Goal: Information Seeking & Learning: Learn about a topic

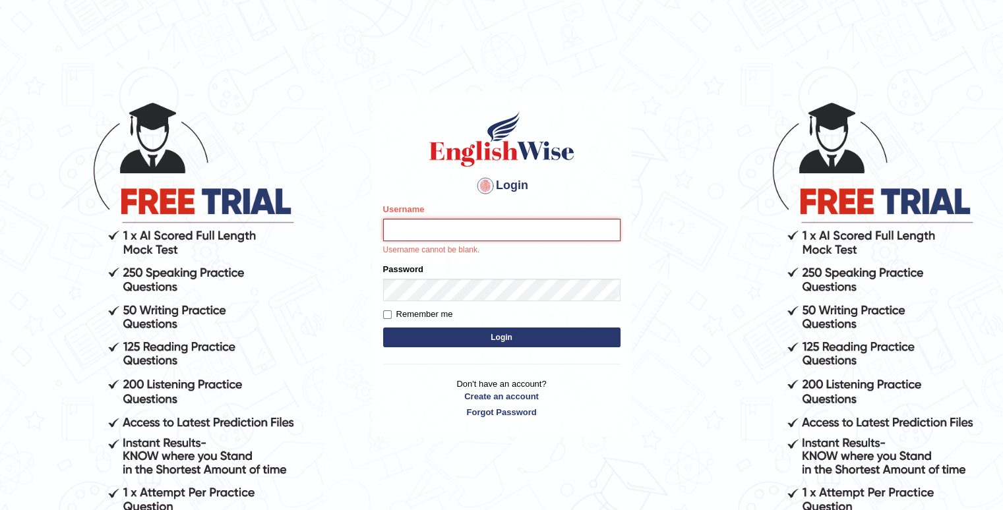
type input "Kaubet"
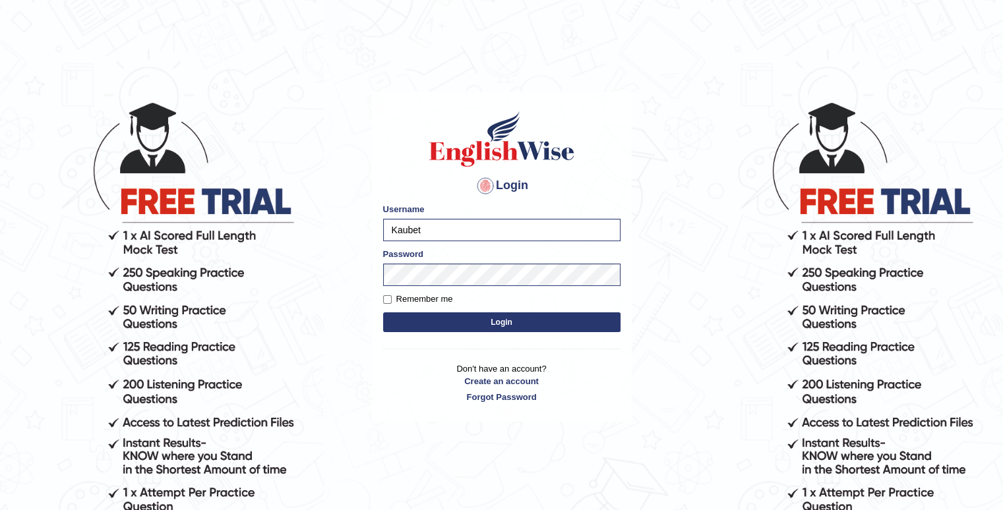
click at [490, 330] on button "Login" at bounding box center [501, 322] width 237 height 20
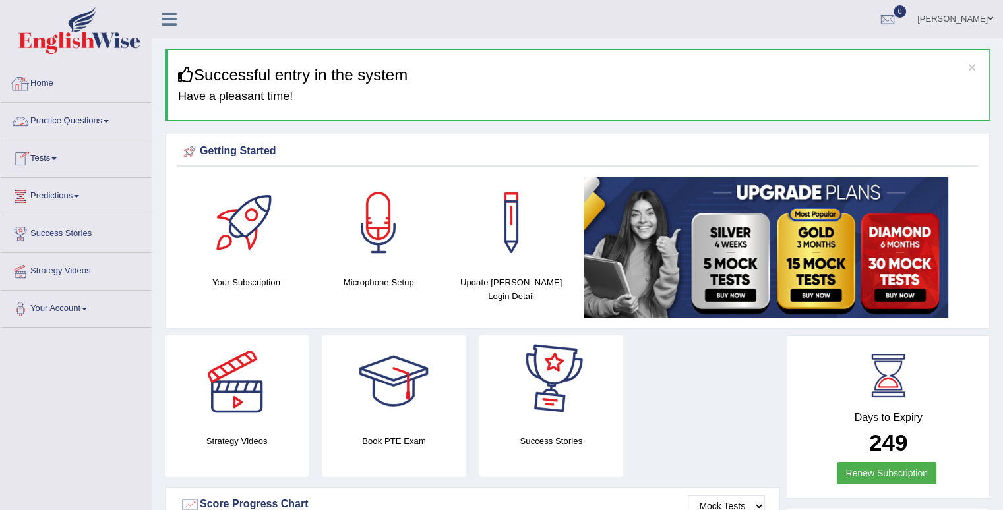
click at [95, 122] on link "Practice Questions" at bounding box center [76, 119] width 150 height 33
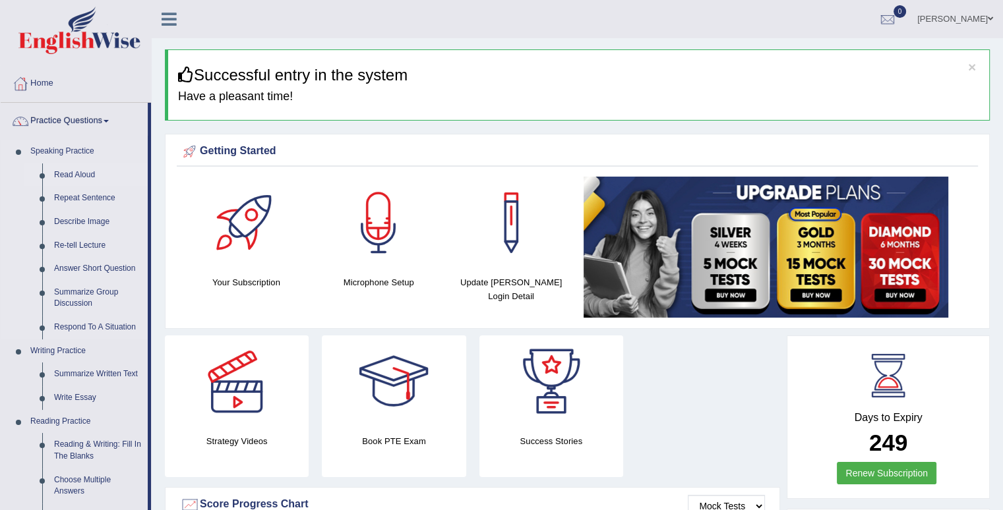
click at [88, 173] on link "Read Aloud" at bounding box center [98, 175] width 100 height 24
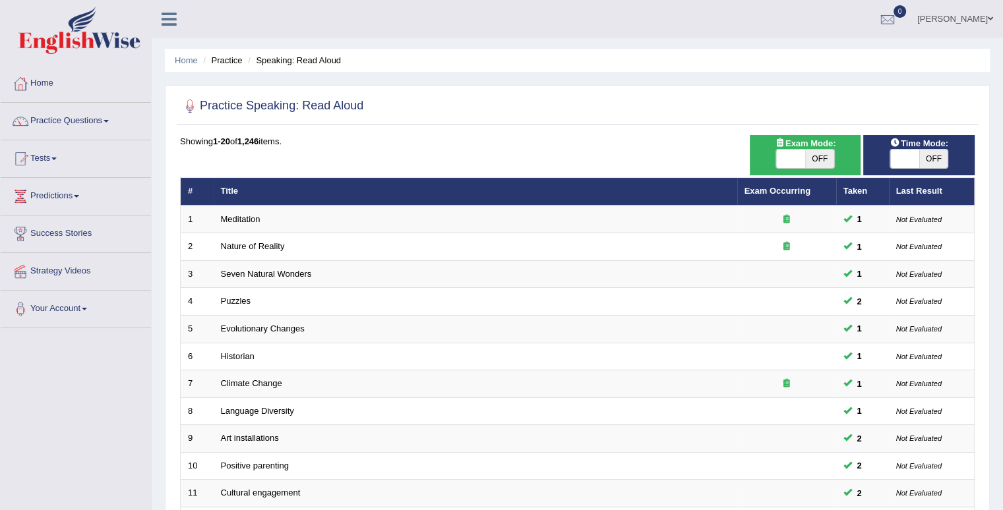
click at [789, 154] on span at bounding box center [790, 159] width 29 height 18
checkbox input "true"
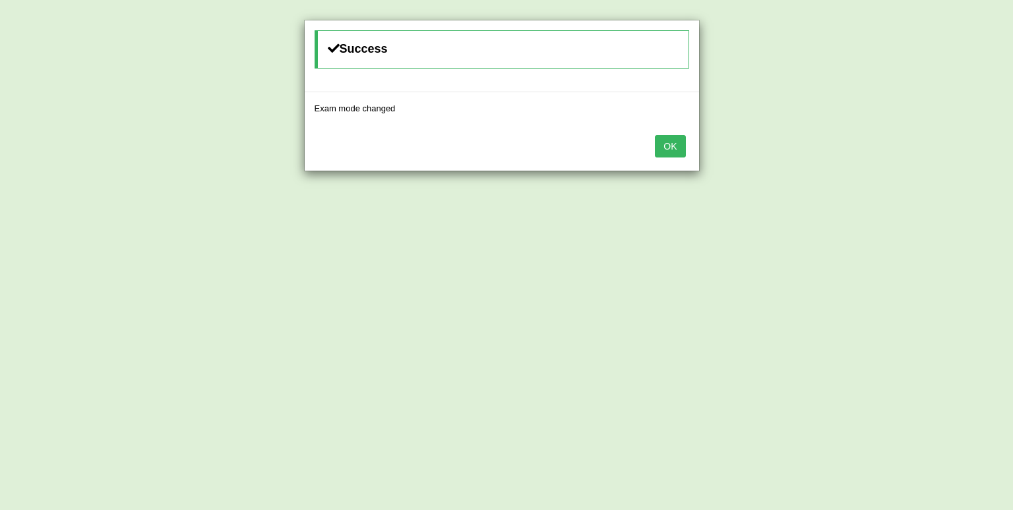
click at [902, 154] on div "Success Exam mode changed OK" at bounding box center [506, 255] width 1013 height 510
click at [688, 142] on div "OK" at bounding box center [502, 148] width 394 height 46
click at [669, 146] on button "OK" at bounding box center [670, 146] width 30 height 22
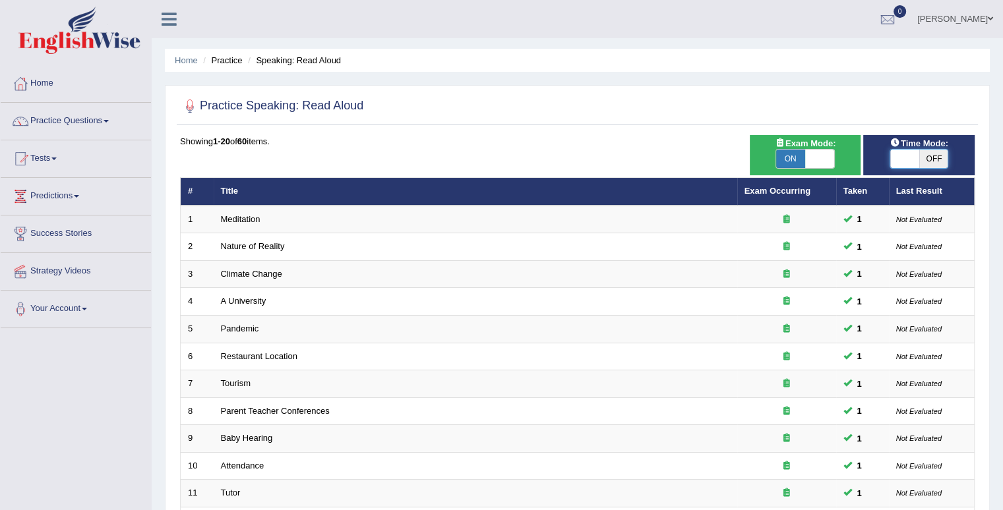
click at [905, 162] on span at bounding box center [904, 159] width 29 height 18
checkbox input "true"
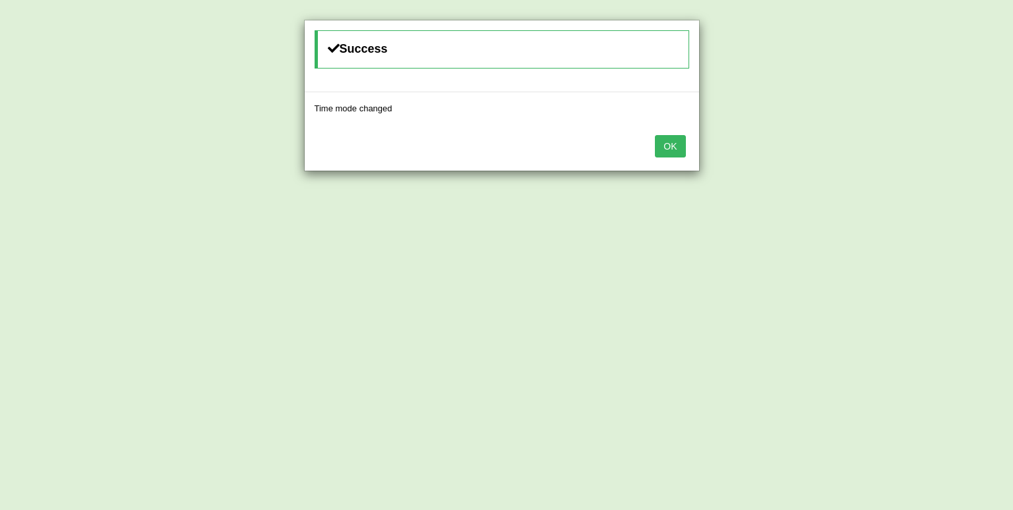
click at [665, 152] on button "OK" at bounding box center [670, 146] width 30 height 22
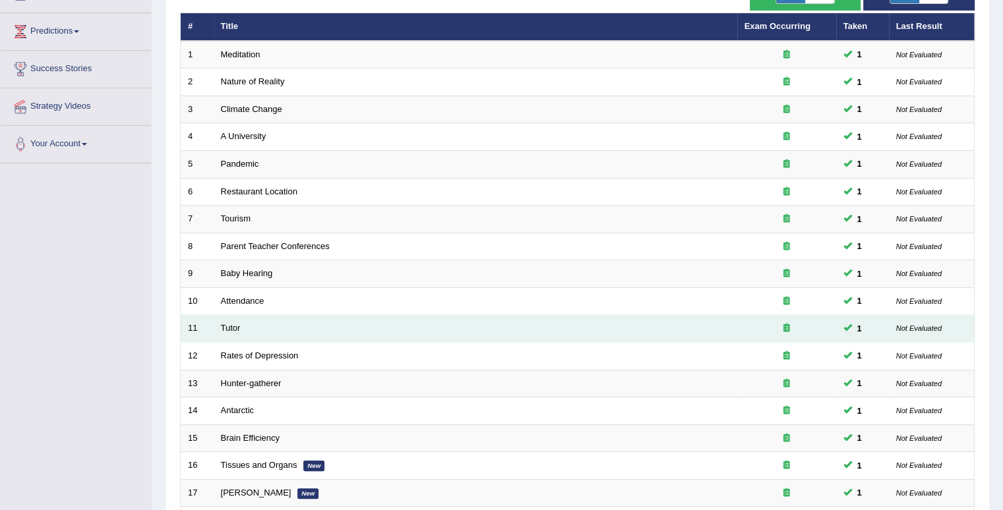
scroll to position [330, 0]
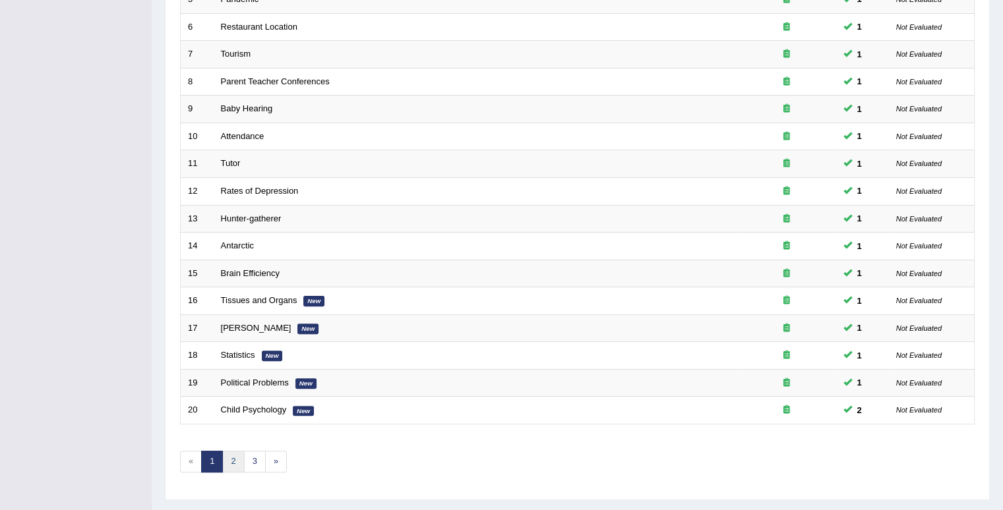
click at [229, 456] on link "2" at bounding box center [233, 462] width 22 height 22
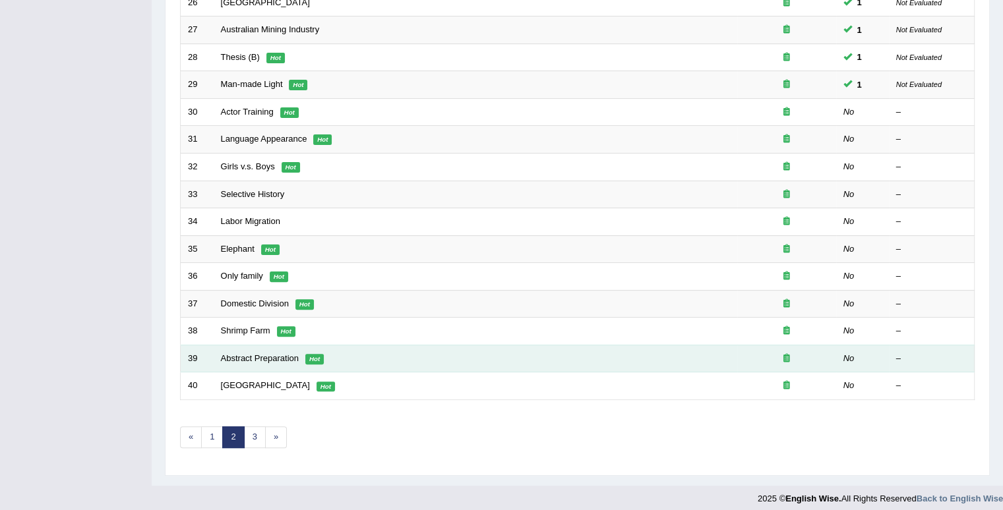
scroll to position [359, 0]
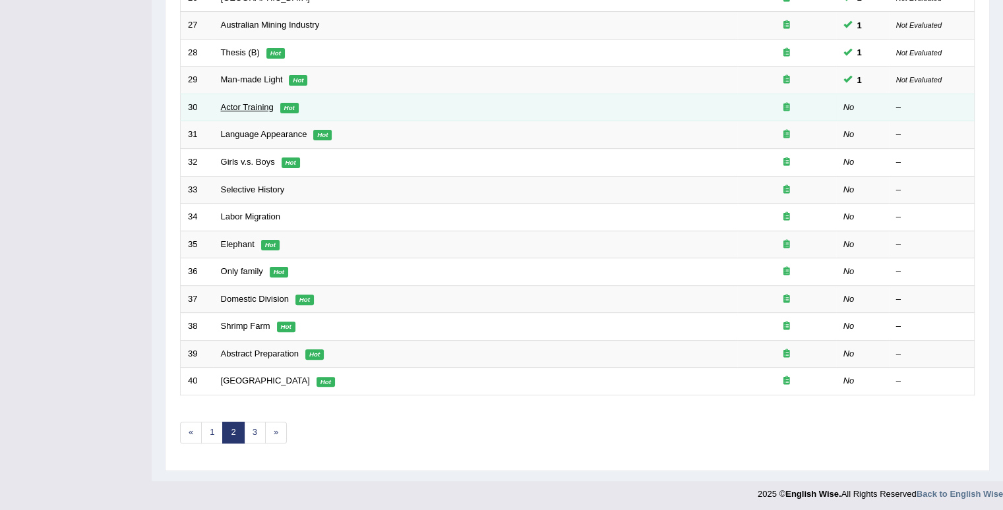
click at [256, 106] on link "Actor Training" at bounding box center [247, 107] width 53 height 10
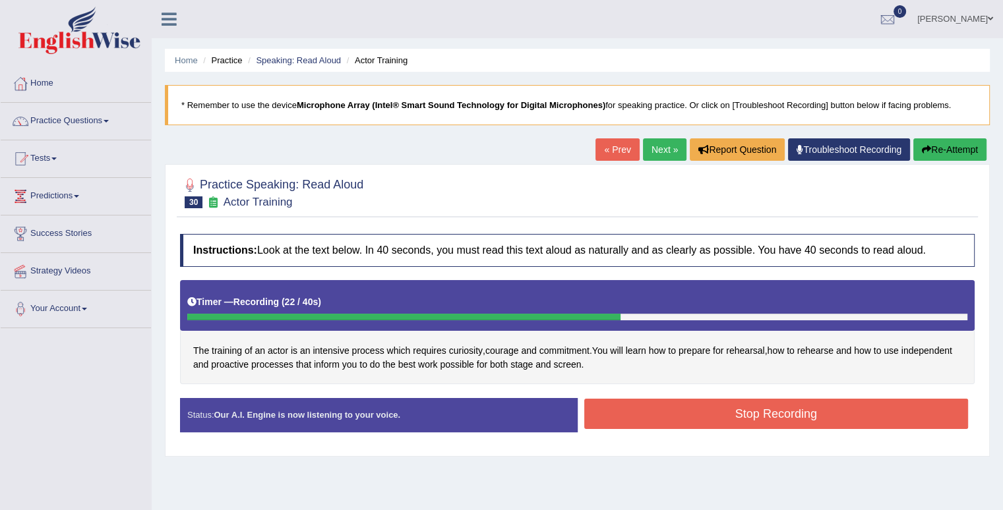
click at [814, 404] on button "Stop Recording" at bounding box center [776, 414] width 384 height 30
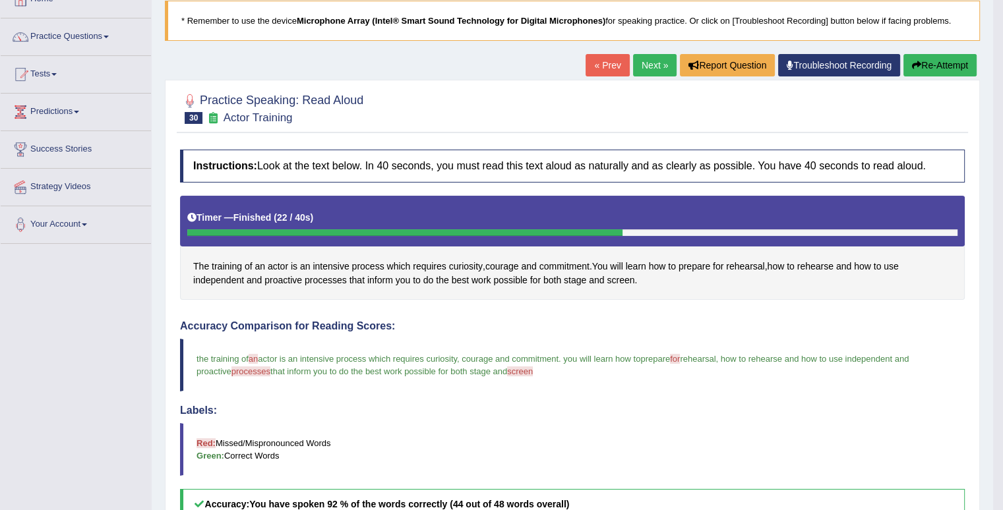
scroll to position [66, 0]
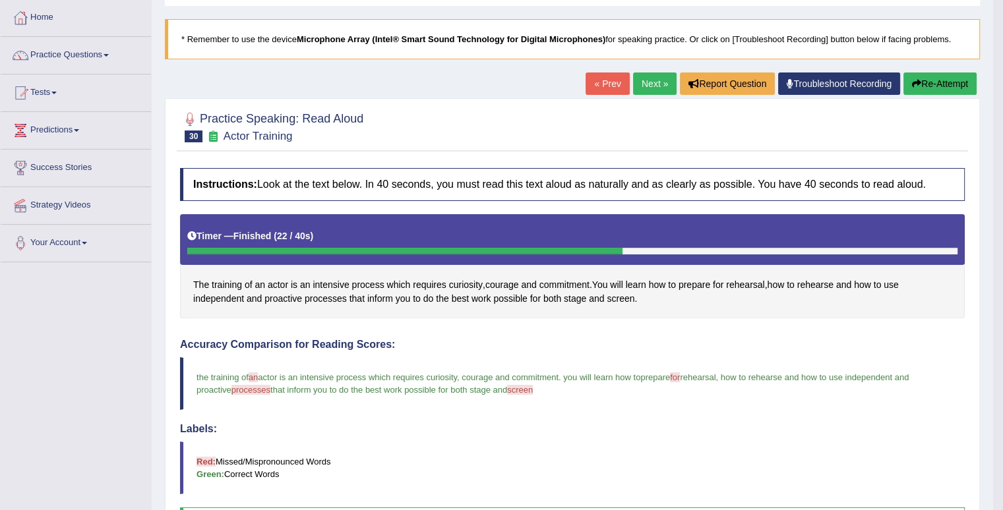
click at [650, 86] on link "Next »" at bounding box center [655, 84] width 44 height 22
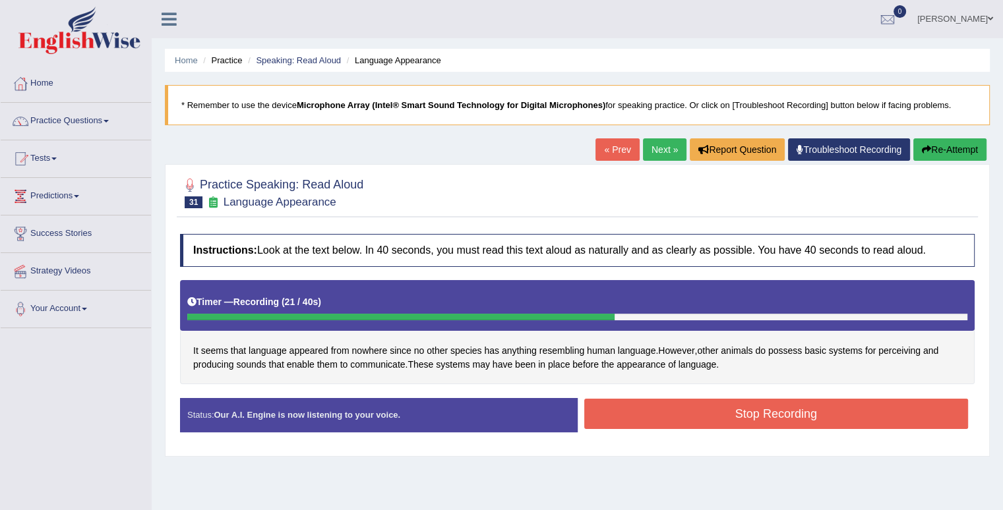
click at [747, 405] on button "Stop Recording" at bounding box center [776, 414] width 384 height 30
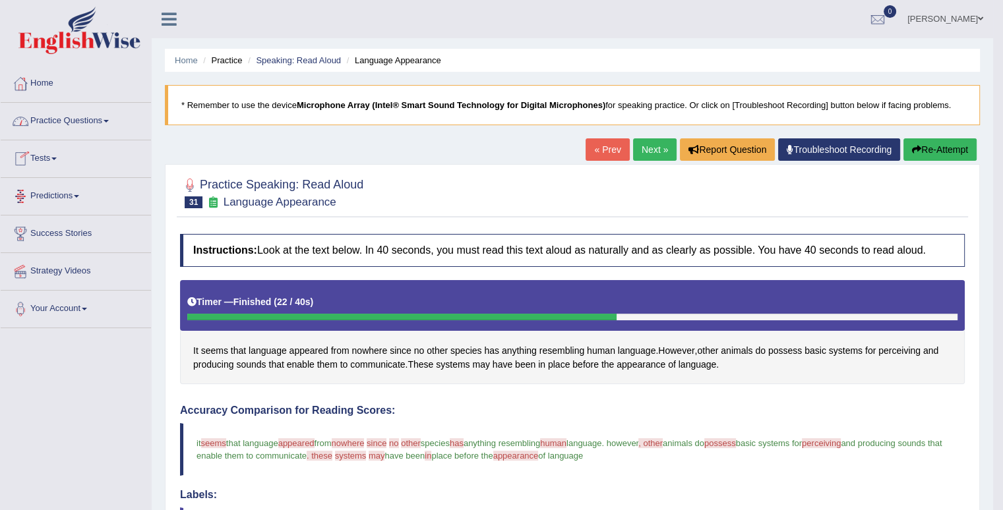
click at [115, 116] on link "Practice Questions" at bounding box center [76, 119] width 150 height 33
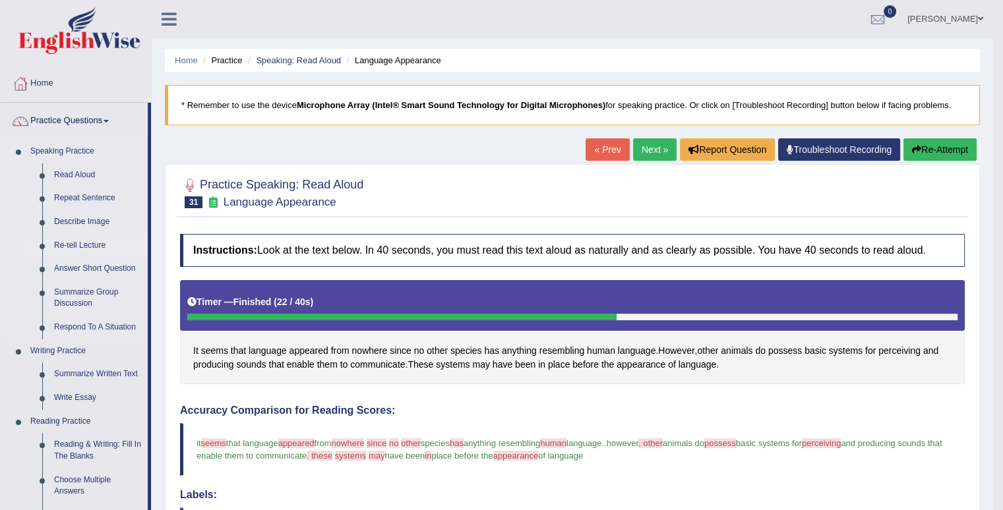
click at [91, 247] on link "Re-tell Lecture" at bounding box center [98, 246] width 100 height 24
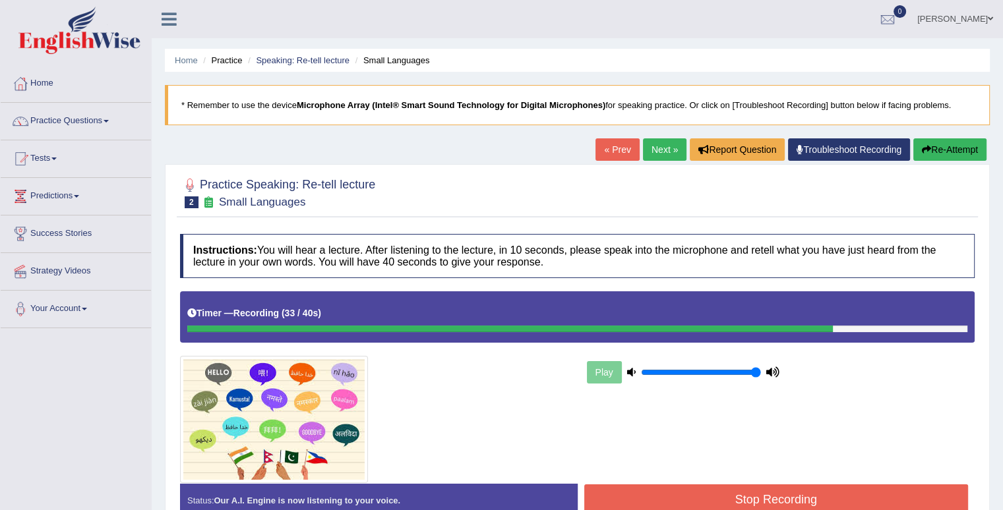
click at [795, 493] on button "Stop Recording" at bounding box center [776, 500] width 384 height 30
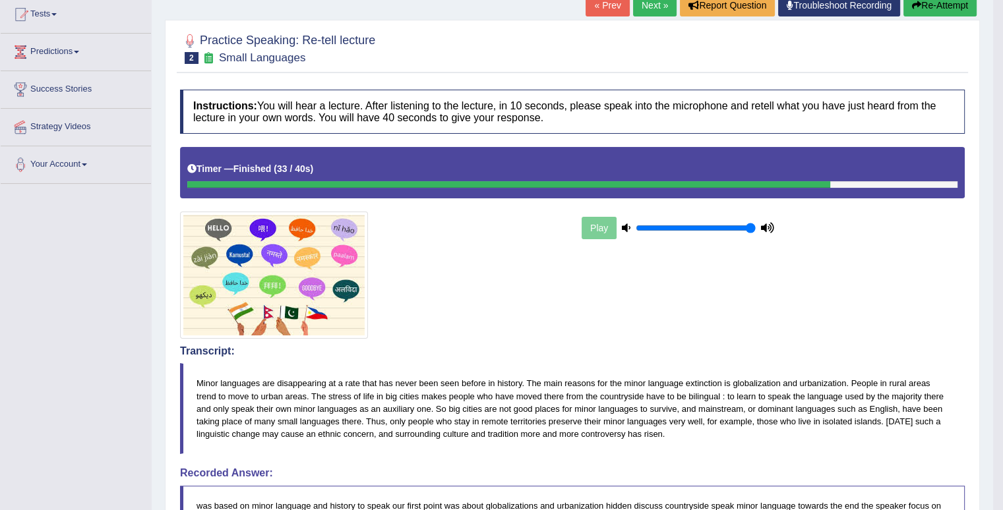
scroll to position [132, 0]
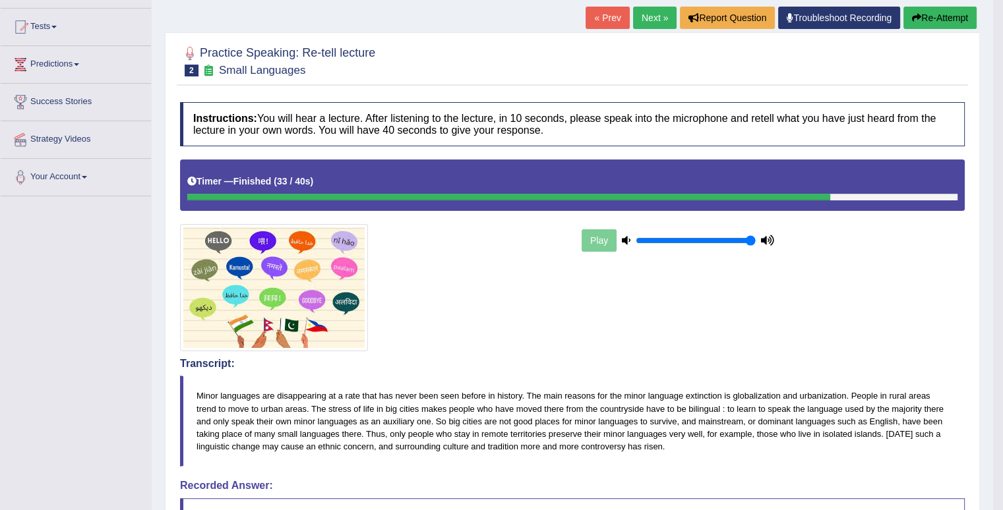
click at [935, 15] on button "Re-Attempt" at bounding box center [939, 18] width 73 height 22
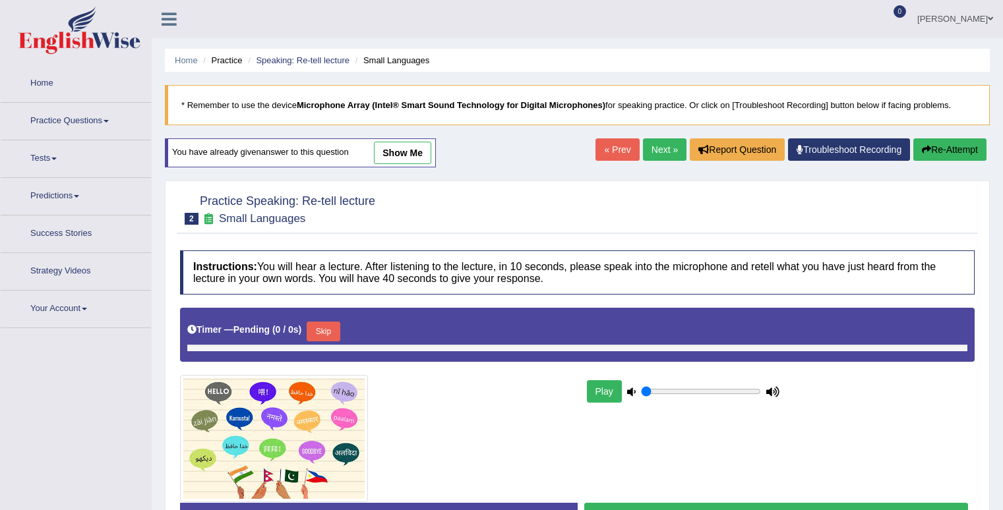
type input "1"
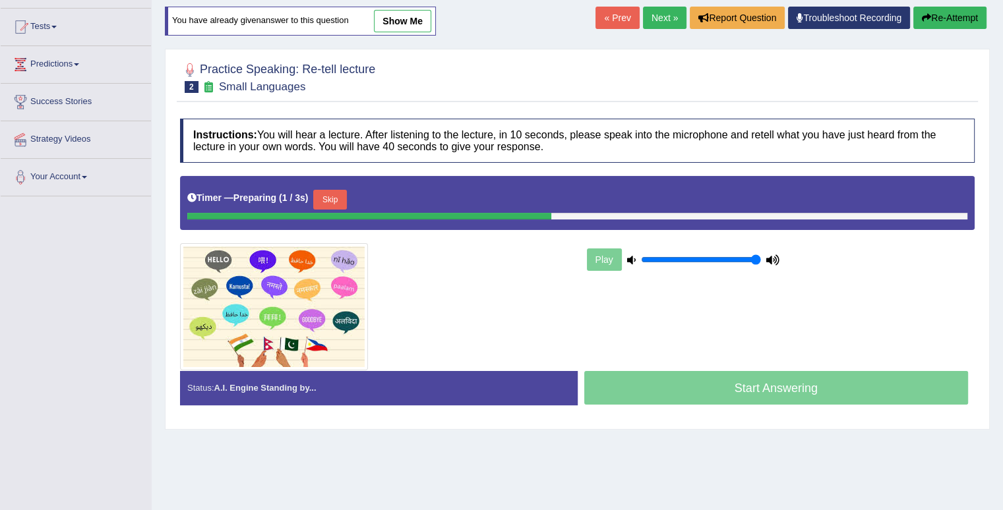
click at [340, 195] on button "Skip" at bounding box center [329, 200] width 33 height 20
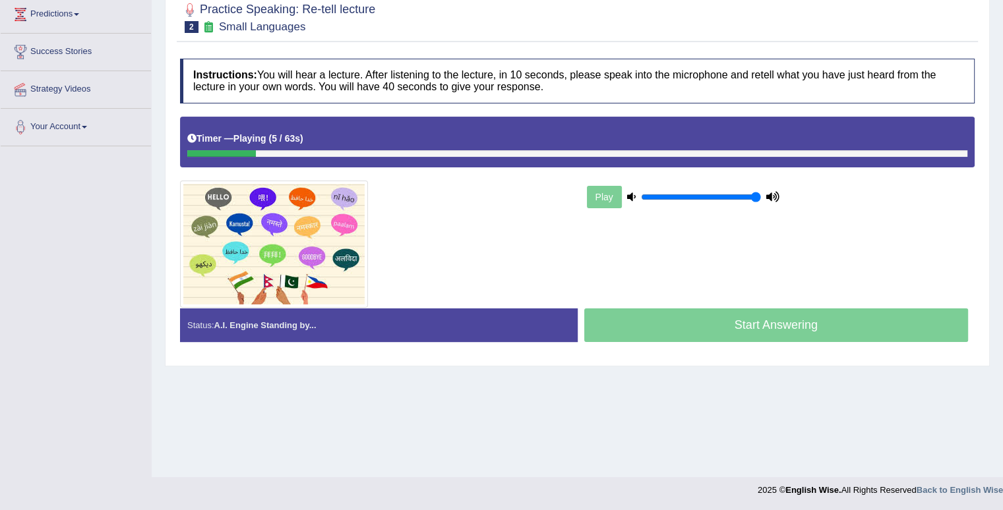
scroll to position [182, 0]
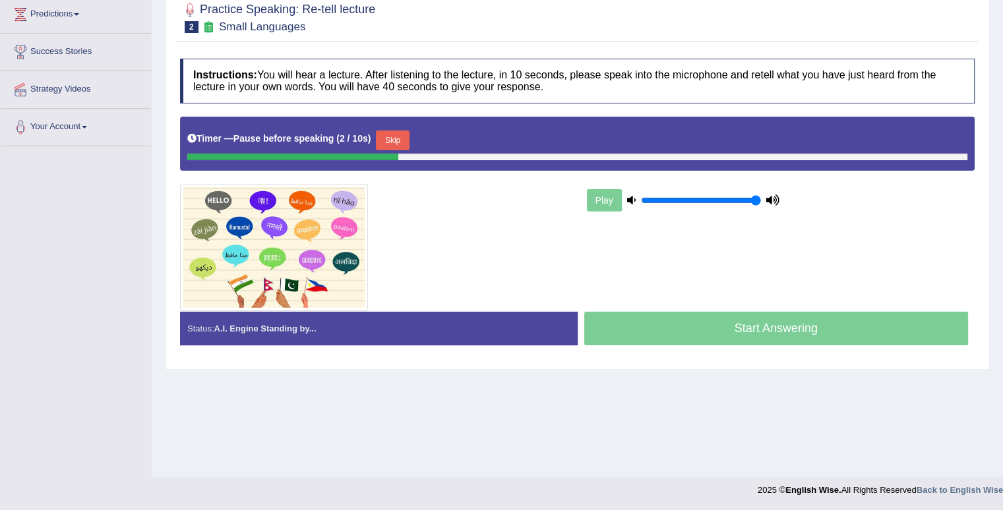
click at [404, 136] on button "Skip" at bounding box center [392, 141] width 33 height 20
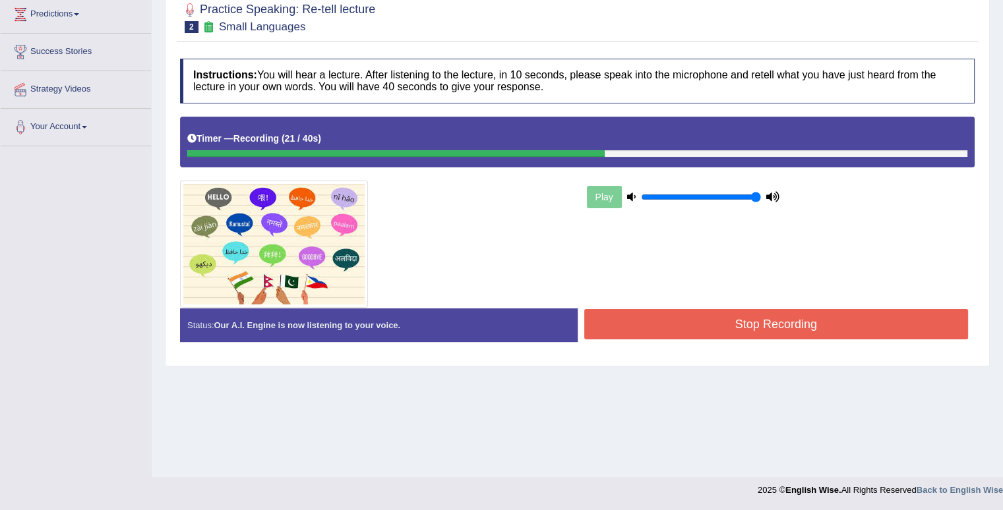
click at [782, 322] on button "Stop Recording" at bounding box center [776, 324] width 384 height 30
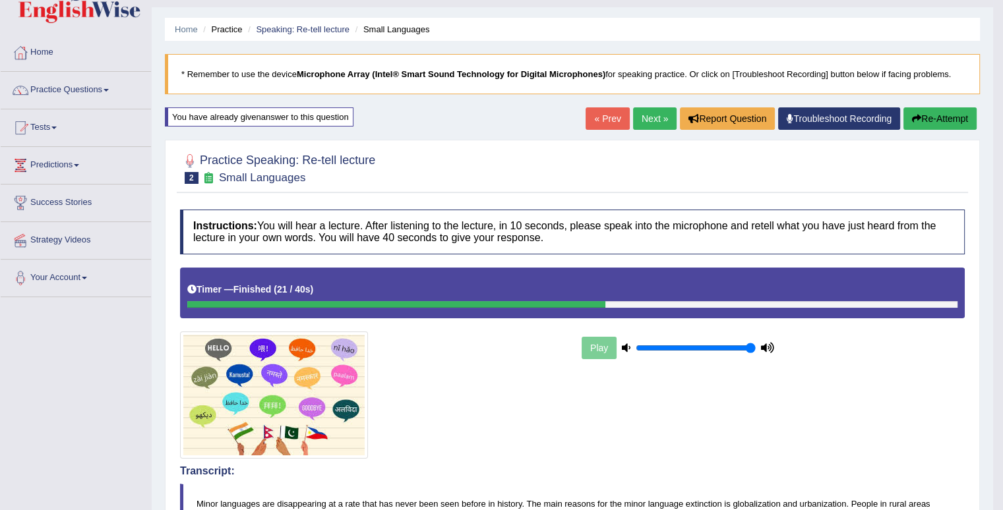
scroll to position [0, 0]
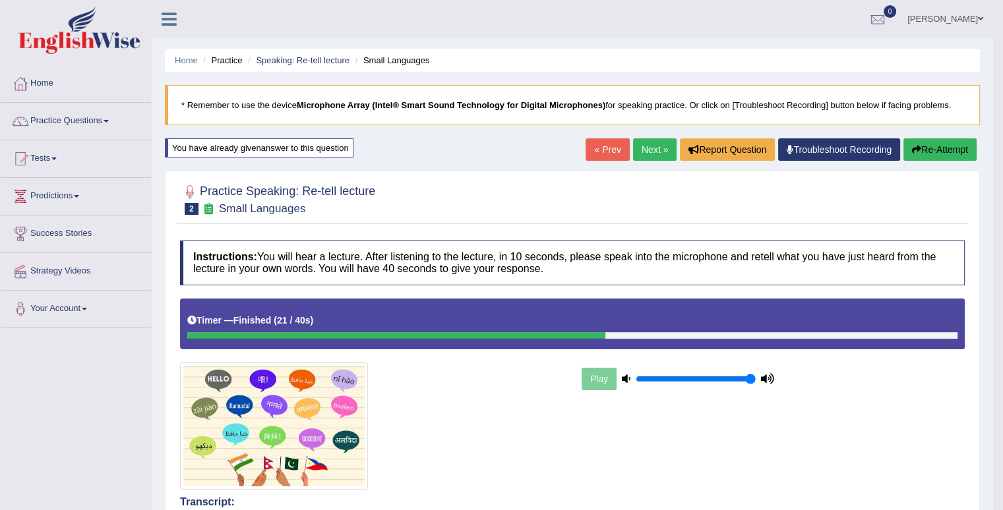
click at [649, 148] on link "Next »" at bounding box center [655, 149] width 44 height 22
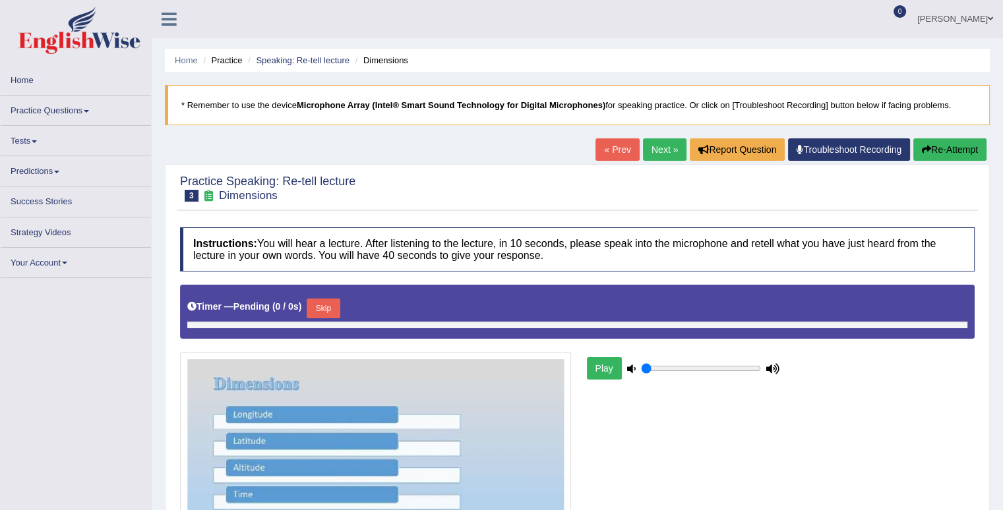
type input "1"
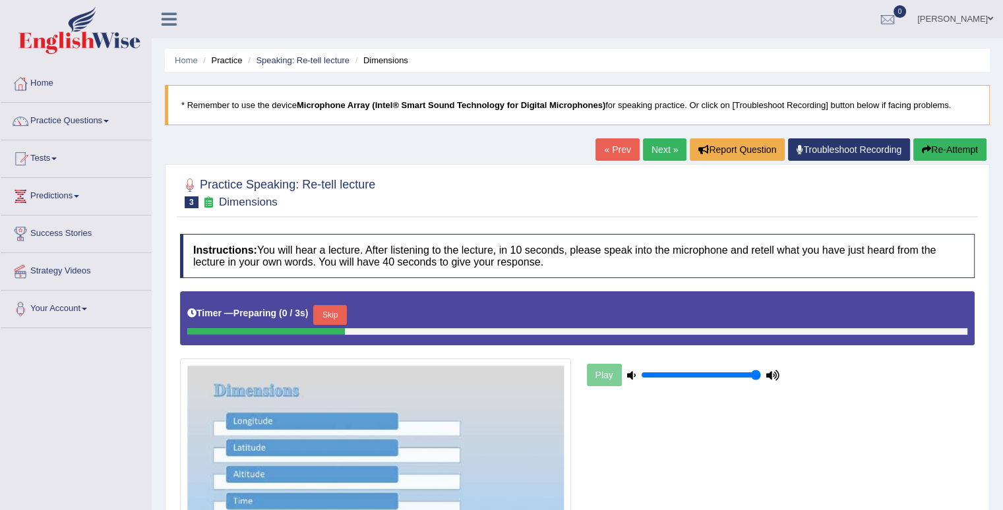
click at [608, 151] on link "« Prev" at bounding box center [617, 149] width 44 height 22
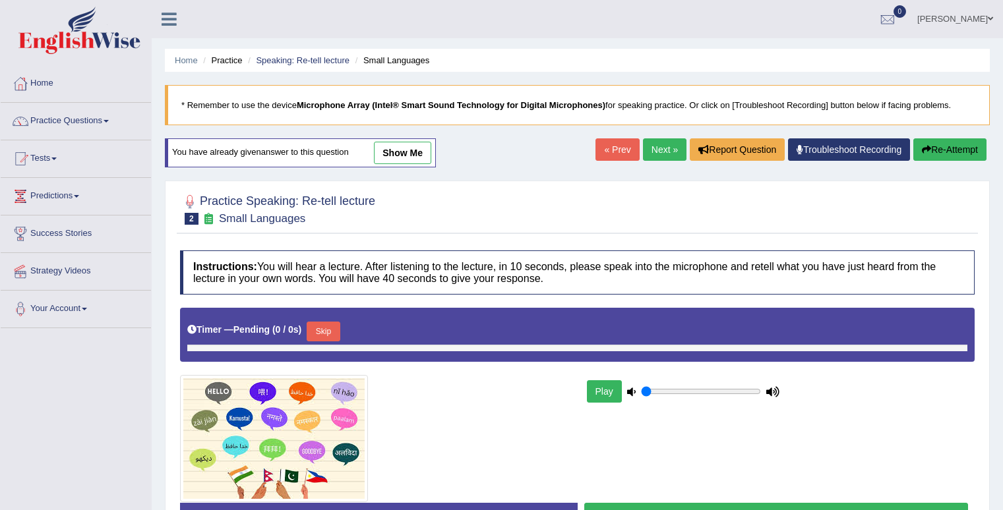
type input "1"
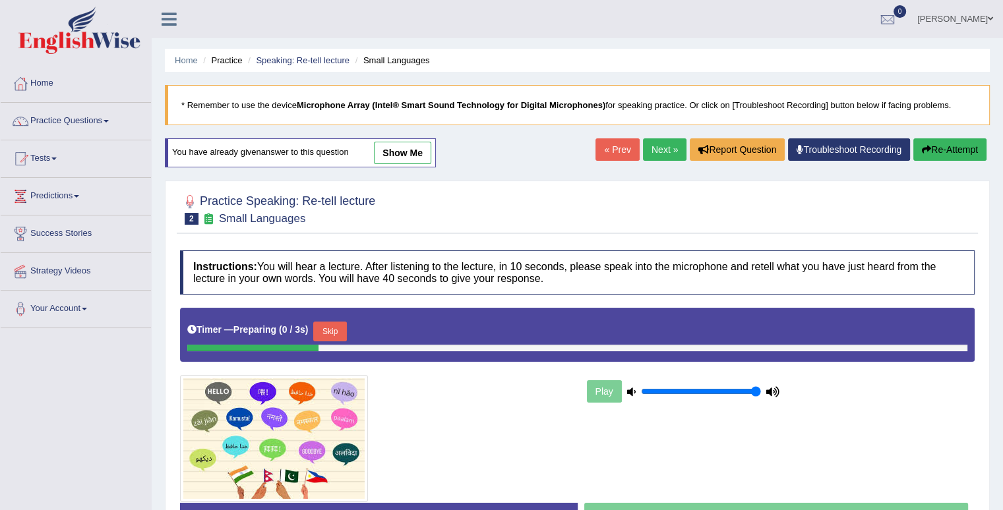
click at [339, 336] on button "Skip" at bounding box center [329, 332] width 33 height 20
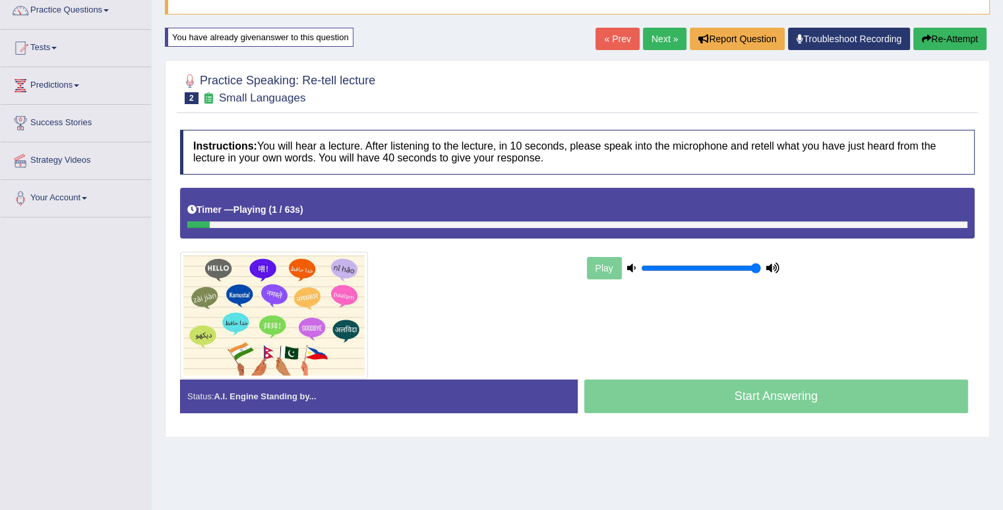
scroll to position [182, 0]
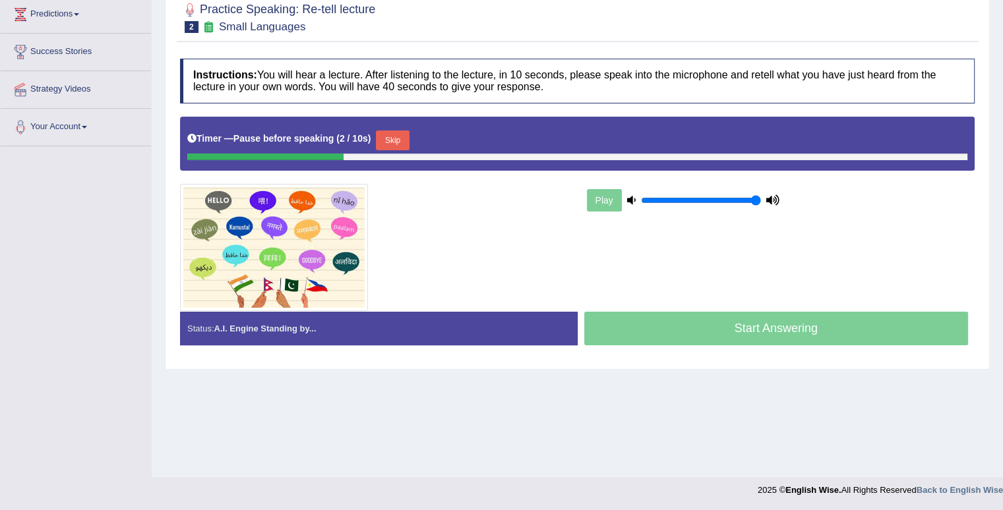
click at [405, 131] on button "Skip" at bounding box center [392, 141] width 33 height 20
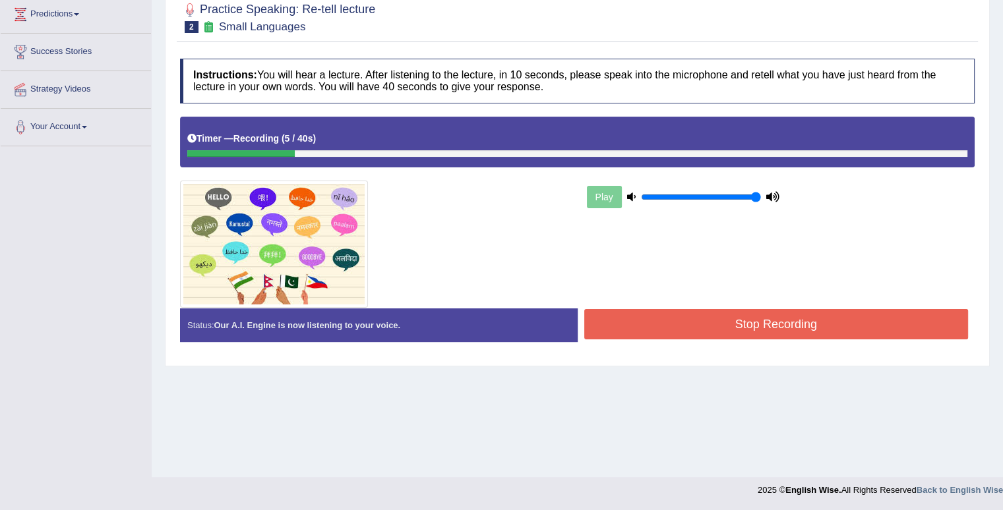
click at [802, 319] on button "Stop Recording" at bounding box center [776, 324] width 384 height 30
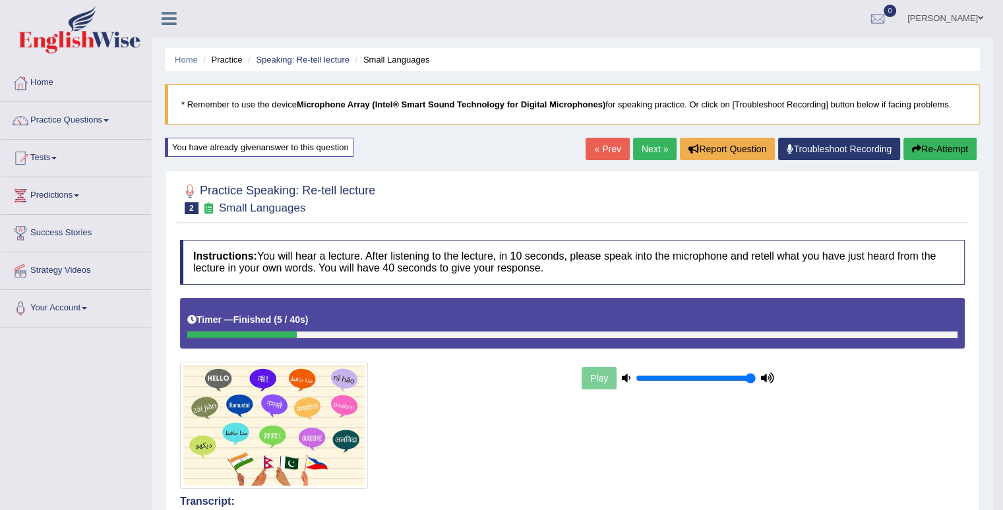
scroll to position [0, 0]
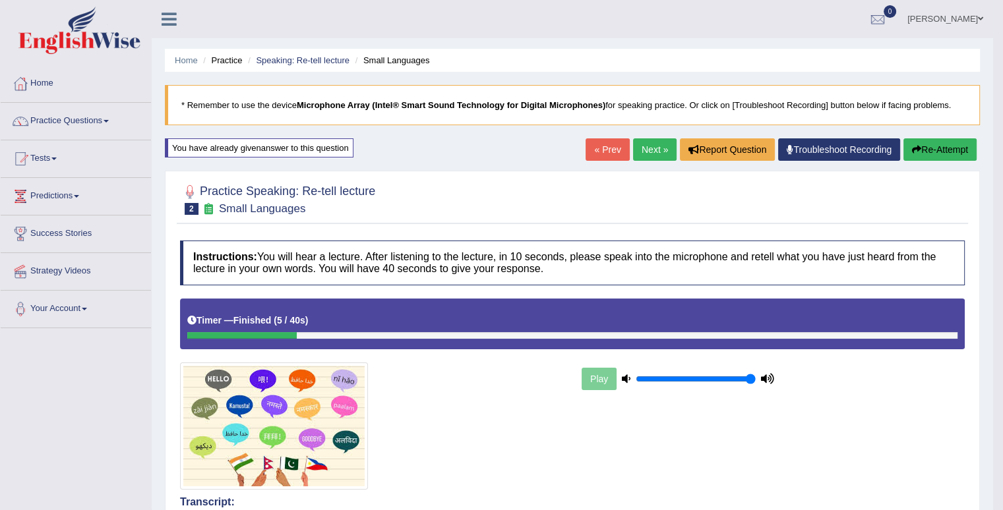
click at [912, 150] on icon "button" at bounding box center [916, 149] width 9 height 9
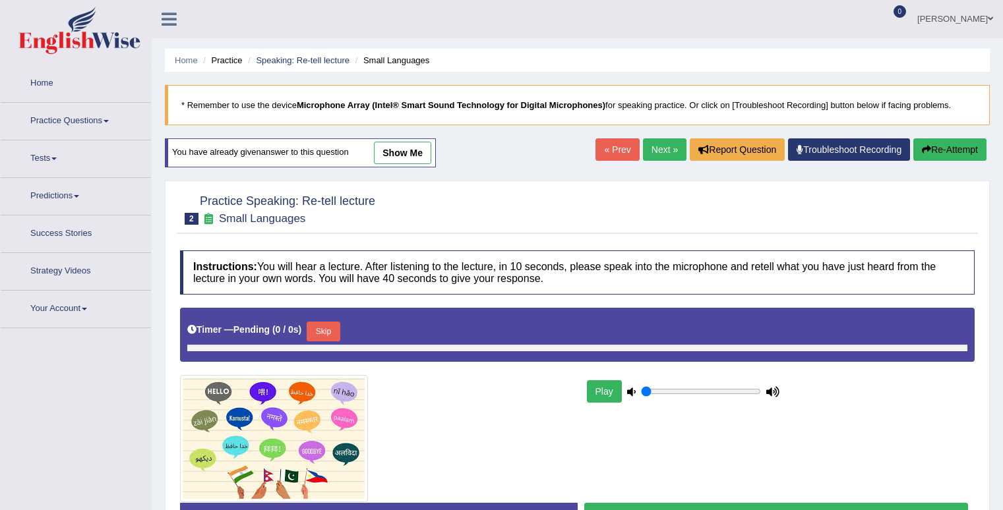
type input "1"
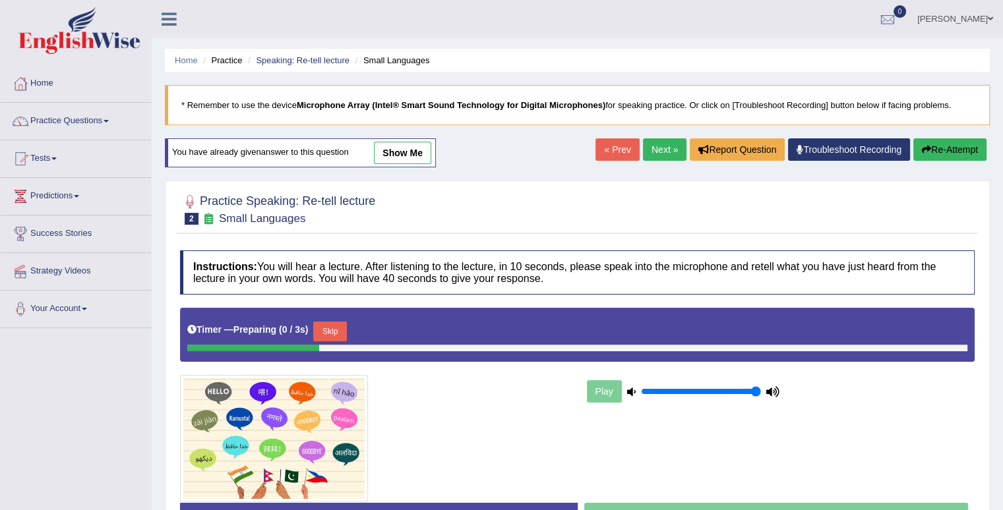
click at [346, 327] on button "Skip" at bounding box center [329, 332] width 33 height 20
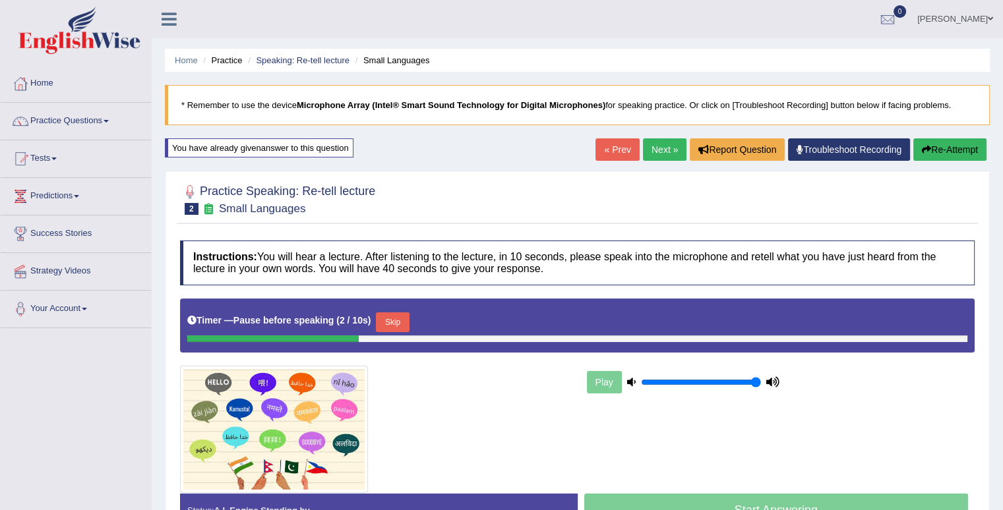
click at [409, 327] on button "Skip" at bounding box center [392, 322] width 33 height 20
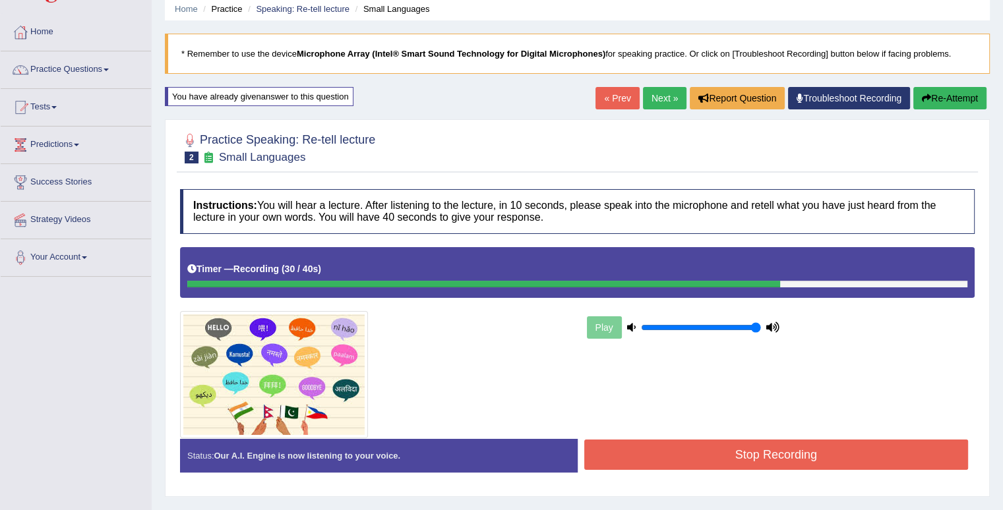
scroll to position [132, 0]
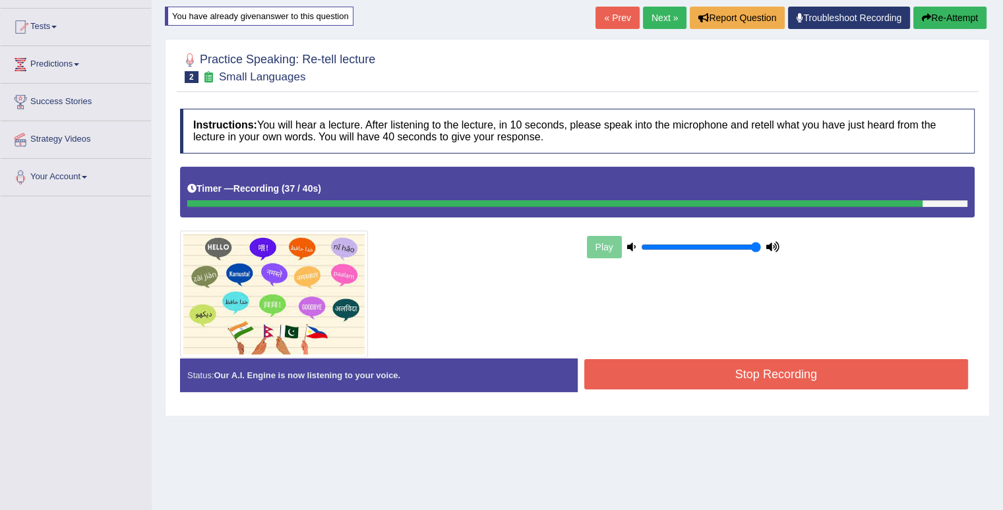
click at [749, 382] on button "Stop Recording" at bounding box center [776, 374] width 384 height 30
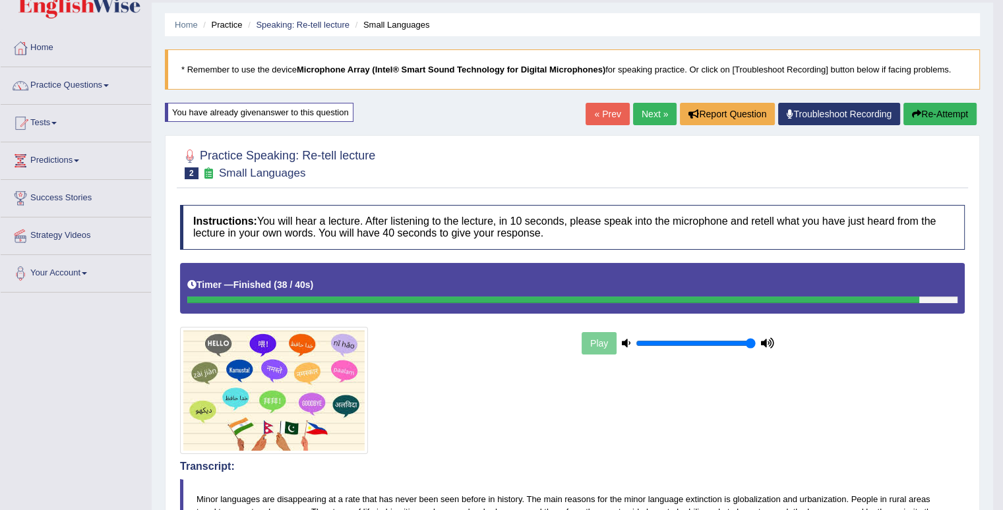
scroll to position [0, 0]
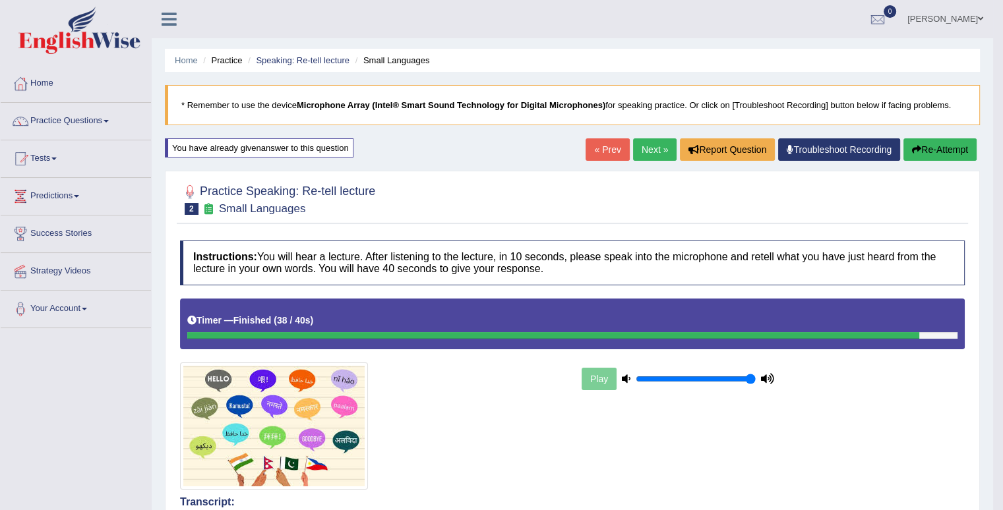
click at [653, 154] on link "Next »" at bounding box center [655, 149] width 44 height 22
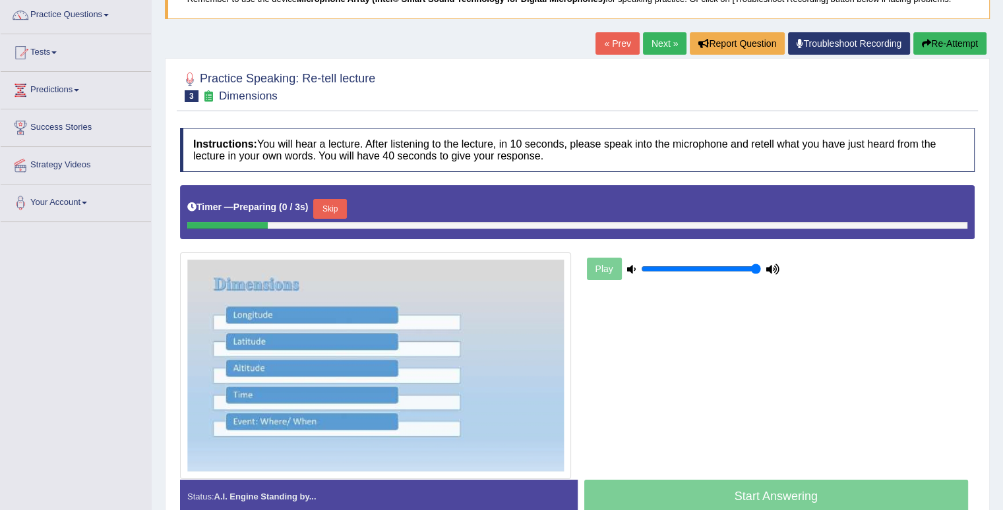
scroll to position [182, 0]
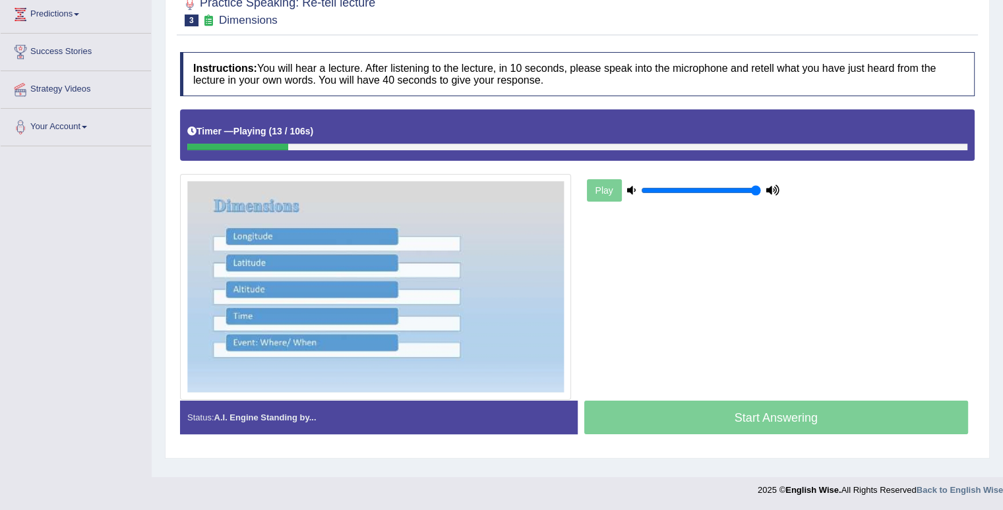
drag, startPoint x: 251, startPoint y: 147, endPoint x: 169, endPoint y: 145, distance: 82.4
click at [169, 146] on div "Practice Speaking: Re-tell lecture 3 Dimensions Instructions: You will hear a l…" at bounding box center [577, 220] width 825 height 477
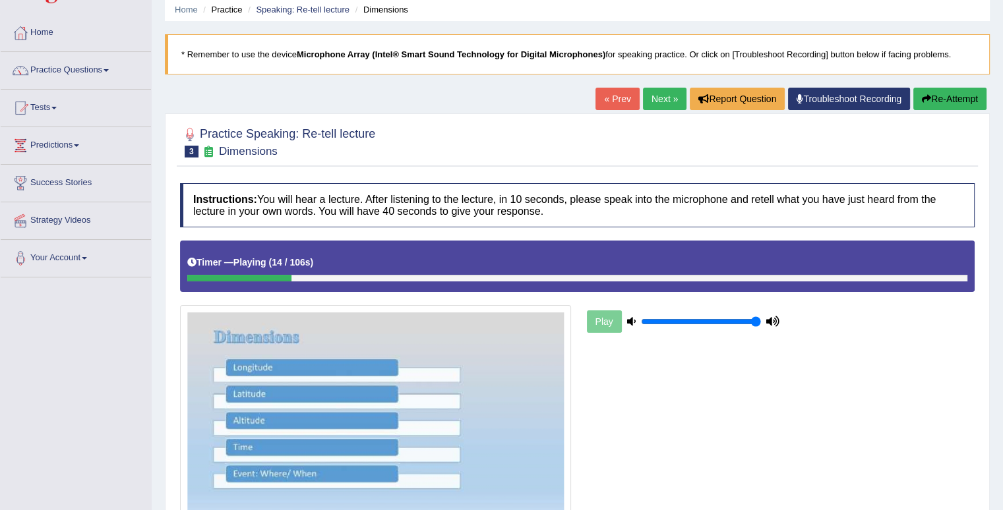
scroll to position [0, 0]
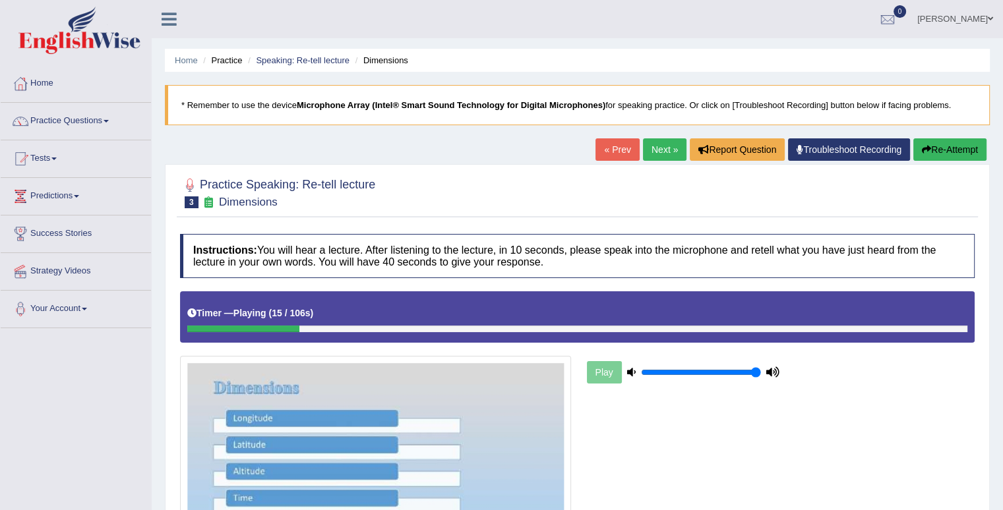
click at [655, 148] on link "Next »" at bounding box center [665, 149] width 44 height 22
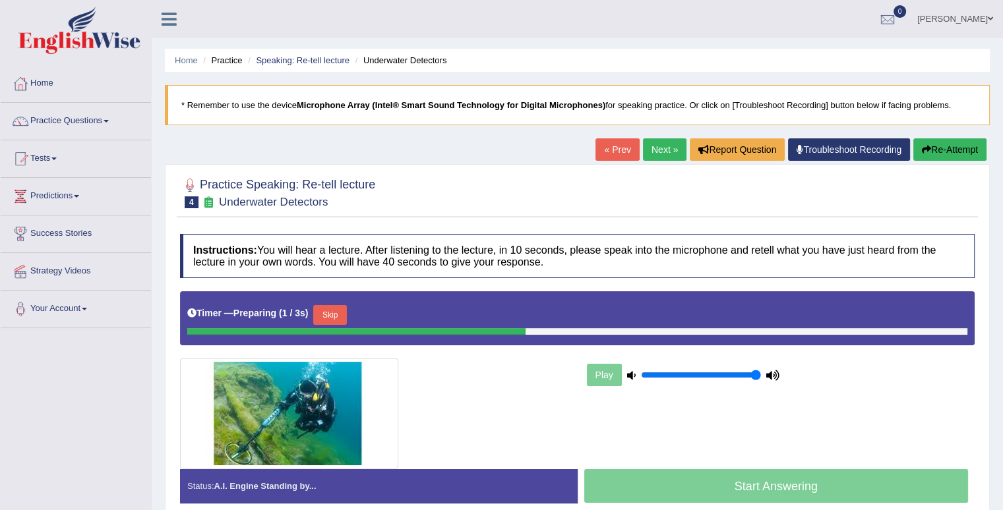
click at [612, 150] on link "« Prev" at bounding box center [617, 149] width 44 height 22
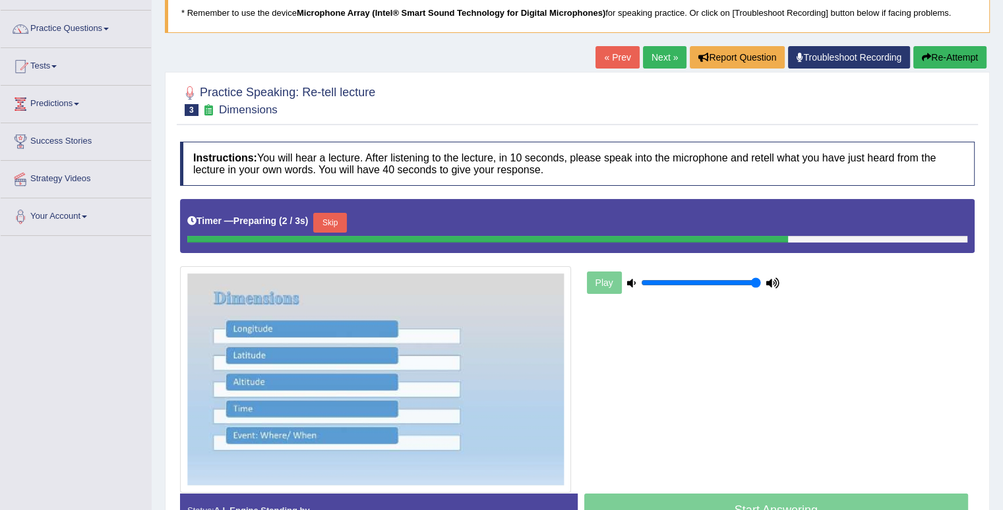
scroll to position [132, 0]
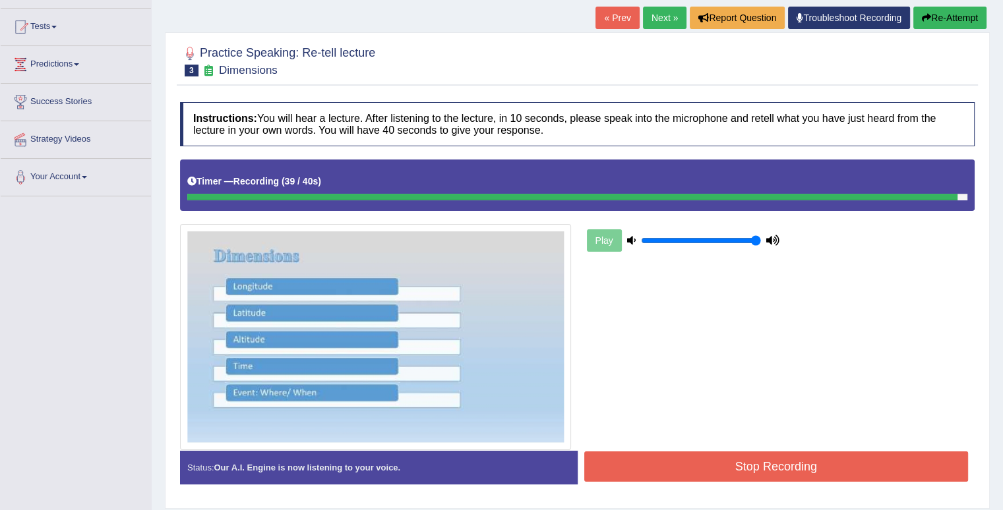
click at [726, 469] on button "Stop Recording" at bounding box center [776, 467] width 384 height 30
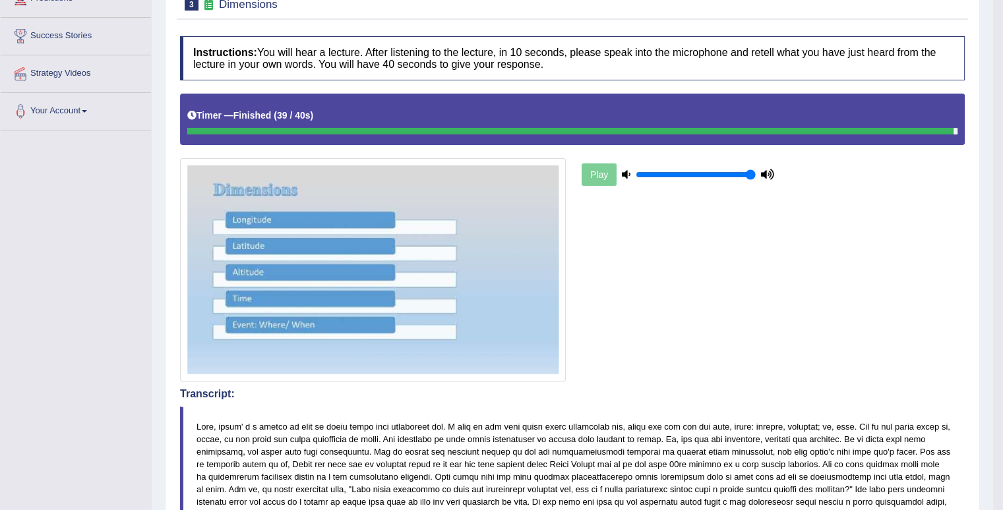
scroll to position [0, 0]
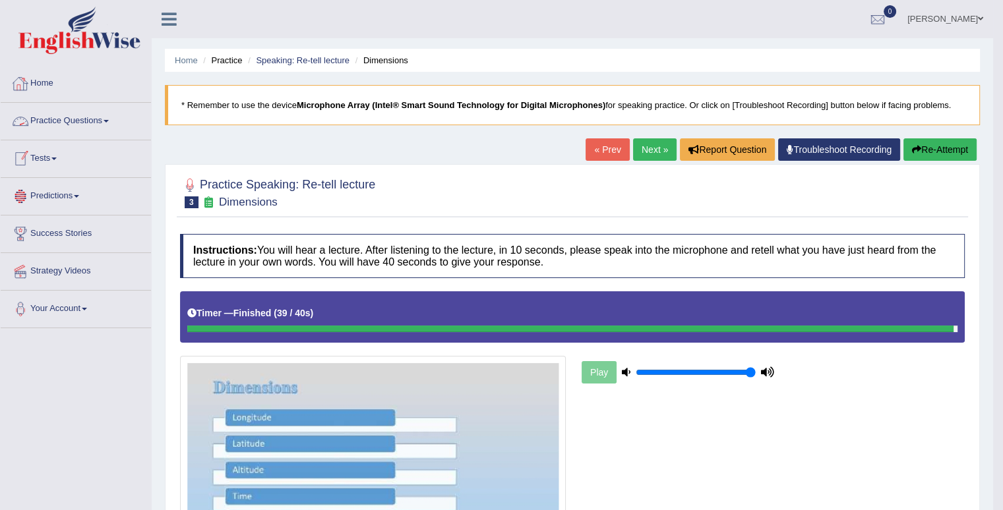
click at [96, 117] on link "Practice Questions" at bounding box center [76, 119] width 150 height 33
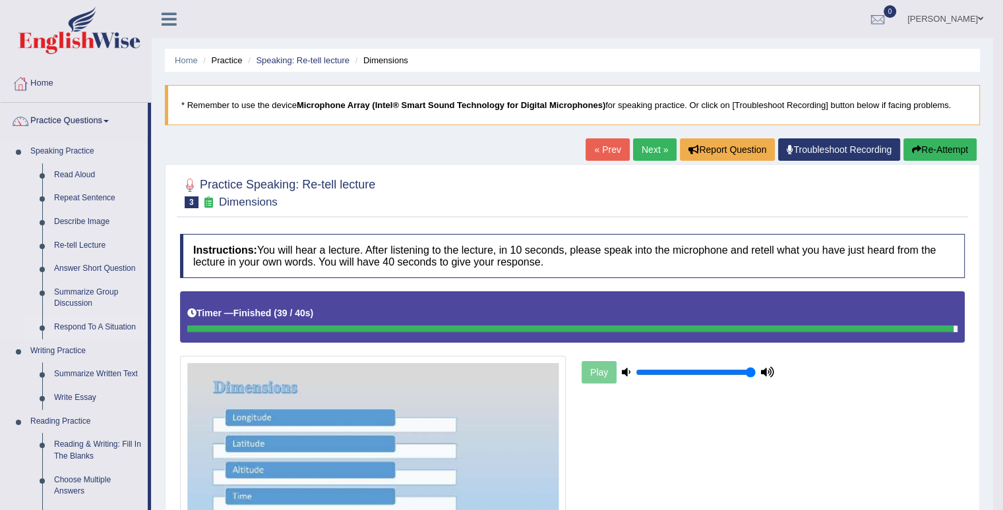
click at [103, 328] on link "Respond To A Situation" at bounding box center [98, 328] width 100 height 24
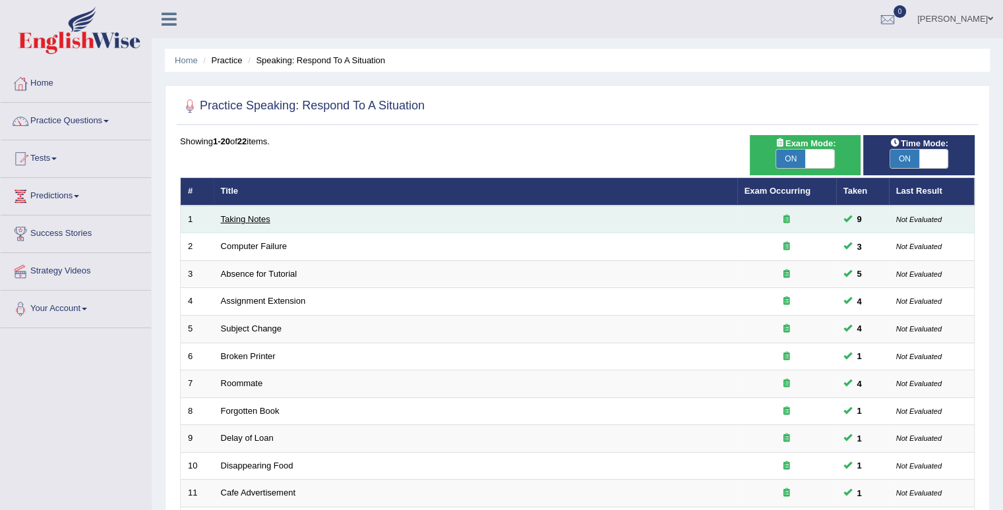
click at [239, 219] on link "Taking Notes" at bounding box center [245, 219] width 49 height 10
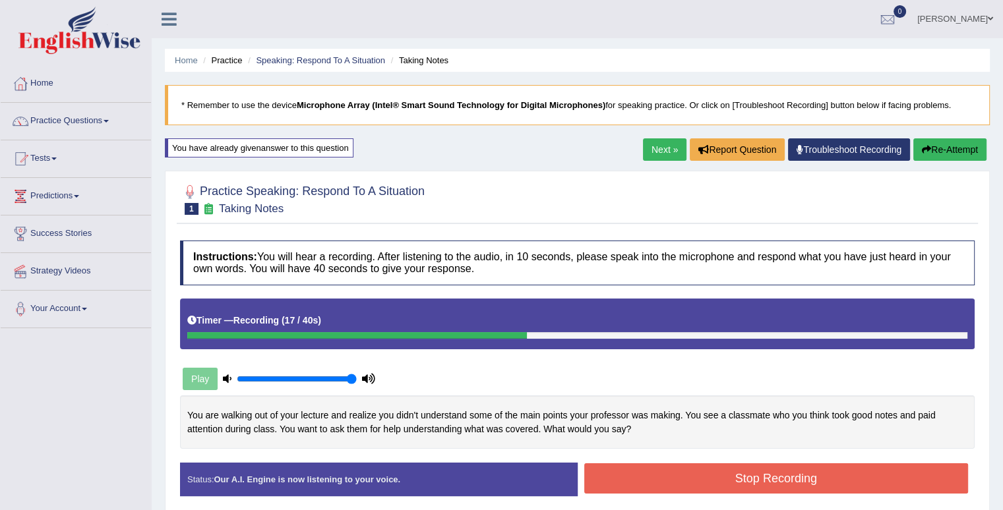
click at [789, 477] on button "Stop Recording" at bounding box center [776, 478] width 384 height 30
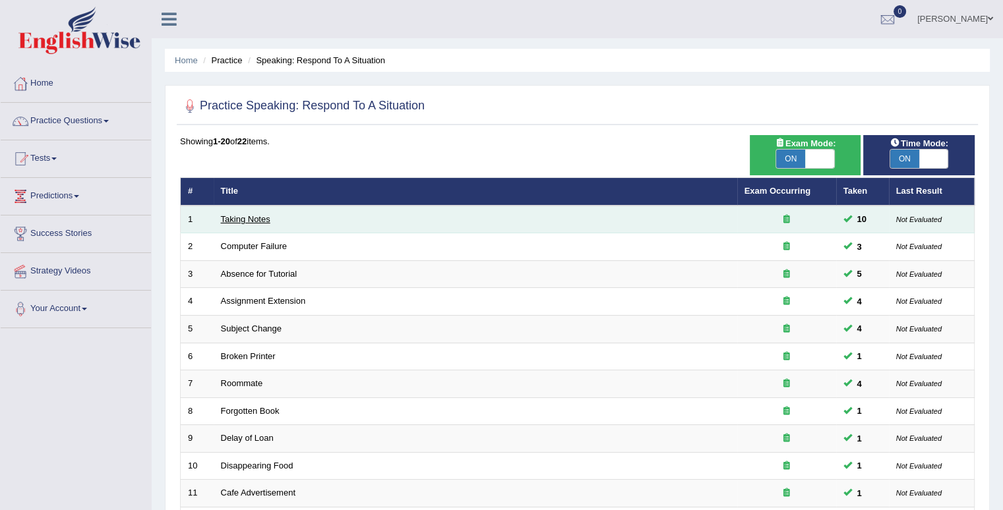
click at [248, 220] on link "Taking Notes" at bounding box center [245, 219] width 49 height 10
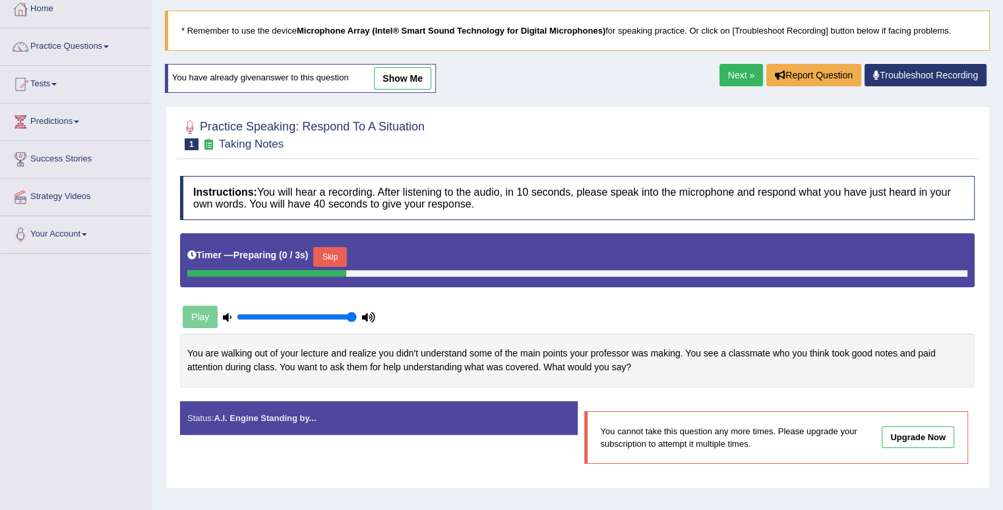
scroll to position [182, 0]
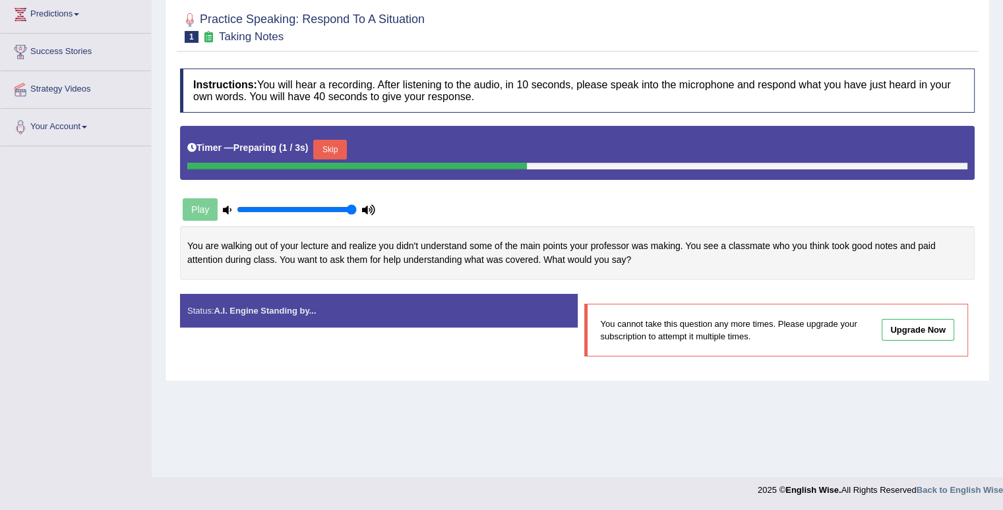
click at [326, 144] on button "Skip" at bounding box center [329, 150] width 33 height 20
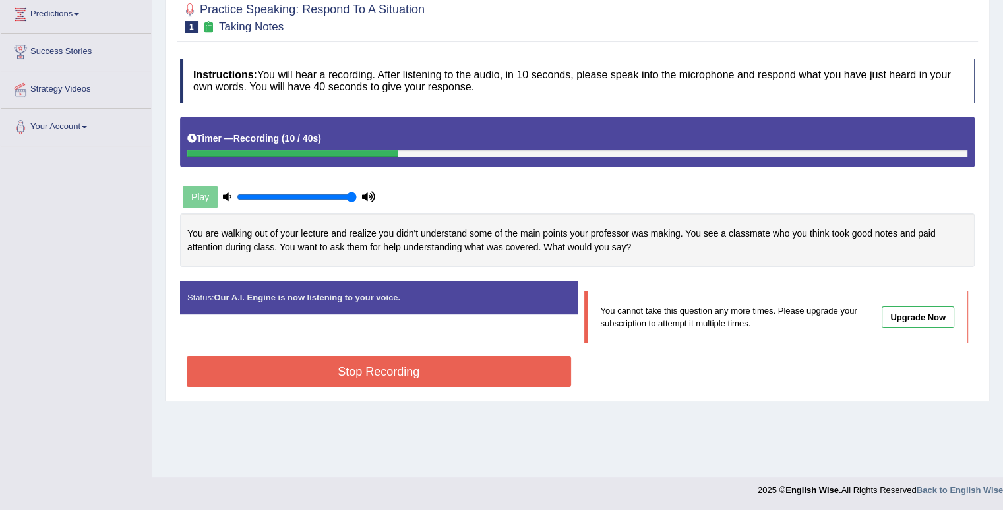
click at [411, 365] on button "Stop Recording" at bounding box center [379, 372] width 384 height 30
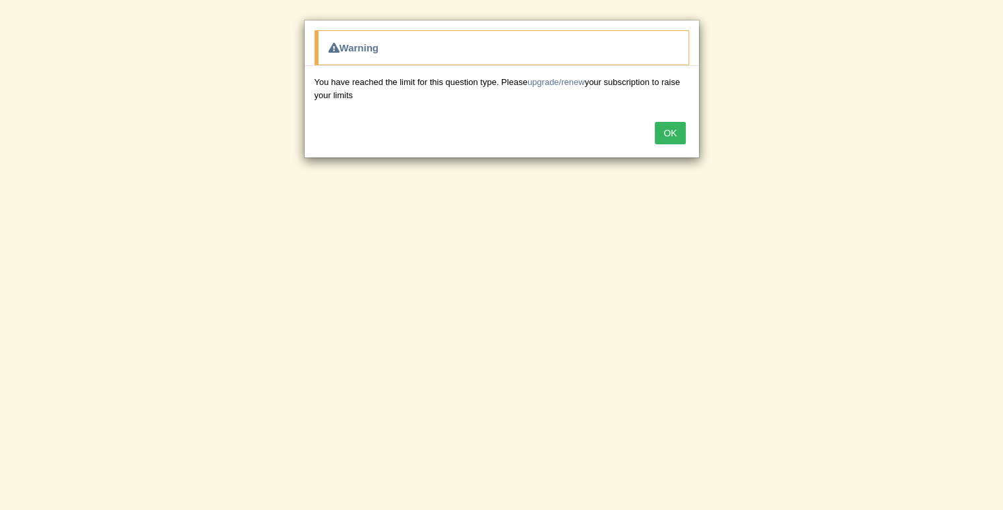
click at [659, 135] on button "OK" at bounding box center [670, 133] width 30 height 22
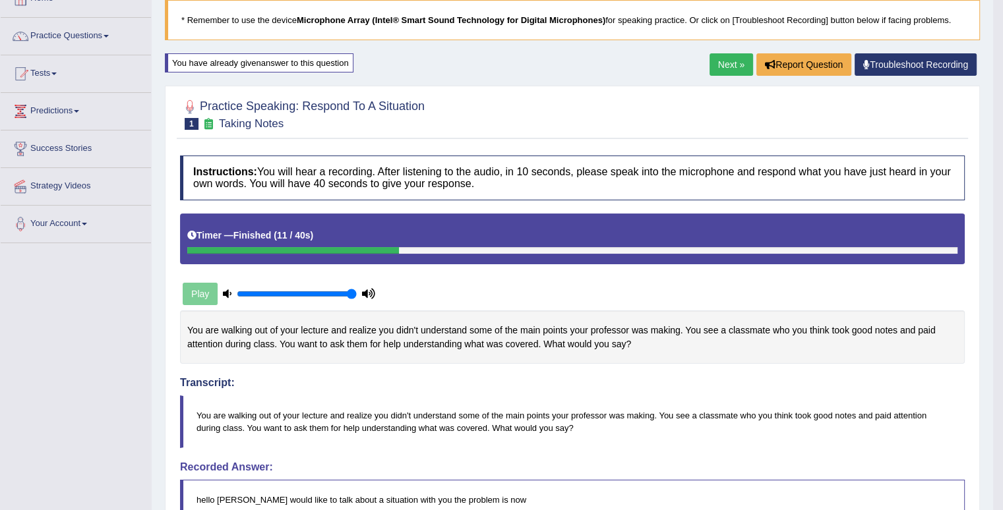
scroll to position [0, 0]
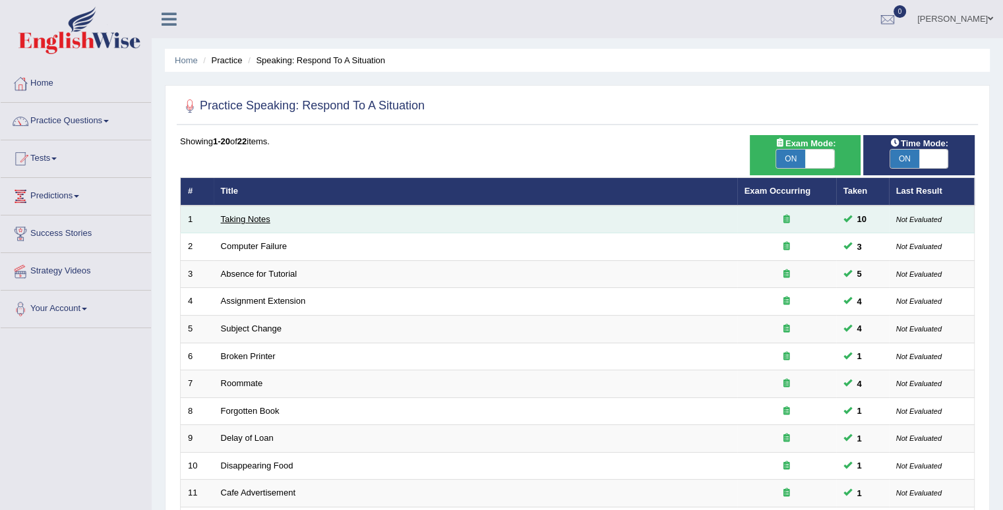
click at [255, 219] on link "Taking Notes" at bounding box center [245, 219] width 49 height 10
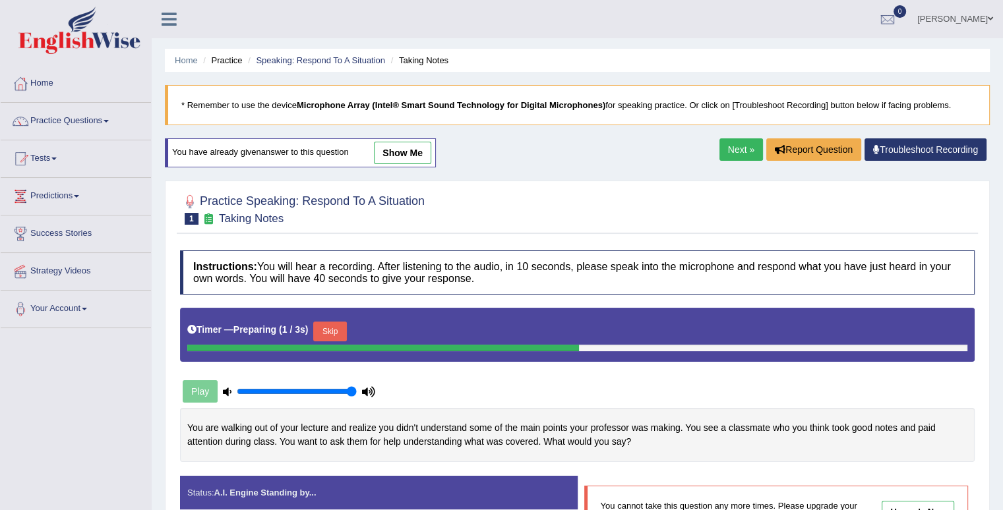
click at [322, 322] on button "Skip" at bounding box center [329, 332] width 33 height 20
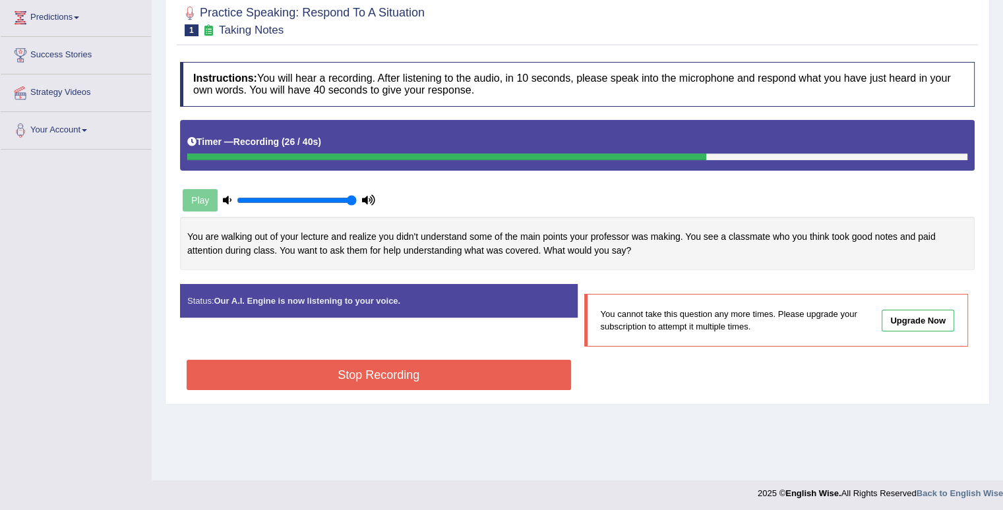
scroll to position [182, 0]
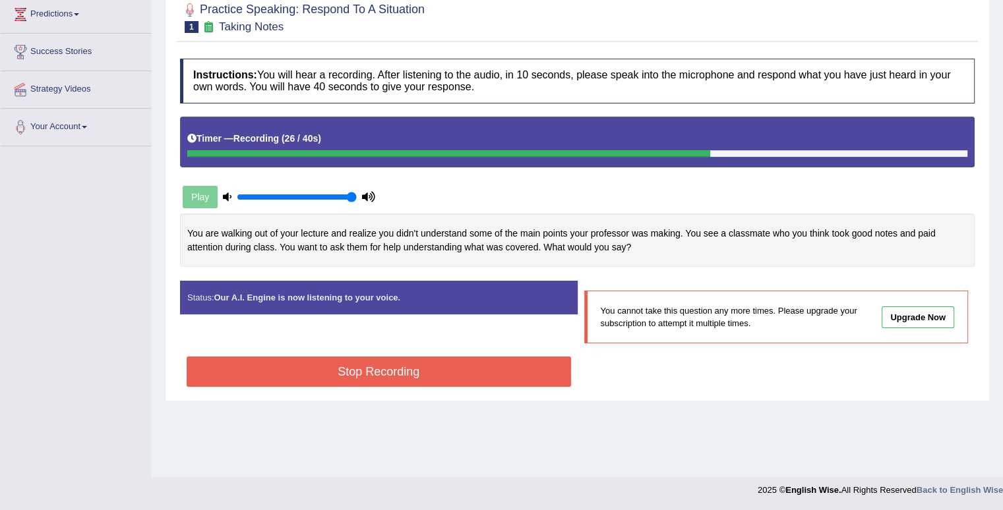
click at [378, 359] on button "Stop Recording" at bounding box center [379, 372] width 384 height 30
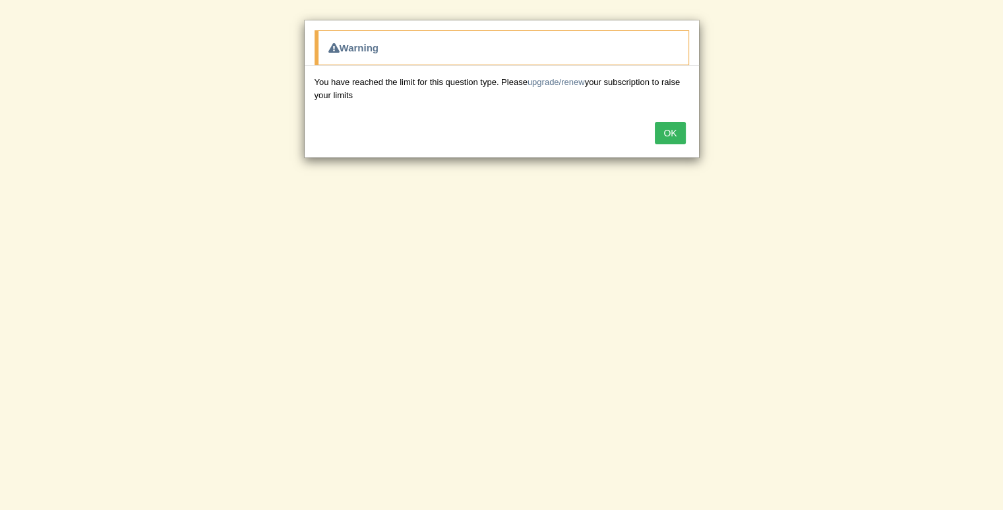
click at [670, 137] on button "OK" at bounding box center [670, 133] width 30 height 22
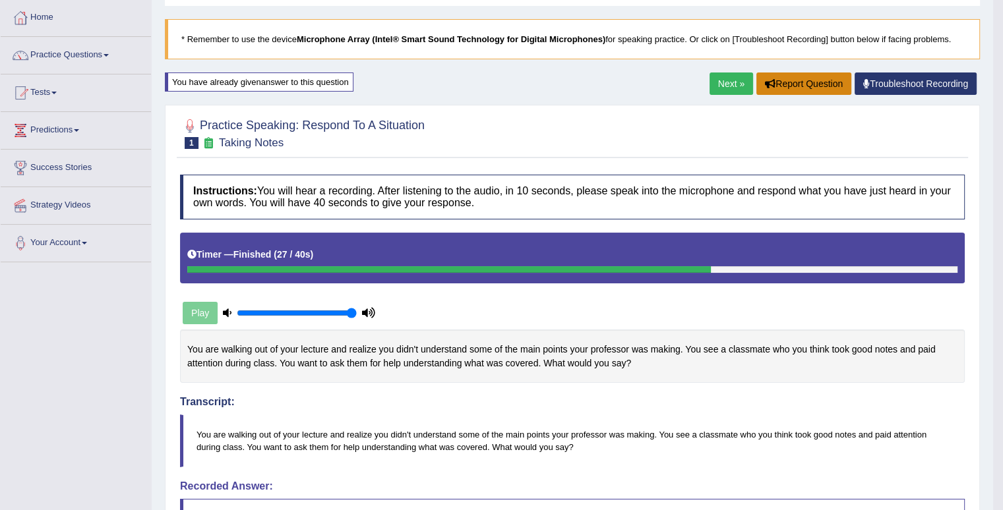
scroll to position [0, 0]
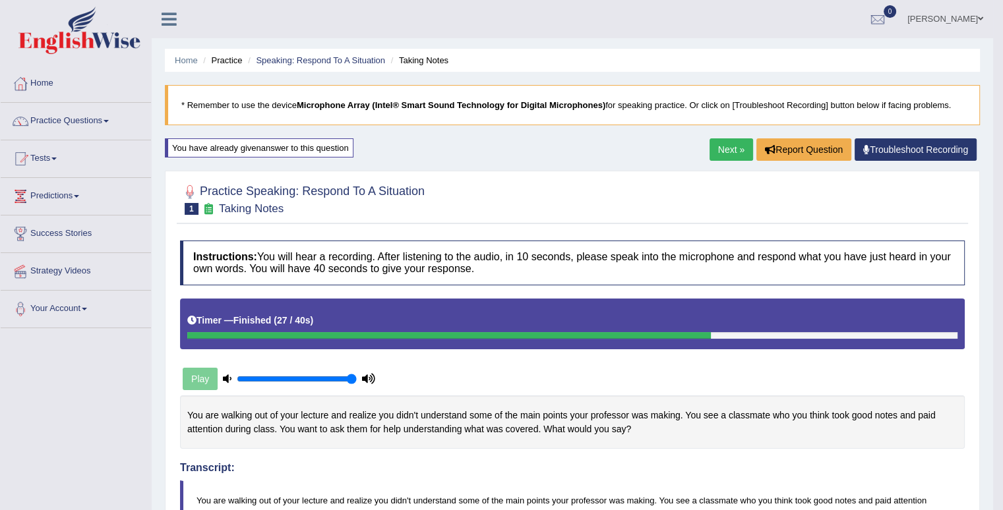
click at [741, 144] on link "Next »" at bounding box center [731, 149] width 44 height 22
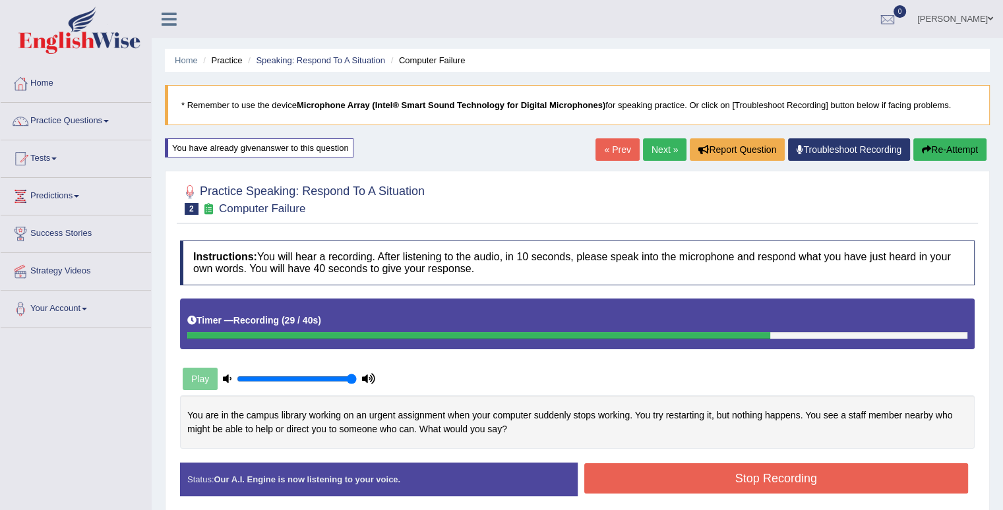
click at [714, 470] on button "Stop Recording" at bounding box center [776, 478] width 384 height 30
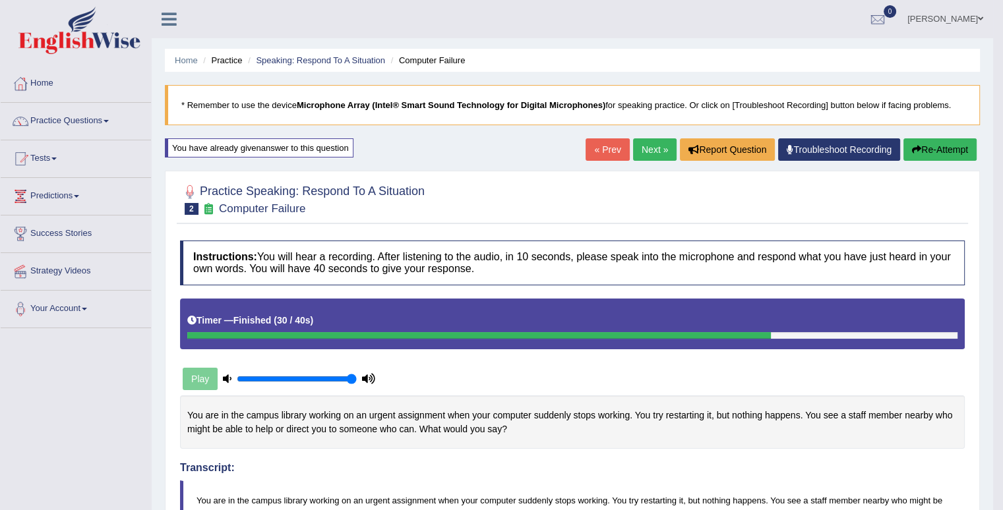
click at [939, 153] on button "Re-Attempt" at bounding box center [939, 149] width 73 height 22
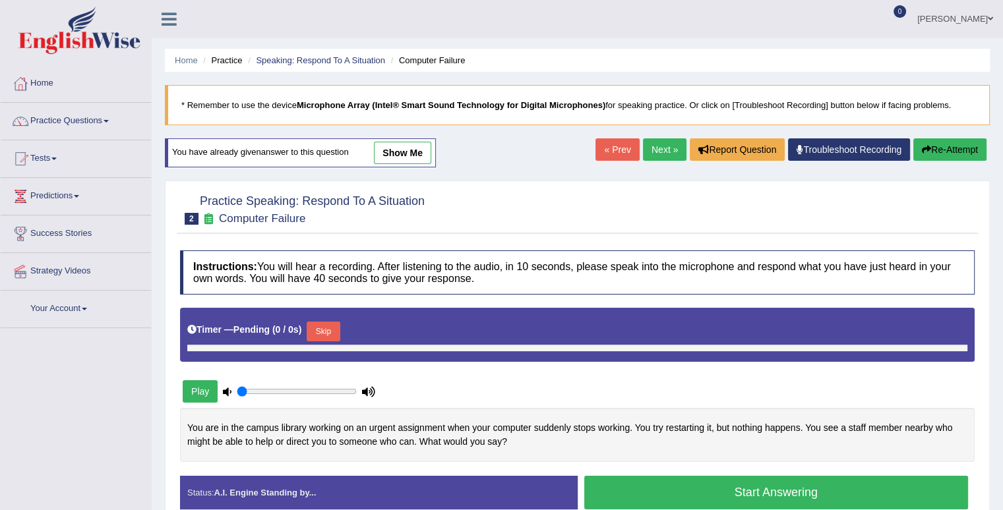
type input "1"
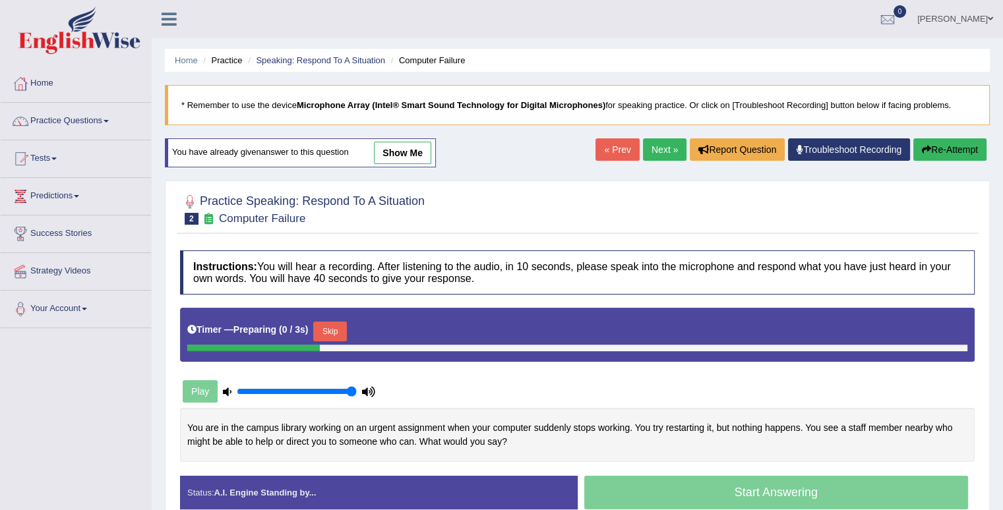
click at [346, 330] on button "Skip" at bounding box center [329, 332] width 33 height 20
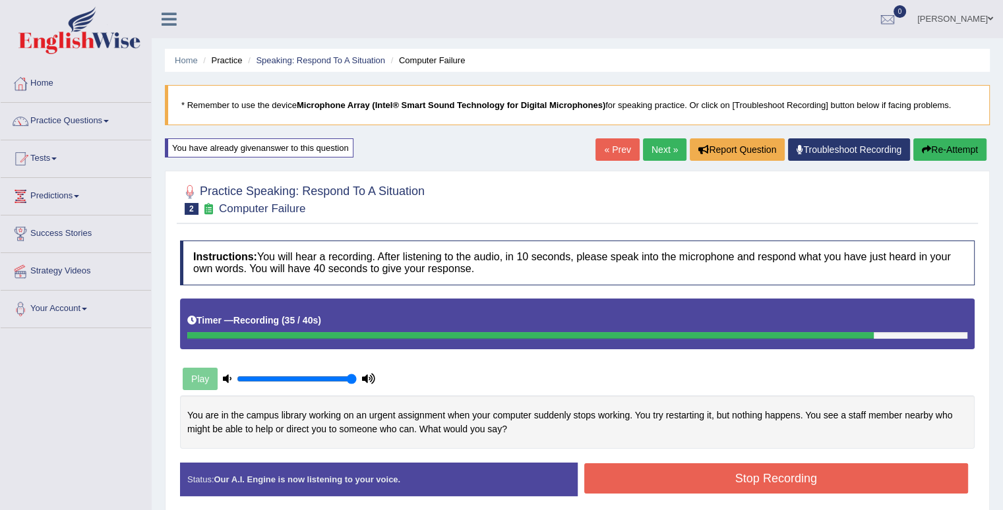
click at [649, 469] on button "Stop Recording" at bounding box center [776, 478] width 384 height 30
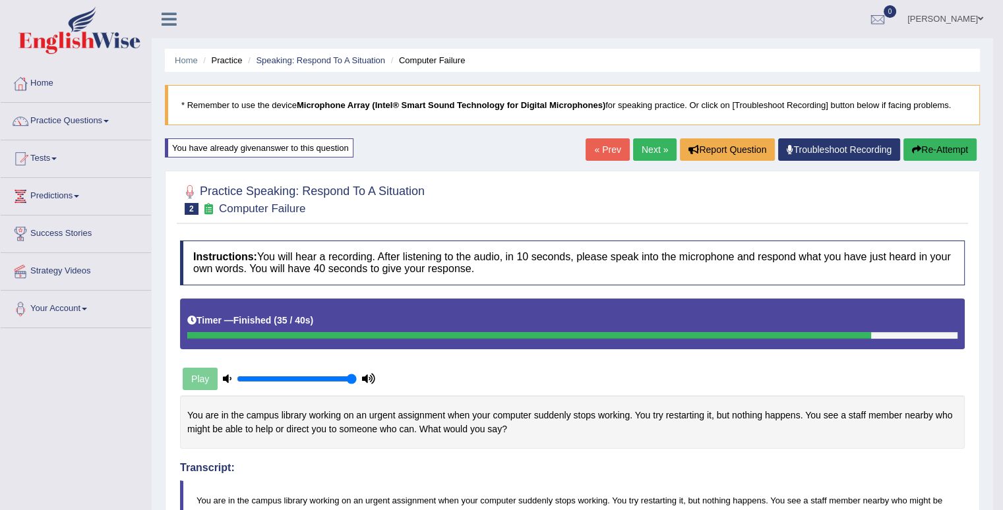
click at [654, 144] on link "Next »" at bounding box center [655, 149] width 44 height 22
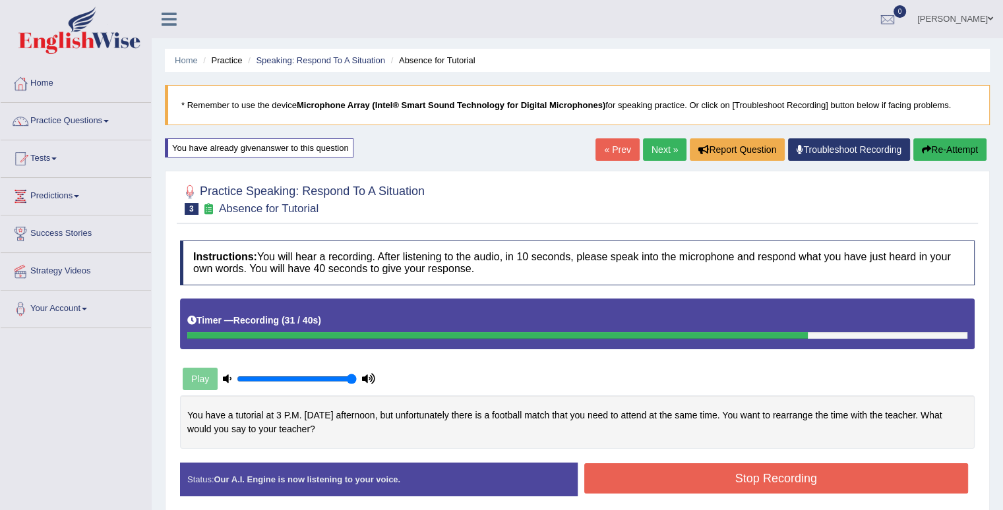
click at [744, 473] on button "Stop Recording" at bounding box center [776, 478] width 384 height 30
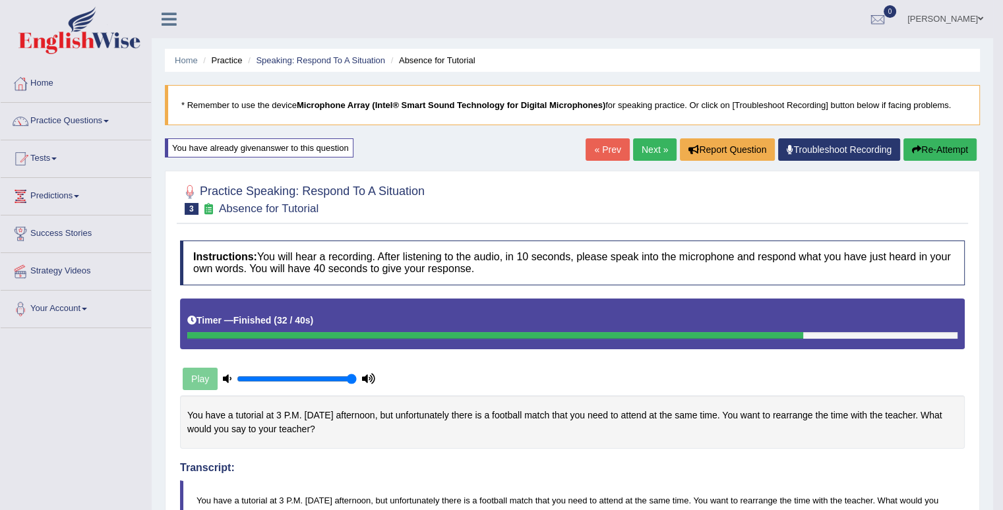
click at [655, 145] on link "Next »" at bounding box center [655, 149] width 44 height 22
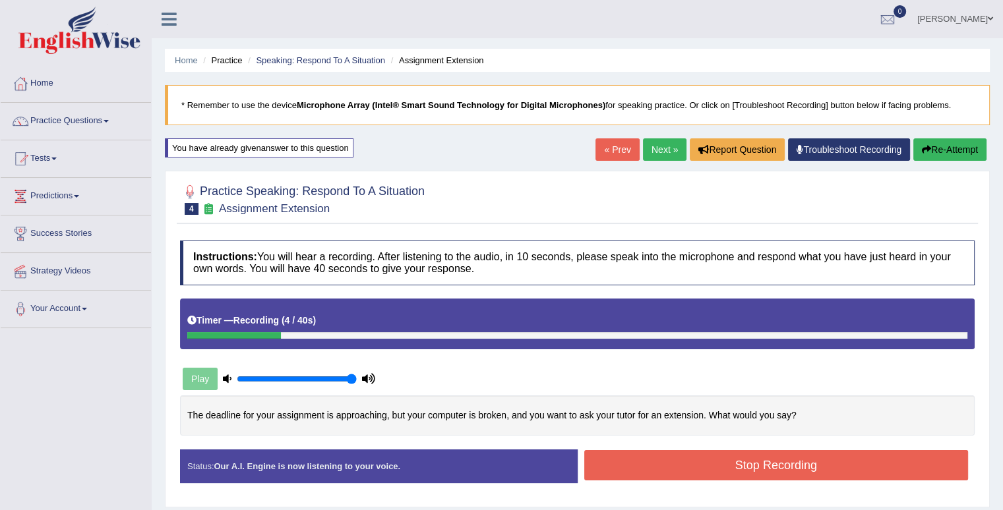
click at [785, 463] on button "Stop Recording" at bounding box center [776, 465] width 384 height 30
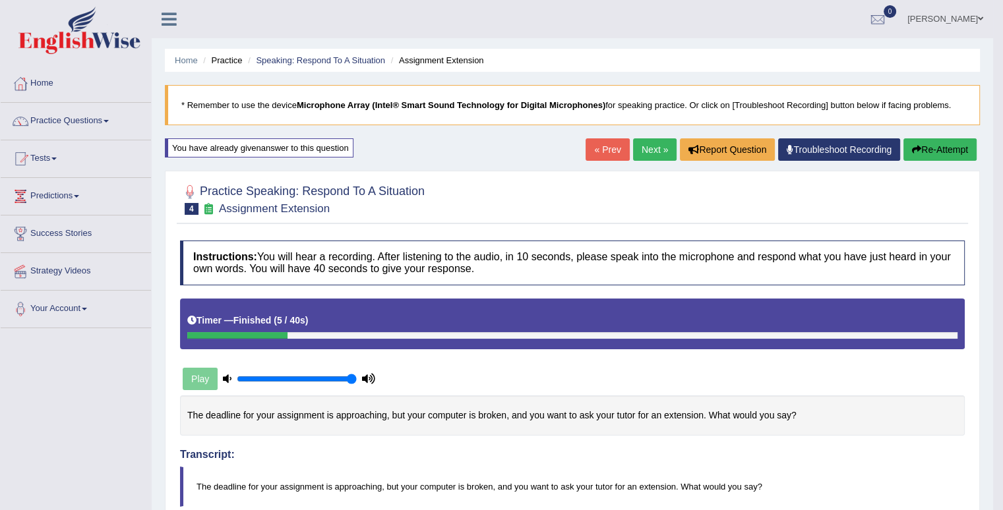
click at [955, 150] on button "Re-Attempt" at bounding box center [939, 149] width 73 height 22
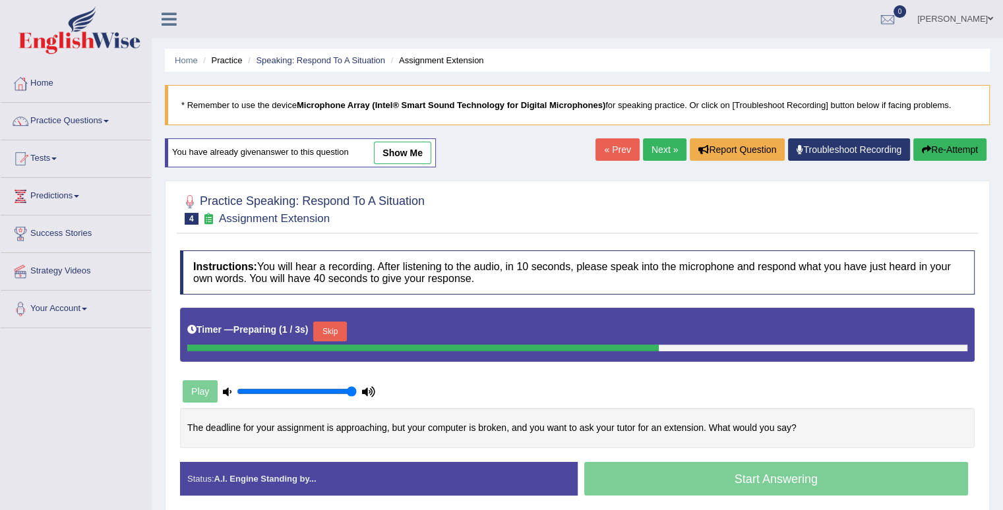
click at [353, 327] on div "Timer — Preparing ( 1 / 3s ) Skip" at bounding box center [577, 331] width 780 height 26
click at [341, 331] on button "Skip" at bounding box center [329, 332] width 33 height 20
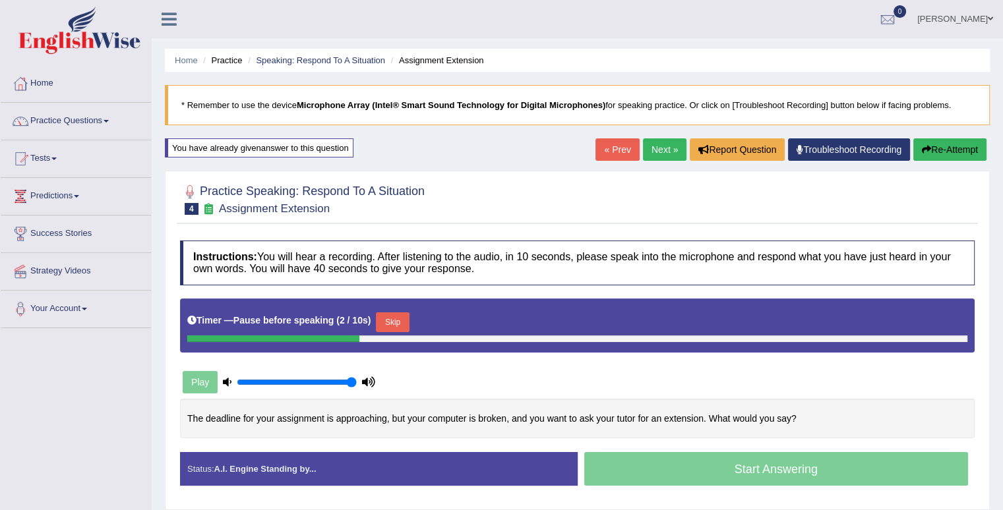
click at [403, 322] on button "Skip" at bounding box center [392, 322] width 33 height 20
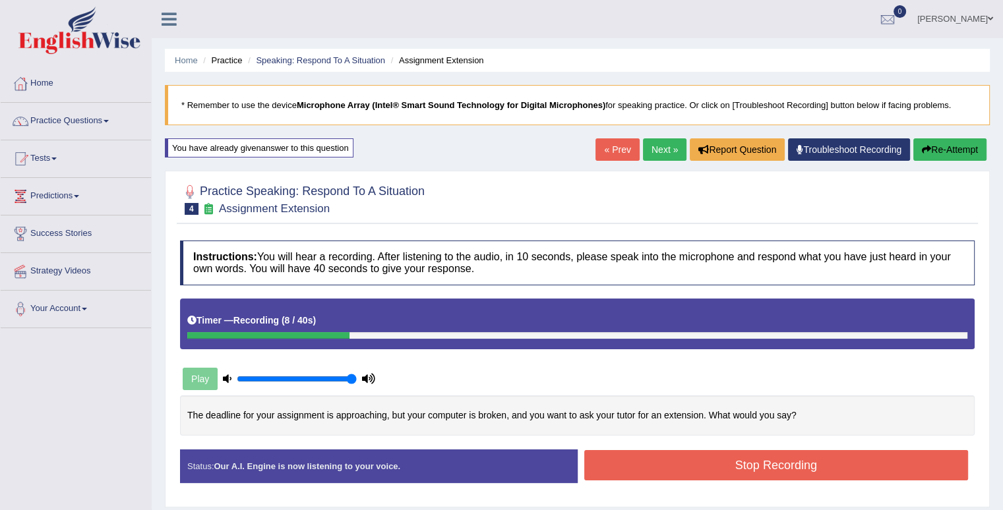
click at [696, 474] on button "Stop Recording" at bounding box center [776, 465] width 384 height 30
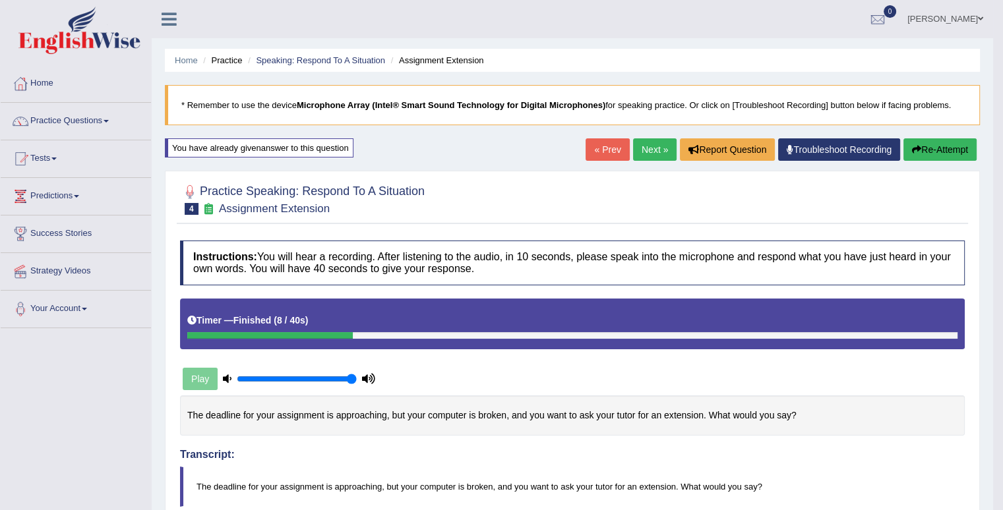
click at [945, 154] on button "Re-Attempt" at bounding box center [939, 149] width 73 height 22
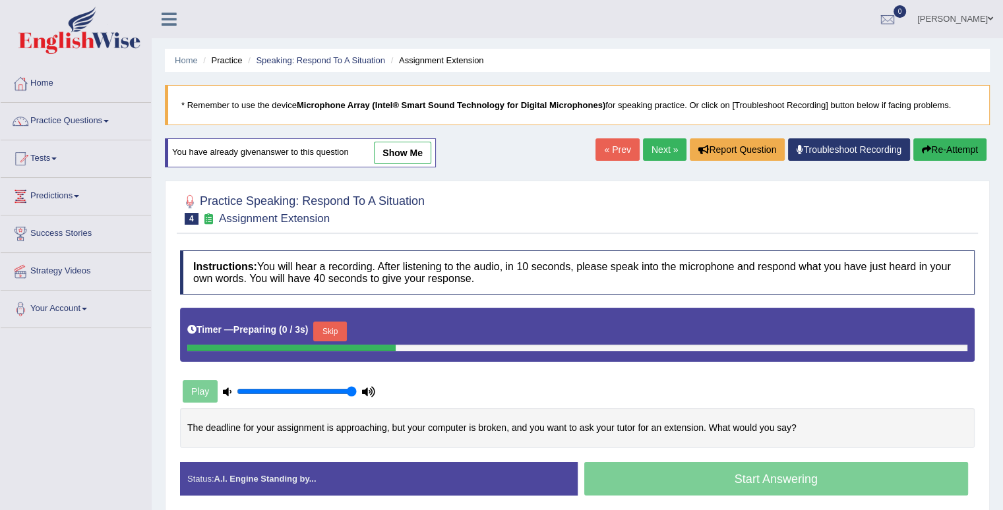
click at [330, 330] on button "Skip" at bounding box center [329, 332] width 33 height 20
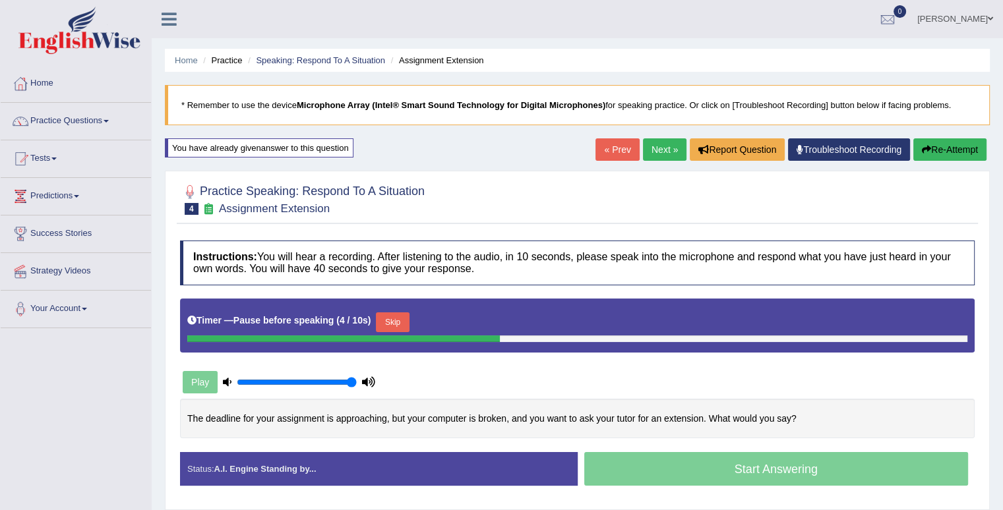
click at [398, 325] on button "Skip" at bounding box center [392, 322] width 33 height 20
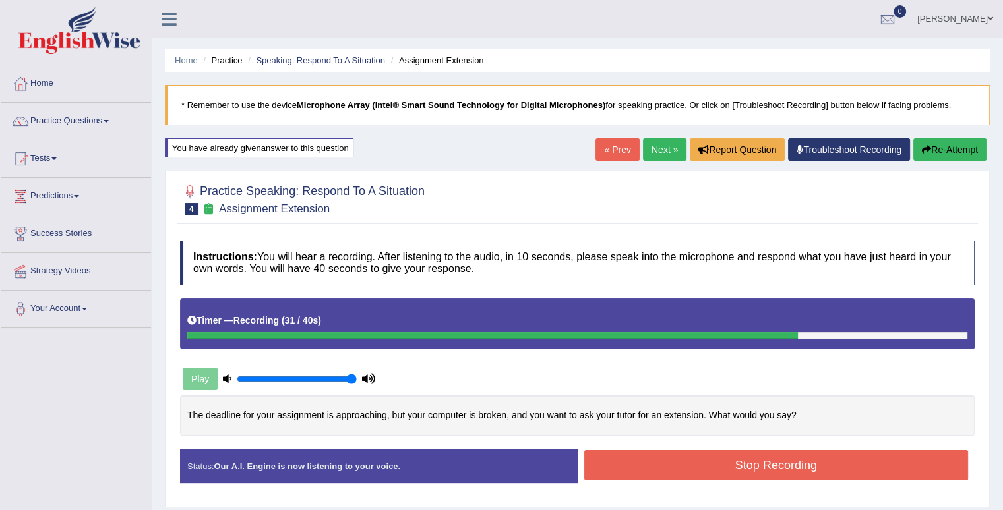
click at [612, 468] on button "Stop Recording" at bounding box center [776, 465] width 384 height 30
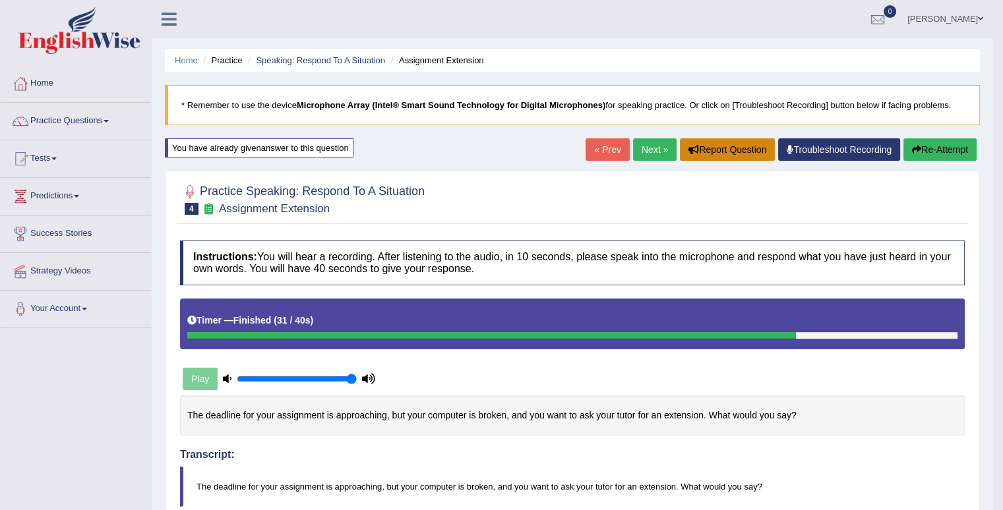
drag, startPoint x: 674, startPoint y: 151, endPoint x: 656, endPoint y: 154, distance: 18.6
click at [656, 154] on div "« Prev Next » Report Question Troubleshoot Recording Re-Attempt" at bounding box center [782, 151] width 394 height 26
click at [656, 154] on link "Next »" at bounding box center [655, 149] width 44 height 22
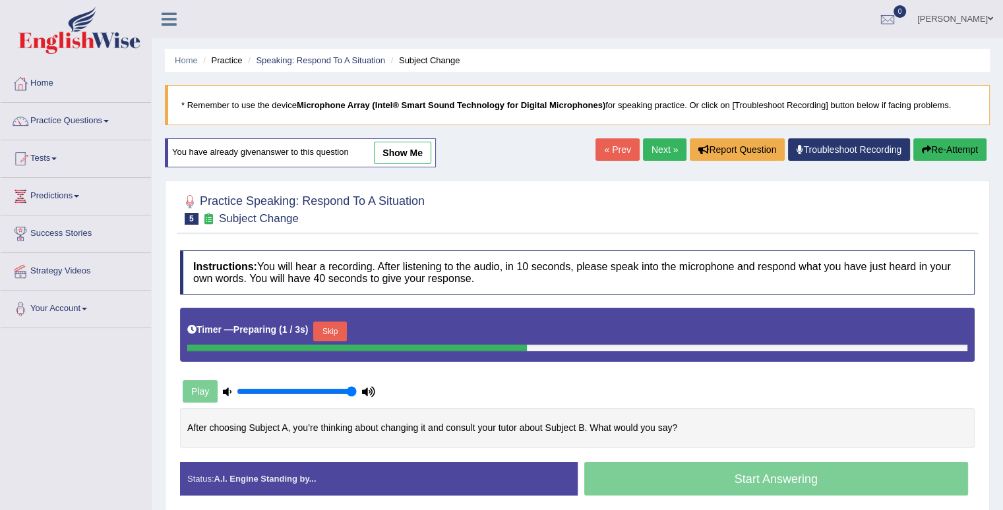
click at [330, 328] on button "Skip" at bounding box center [329, 332] width 33 height 20
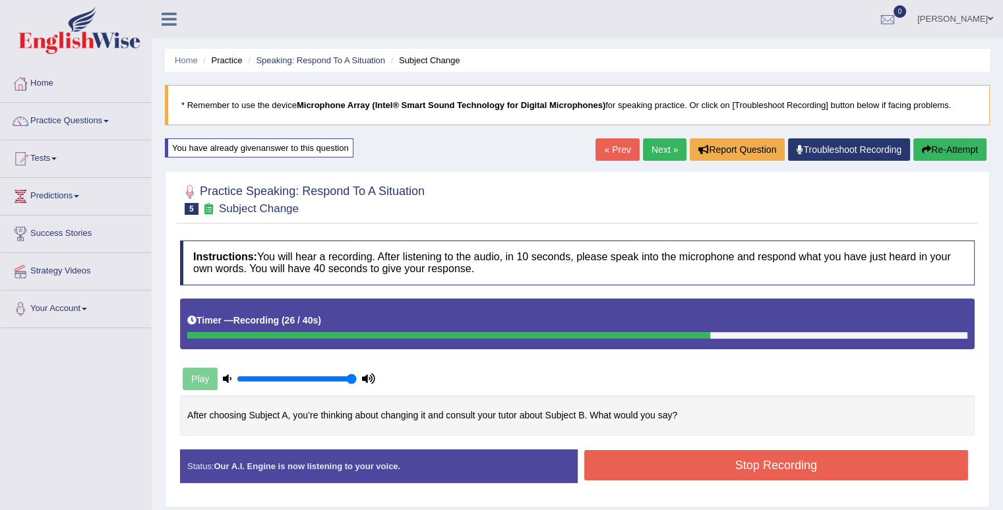
click at [683, 450] on button "Stop Recording" at bounding box center [776, 465] width 384 height 30
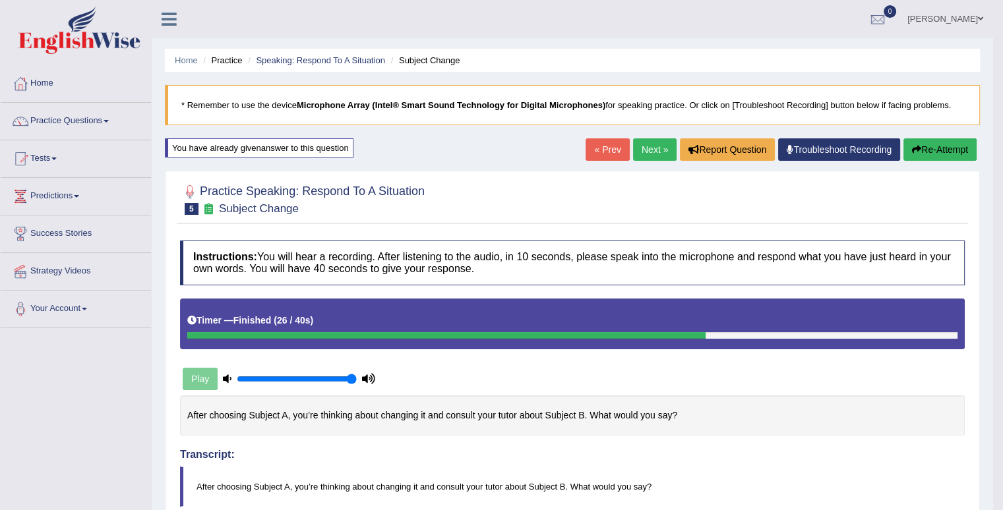
click at [941, 154] on button "Re-Attempt" at bounding box center [939, 149] width 73 height 22
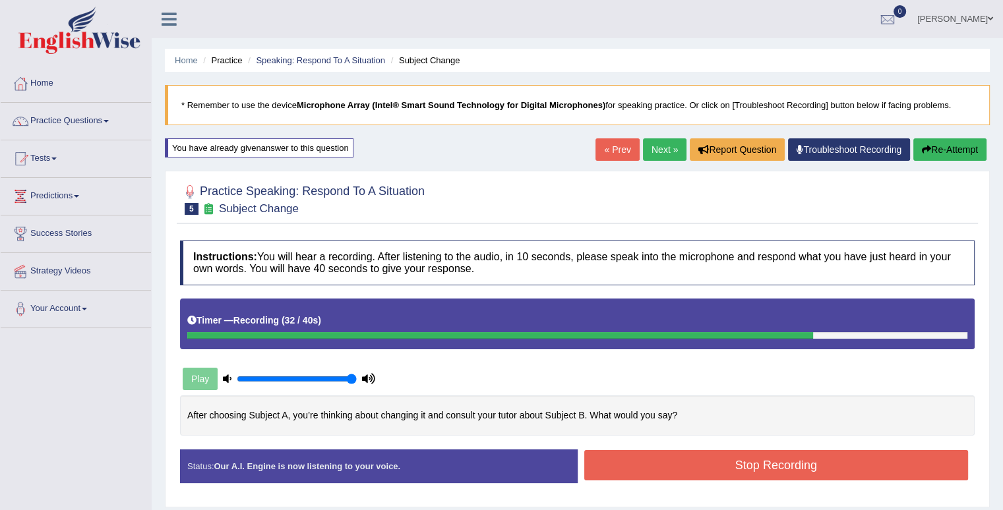
click at [696, 477] on button "Stop Recording" at bounding box center [776, 465] width 384 height 30
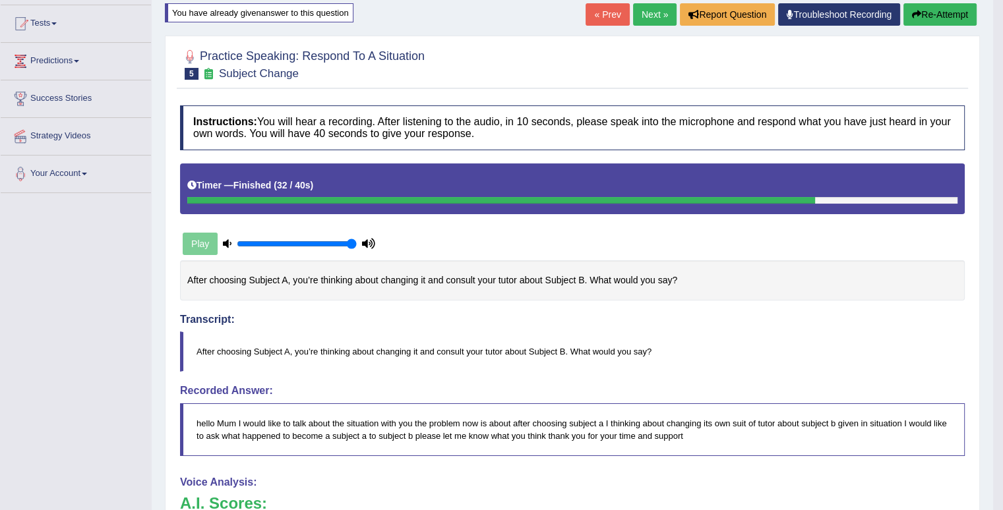
scroll to position [132, 0]
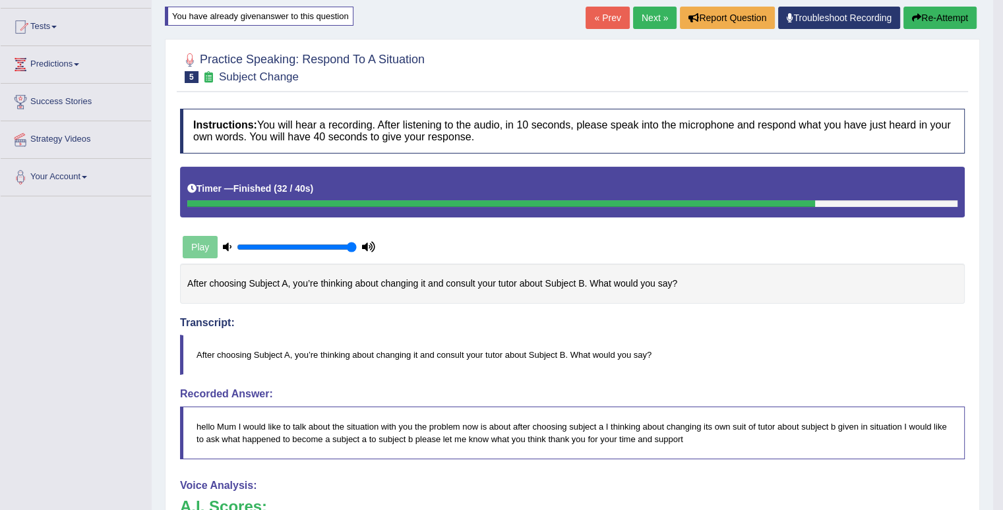
click at [649, 24] on link "Next »" at bounding box center [655, 18] width 44 height 22
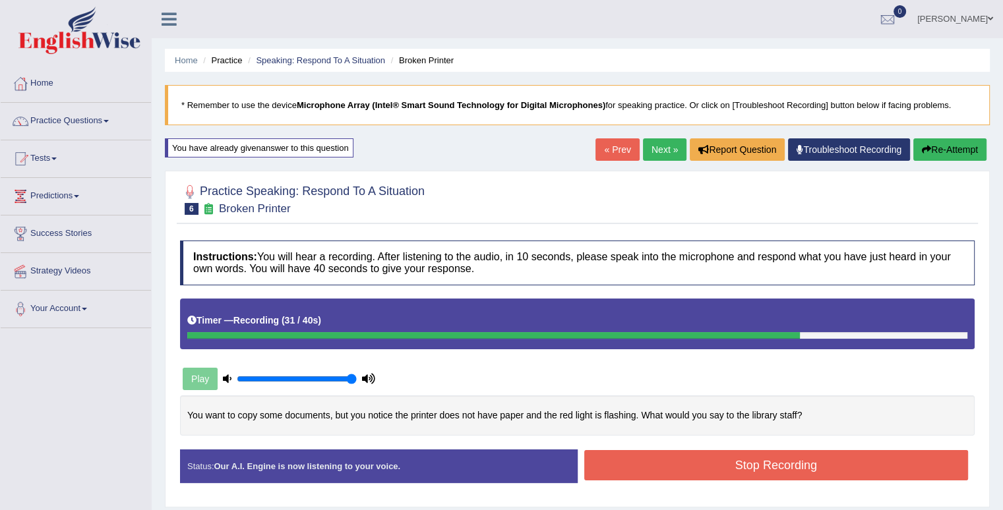
click at [725, 468] on button "Stop Recording" at bounding box center [776, 465] width 384 height 30
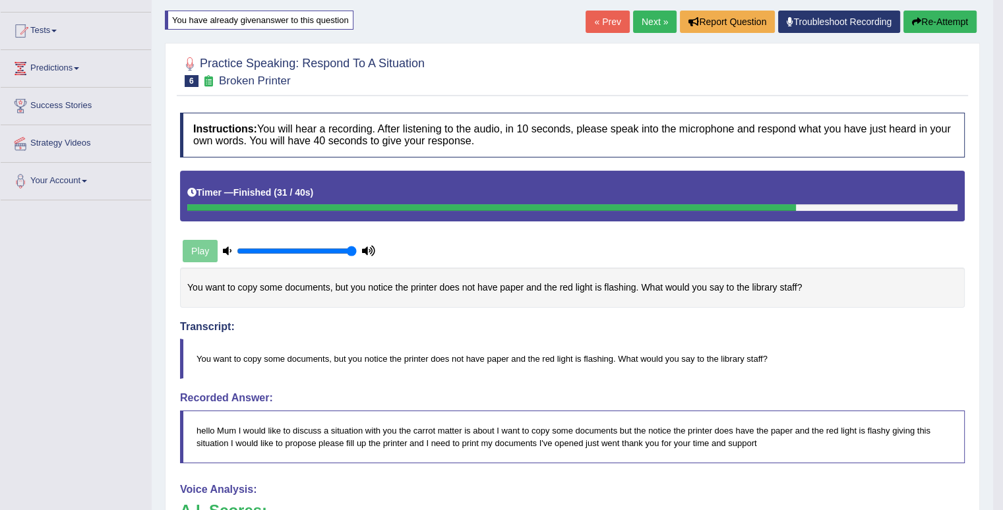
scroll to position [66, 0]
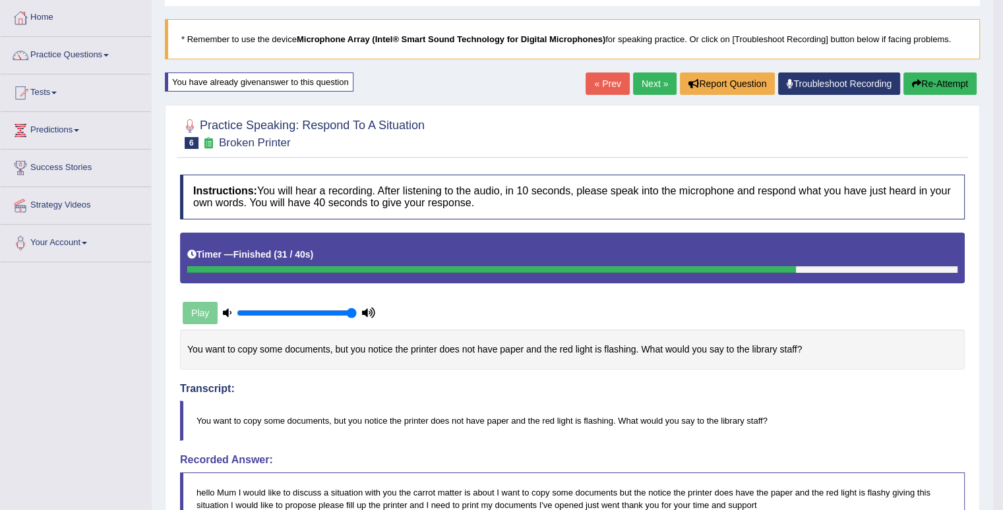
click at [660, 77] on link "Next »" at bounding box center [655, 84] width 44 height 22
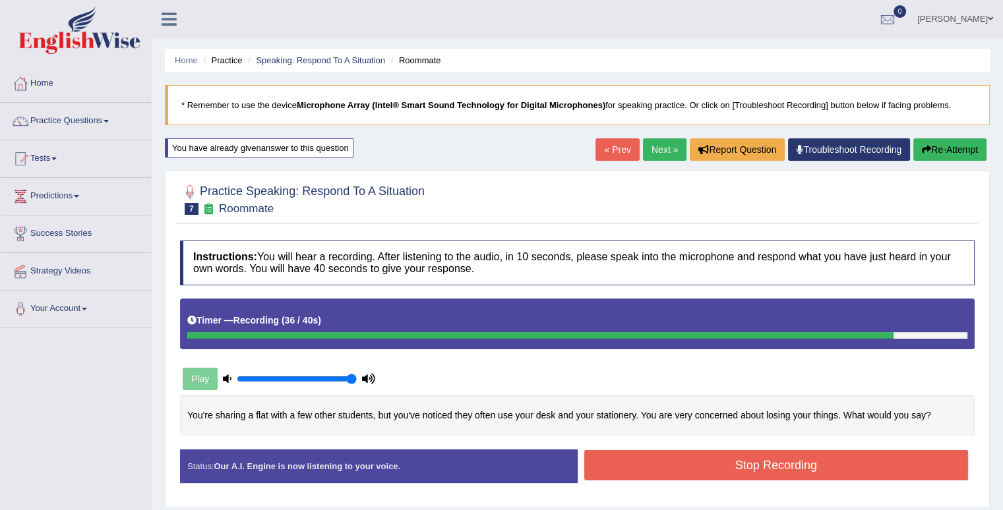
click at [695, 468] on button "Stop Recording" at bounding box center [776, 465] width 384 height 30
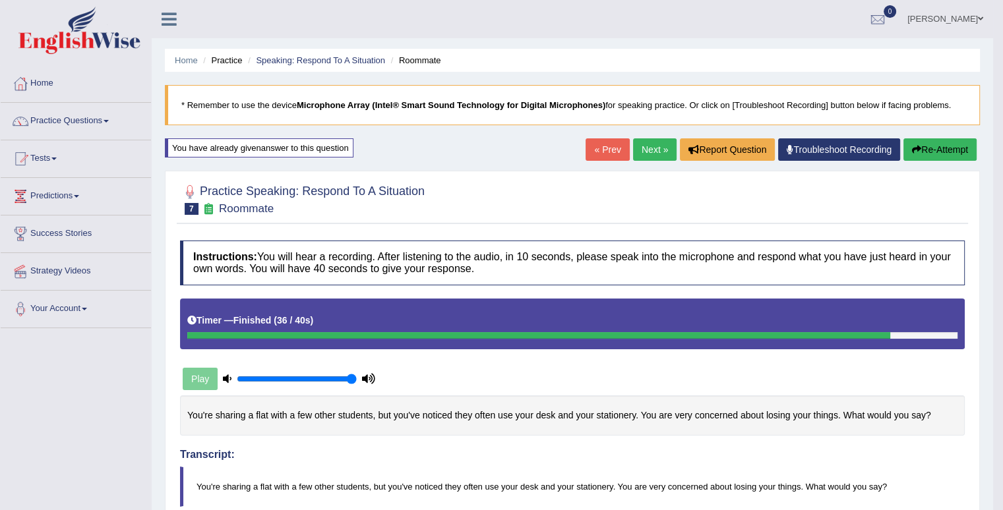
click at [654, 154] on link "Next »" at bounding box center [655, 149] width 44 height 22
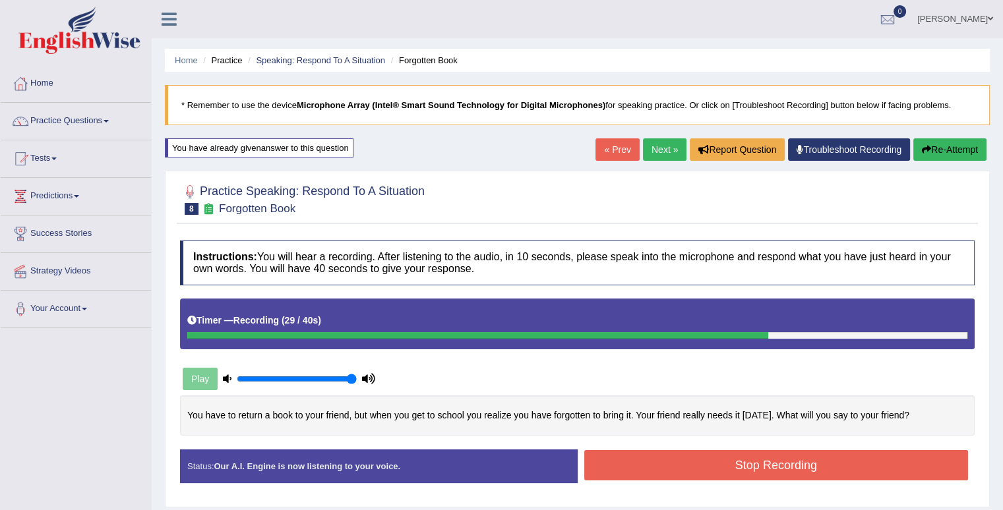
click at [893, 462] on button "Stop Recording" at bounding box center [776, 465] width 384 height 30
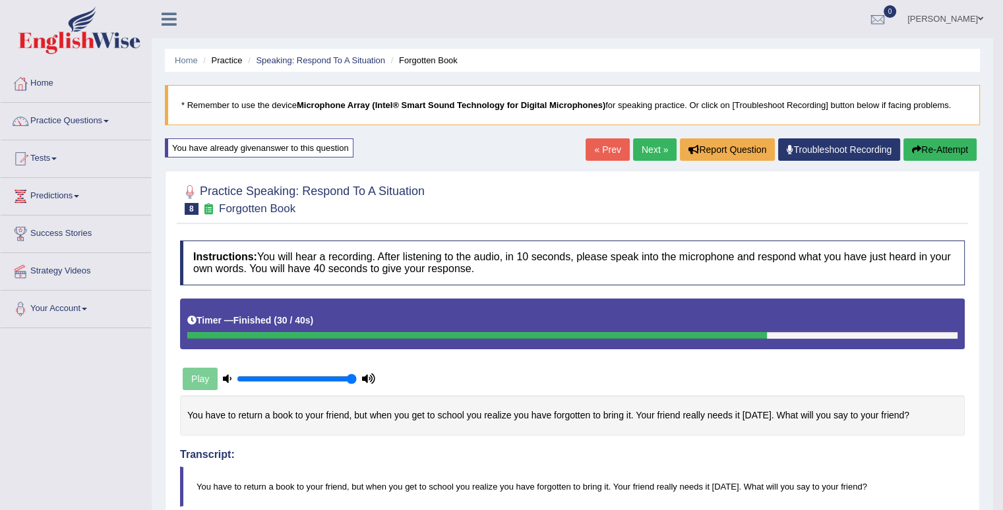
click at [643, 154] on link "Next »" at bounding box center [655, 149] width 44 height 22
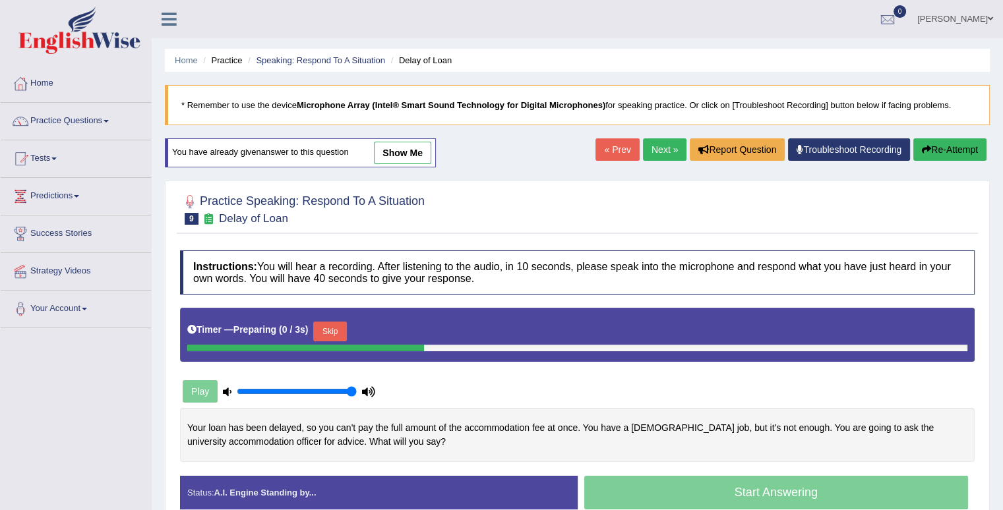
click at [344, 332] on button "Skip" at bounding box center [329, 332] width 33 height 20
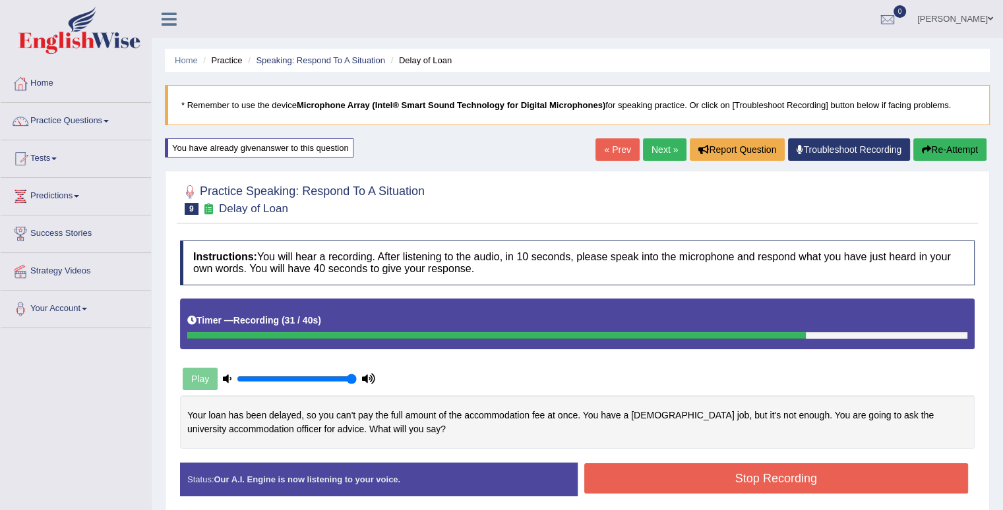
click at [729, 471] on button "Stop Recording" at bounding box center [776, 478] width 384 height 30
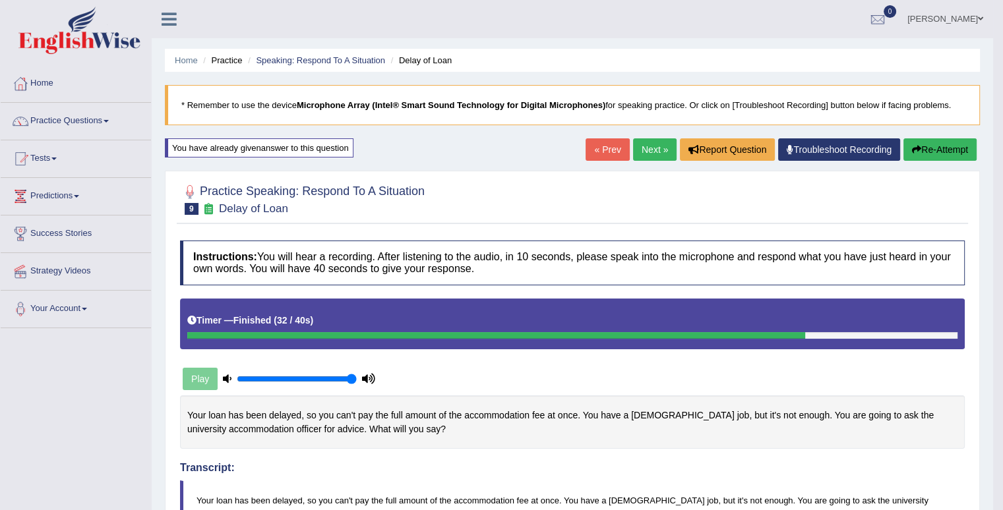
click at [653, 155] on link "Next »" at bounding box center [655, 149] width 44 height 22
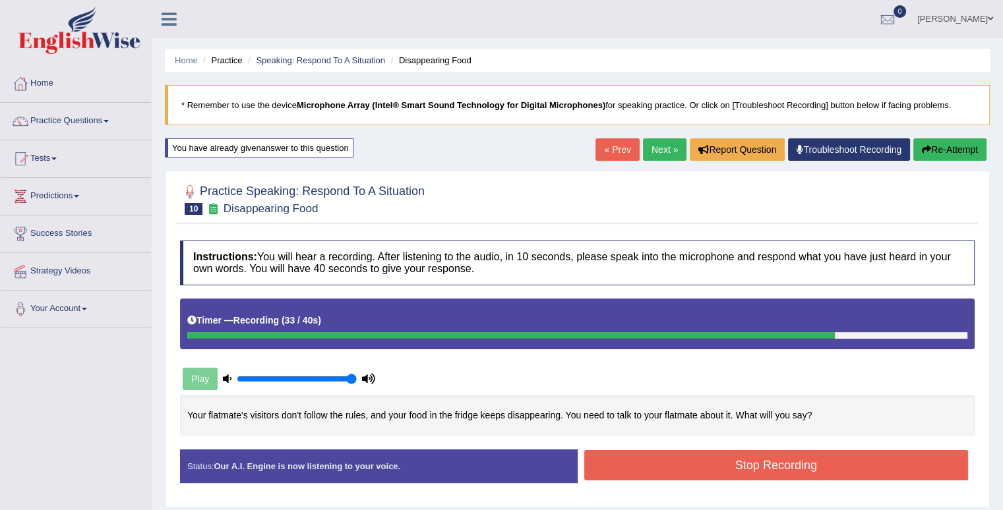
click at [714, 464] on button "Stop Recording" at bounding box center [776, 465] width 384 height 30
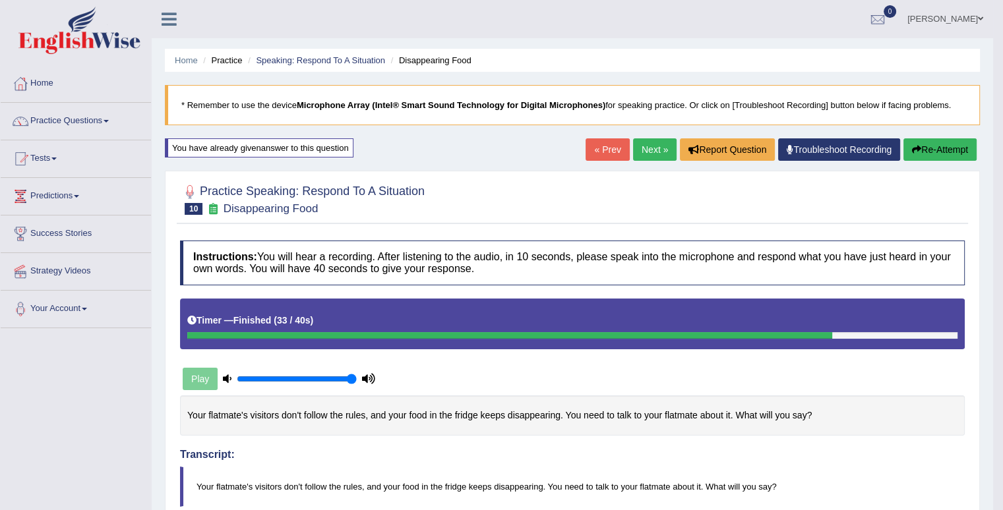
click at [657, 152] on link "Next »" at bounding box center [655, 149] width 44 height 22
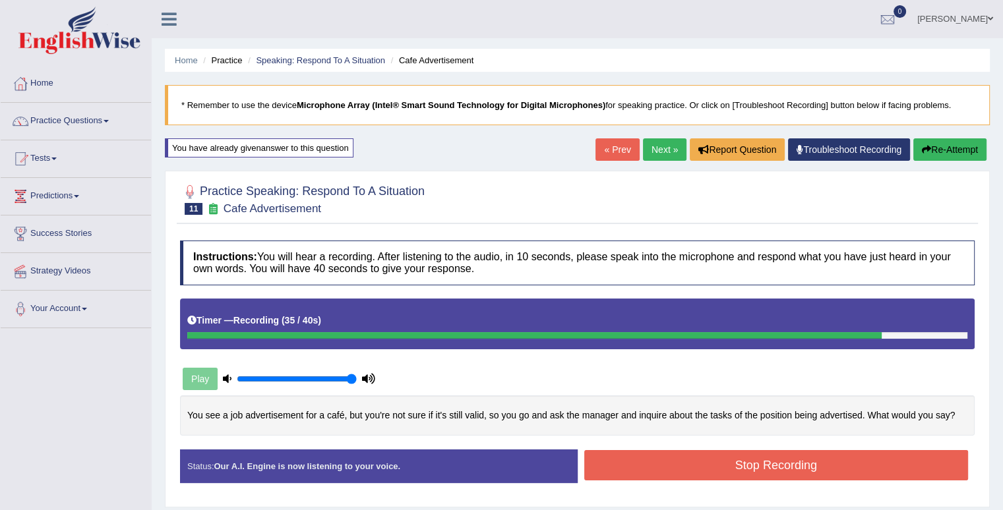
click at [803, 462] on button "Stop Recording" at bounding box center [776, 465] width 384 height 30
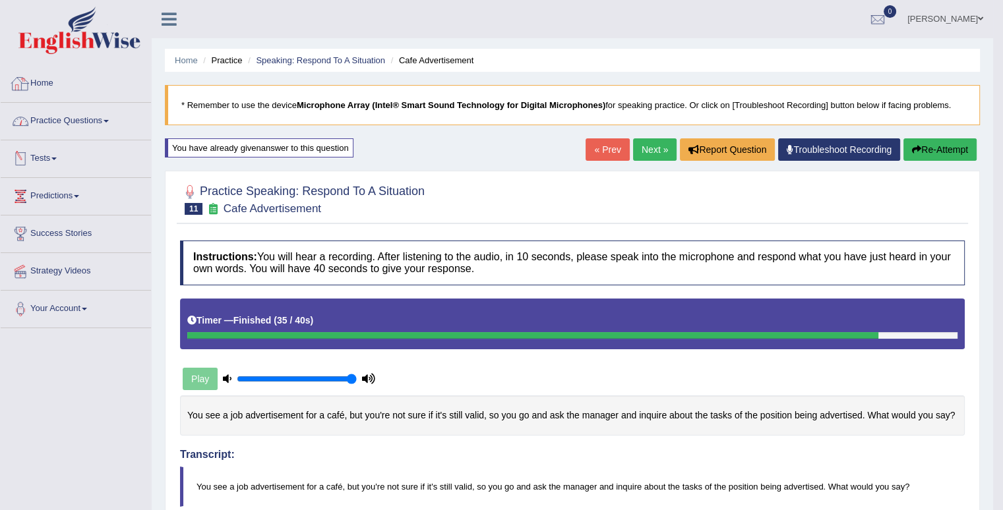
click at [108, 120] on span at bounding box center [105, 121] width 5 height 3
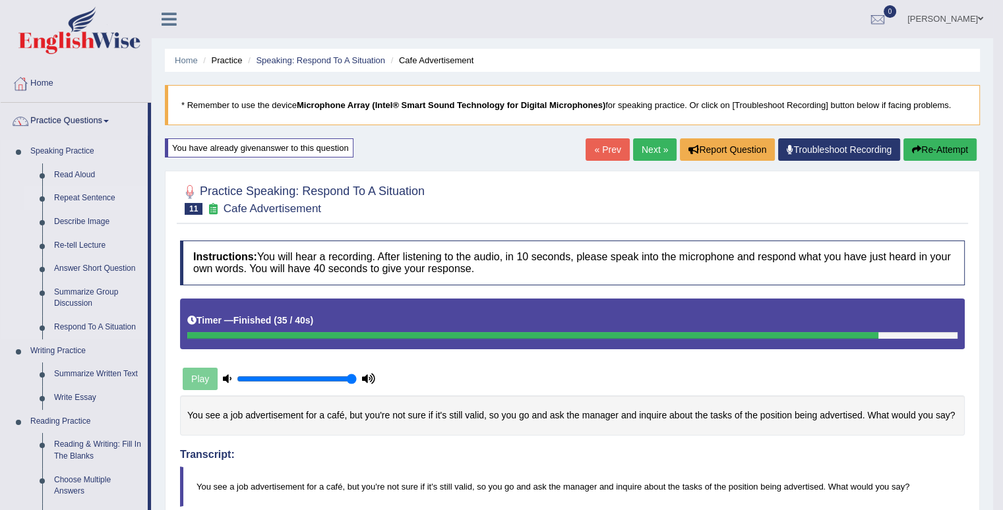
click at [63, 197] on link "Repeat Sentence" at bounding box center [98, 199] width 100 height 24
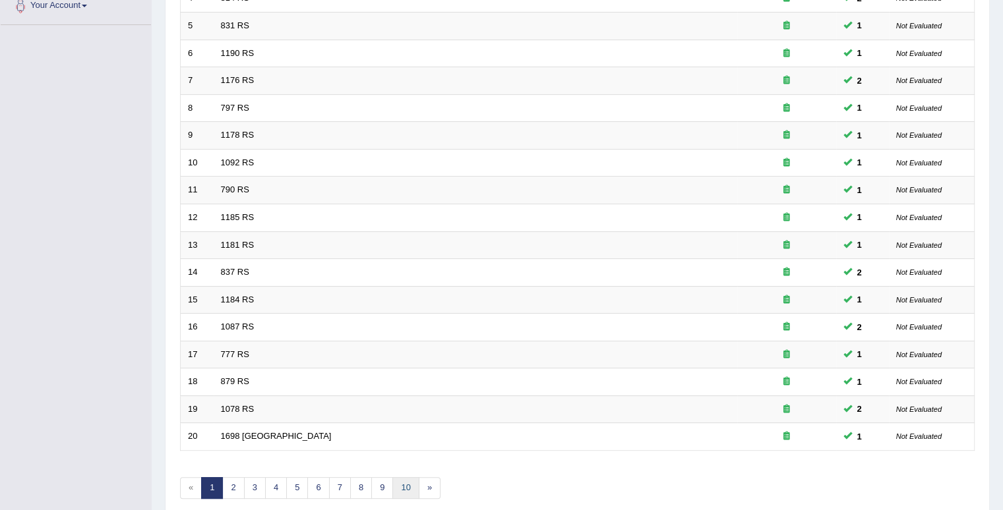
scroll to position [359, 0]
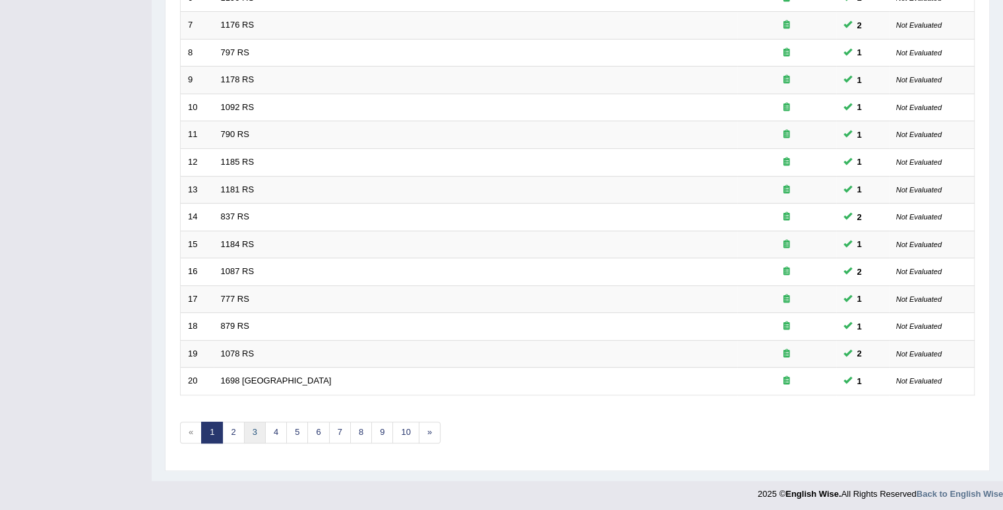
click at [257, 423] on link "3" at bounding box center [255, 433] width 22 height 22
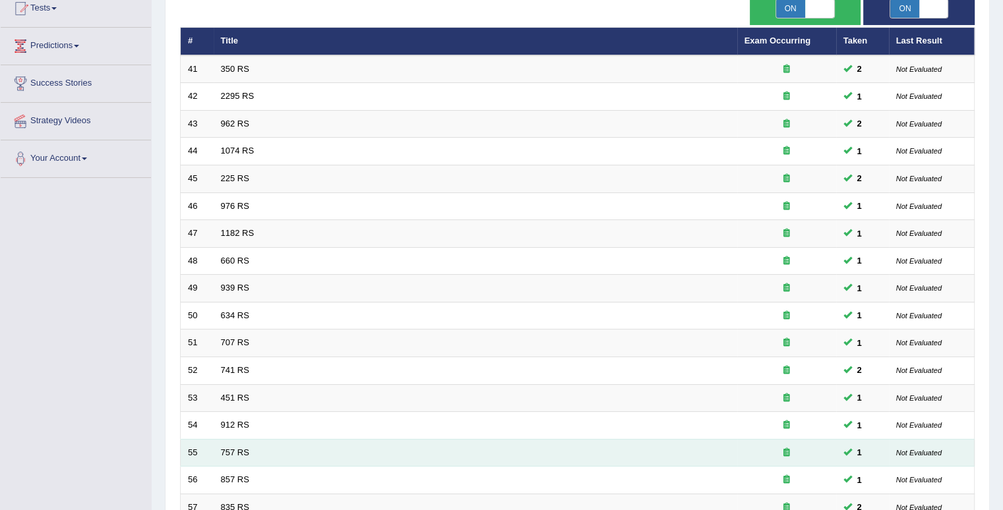
scroll to position [359, 0]
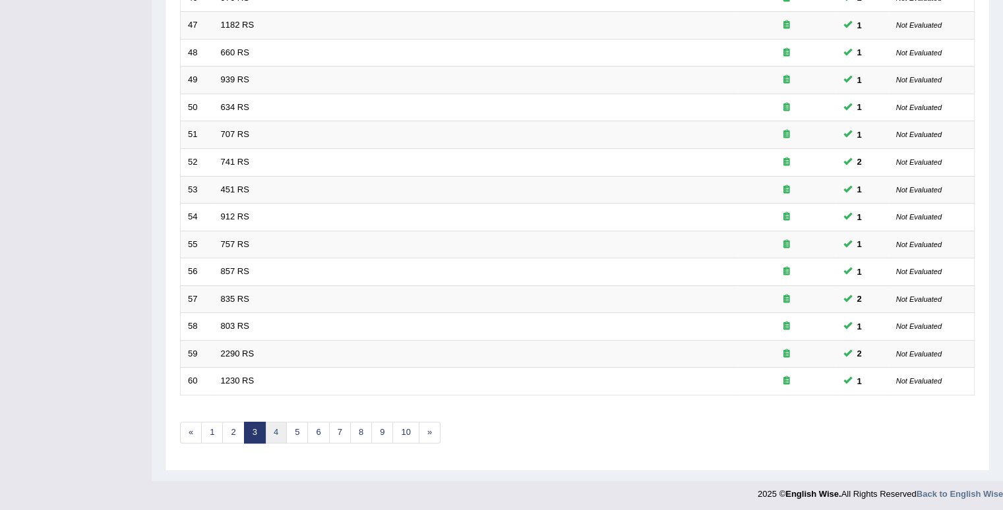
click at [279, 431] on link "4" at bounding box center [276, 433] width 22 height 22
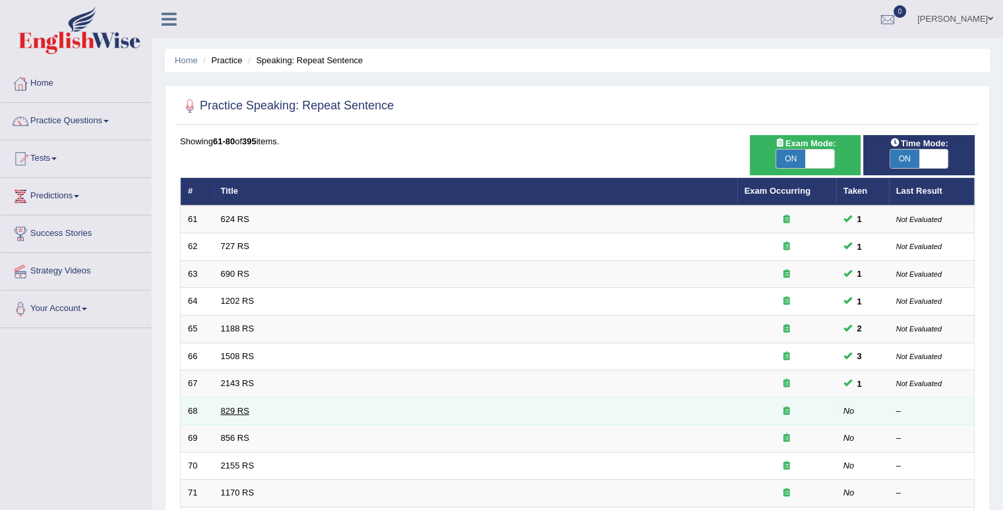
click at [225, 409] on link "829 RS" at bounding box center [235, 411] width 28 height 10
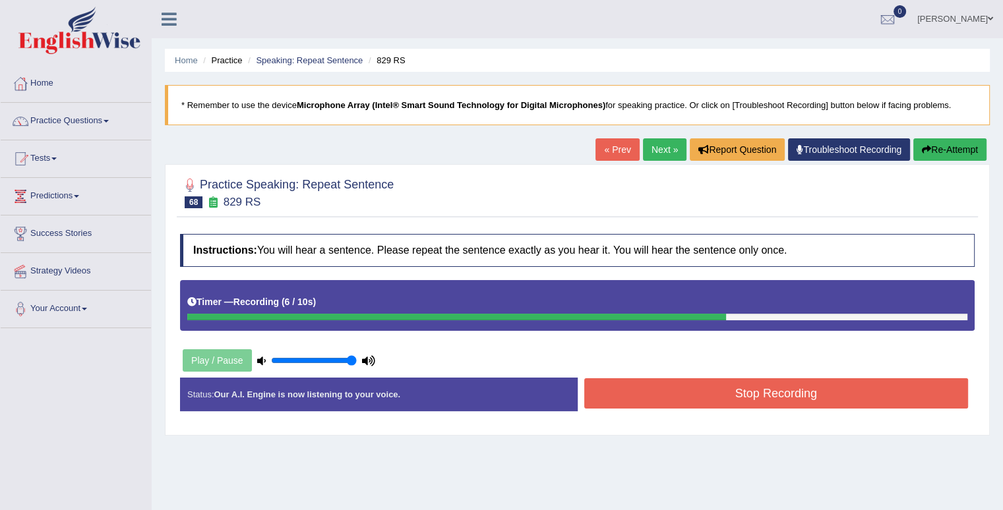
click at [754, 401] on button "Stop Recording" at bounding box center [776, 393] width 384 height 30
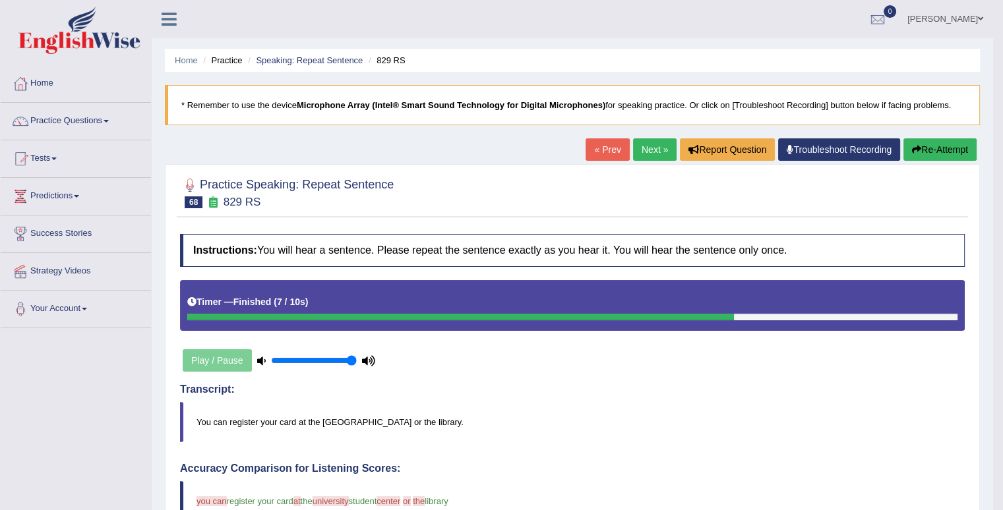
click at [941, 148] on button "Re-Attempt" at bounding box center [939, 149] width 73 height 22
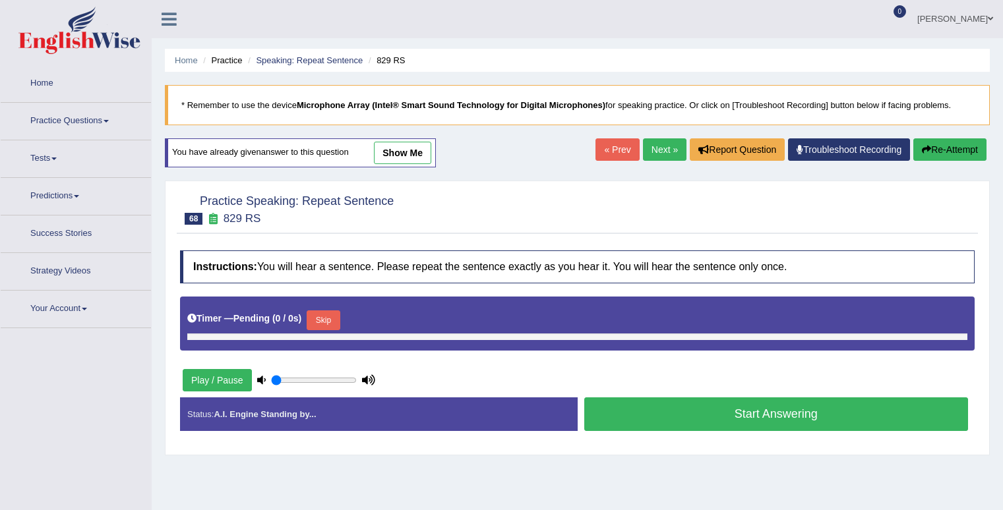
type input "1"
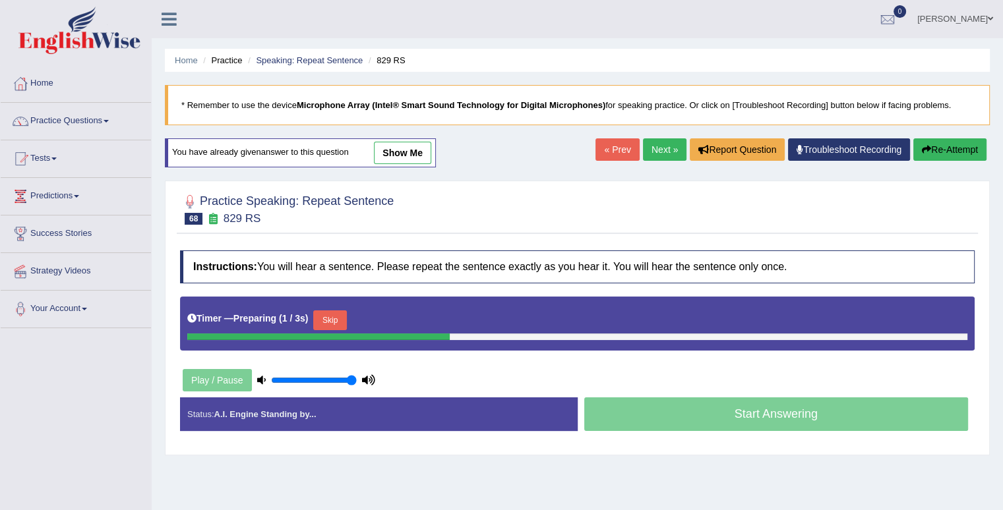
click at [339, 313] on button "Skip" at bounding box center [329, 320] width 33 height 20
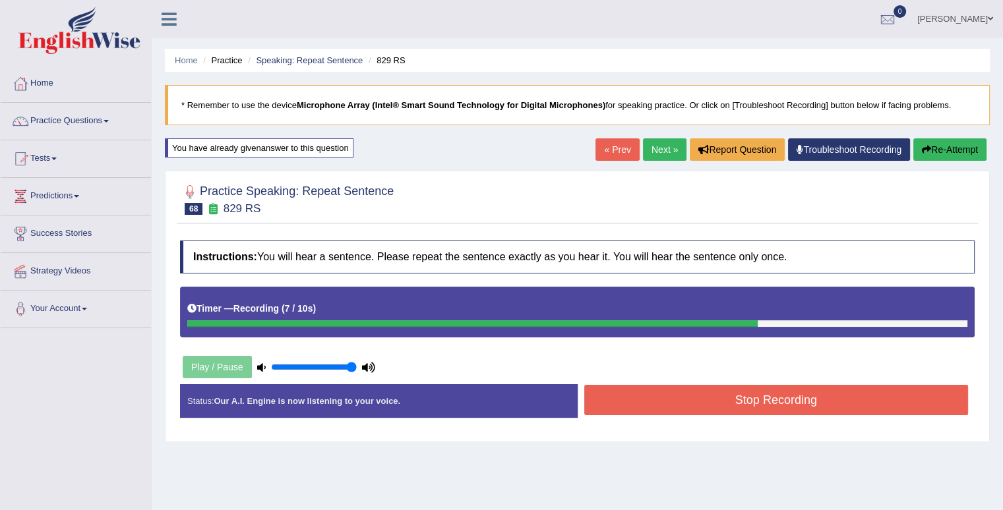
click at [647, 410] on button "Stop Recording" at bounding box center [776, 400] width 384 height 30
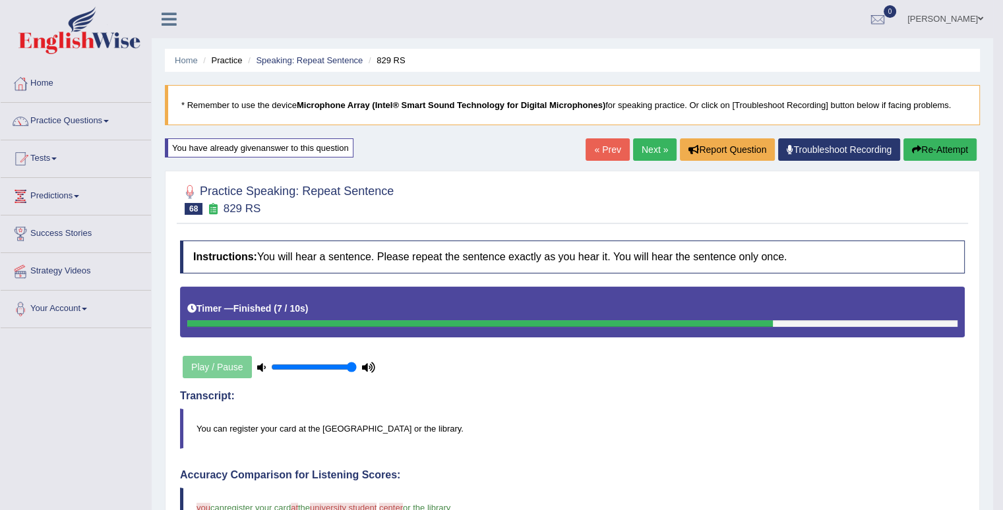
click at [649, 151] on link "Next »" at bounding box center [655, 149] width 44 height 22
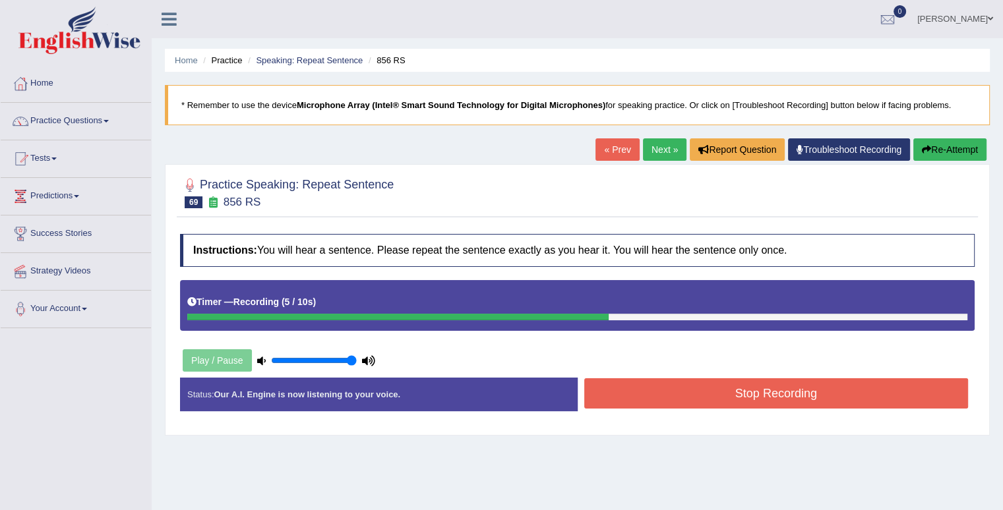
click at [821, 384] on button "Stop Recording" at bounding box center [776, 393] width 384 height 30
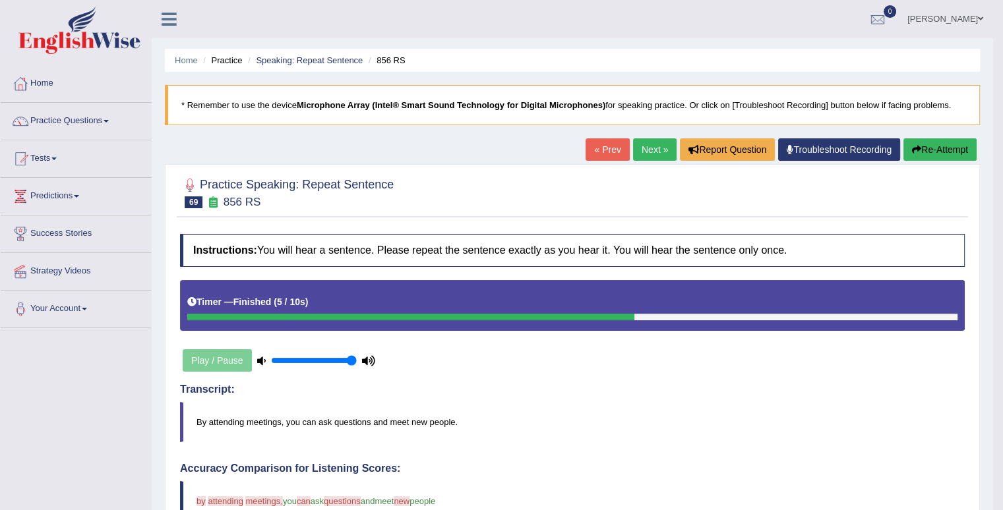
click at [653, 151] on link "Next »" at bounding box center [655, 149] width 44 height 22
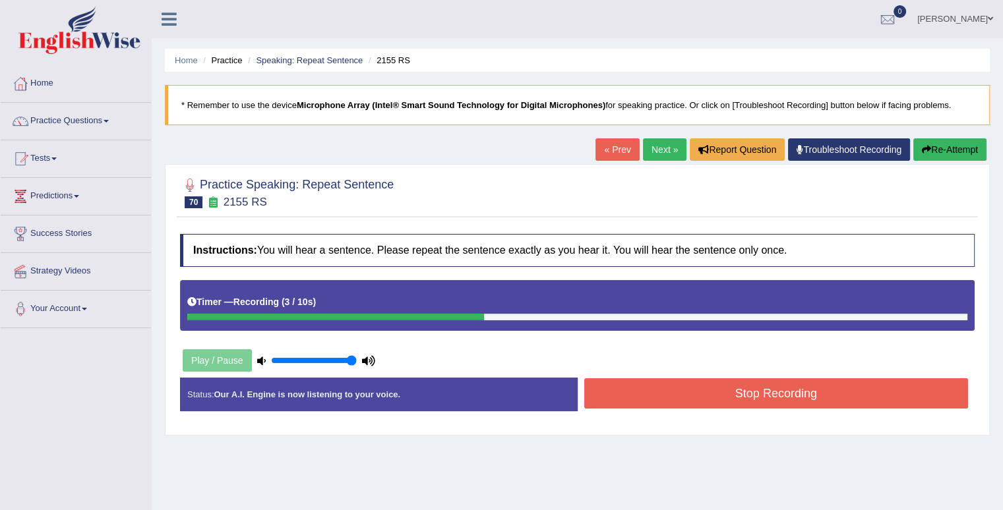
click at [788, 407] on div "Stop Recording" at bounding box center [775, 395] width 397 height 34
click at [786, 402] on button "Stop Recording" at bounding box center [776, 393] width 384 height 30
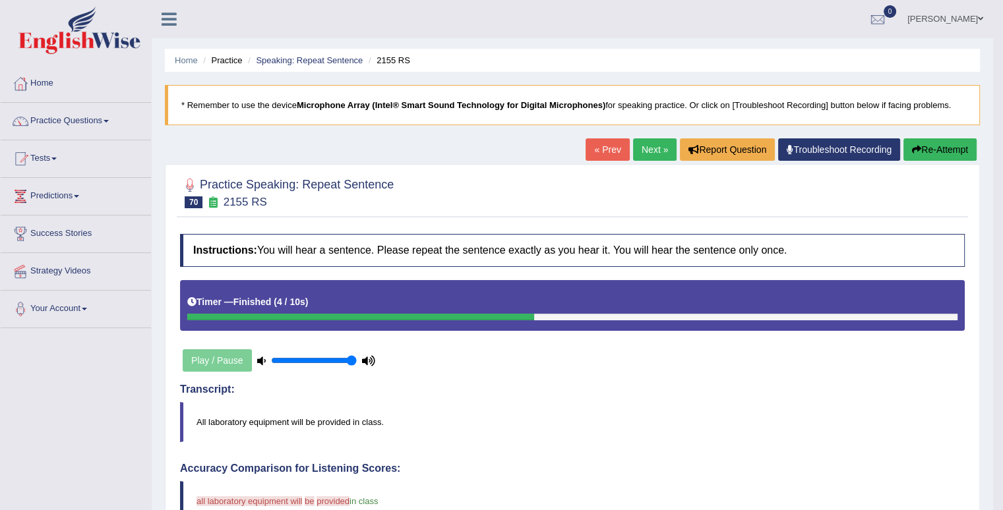
click at [937, 156] on button "Re-Attempt" at bounding box center [939, 149] width 73 height 22
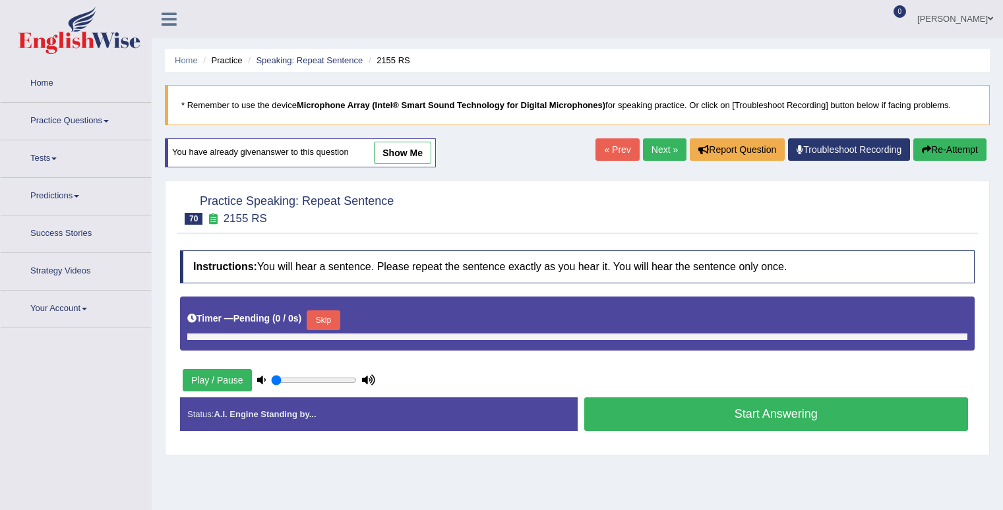
type input "1"
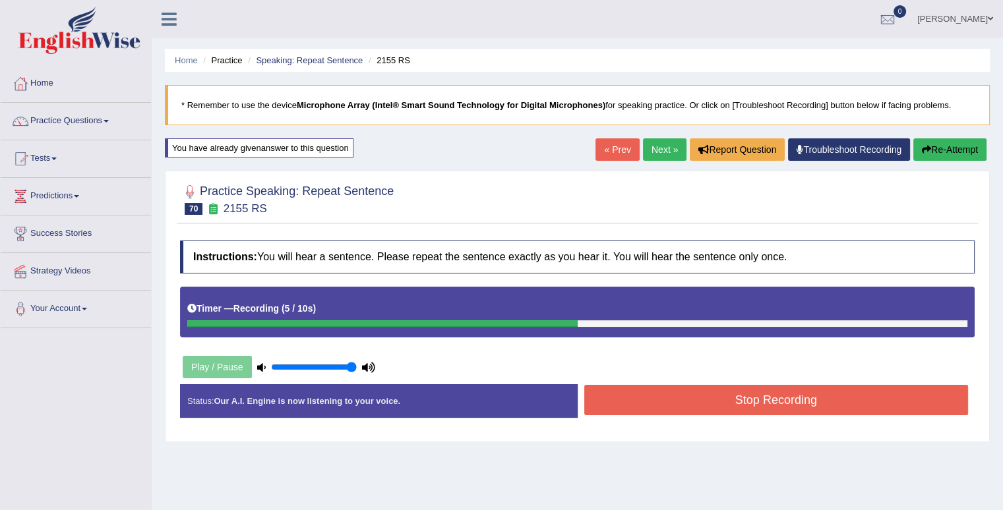
click at [910, 400] on button "Stop Recording" at bounding box center [776, 400] width 384 height 30
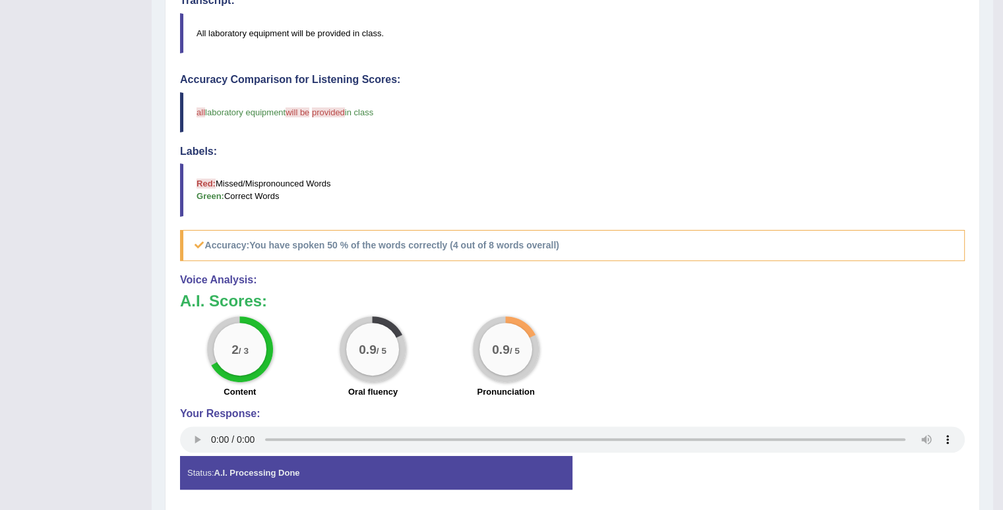
scroll to position [66, 0]
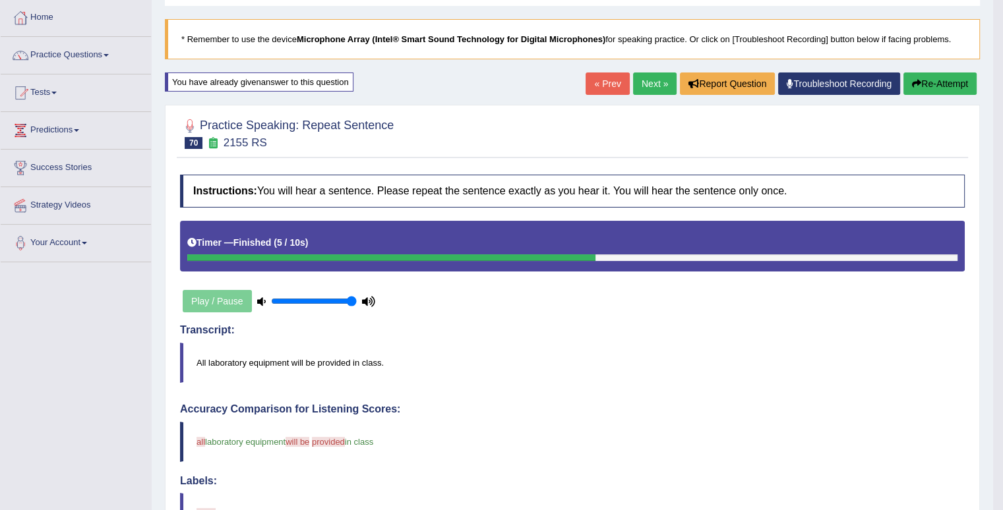
click at [637, 76] on link "Next »" at bounding box center [655, 84] width 44 height 22
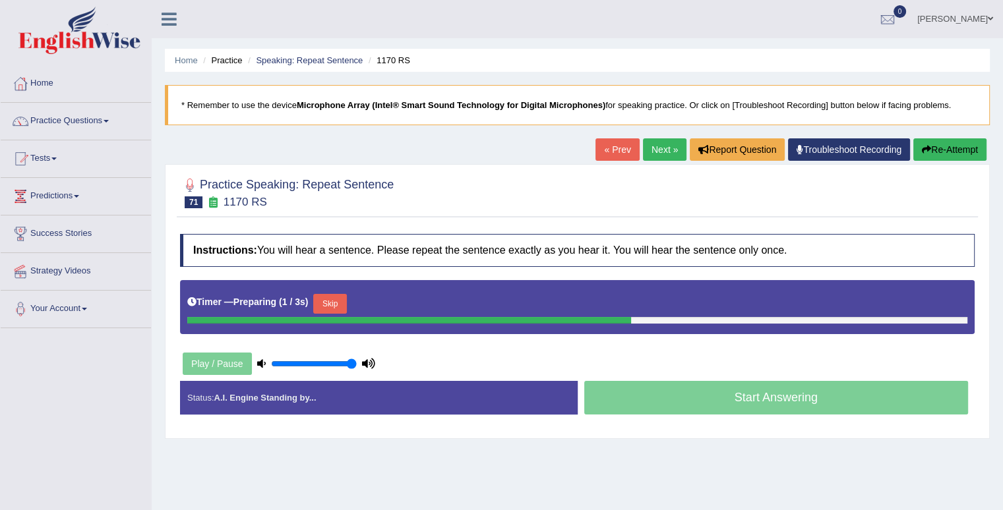
click at [345, 306] on button "Skip" at bounding box center [329, 304] width 33 height 20
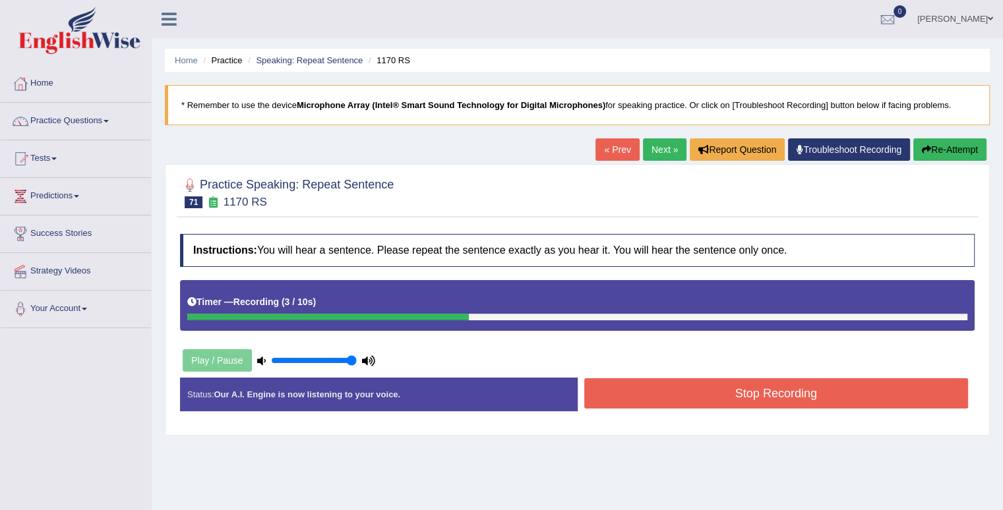
click at [670, 390] on button "Stop Recording" at bounding box center [776, 393] width 384 height 30
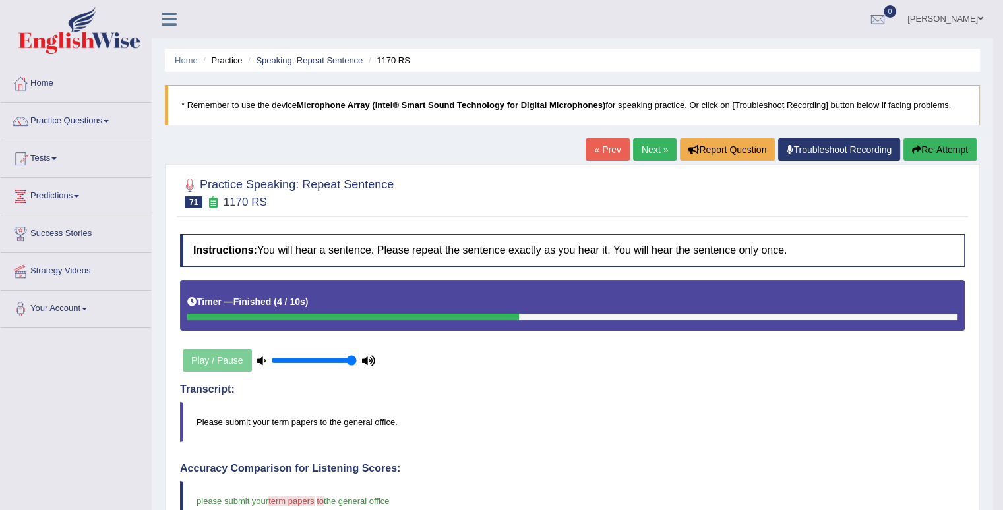
click at [643, 144] on link "Next »" at bounding box center [655, 149] width 44 height 22
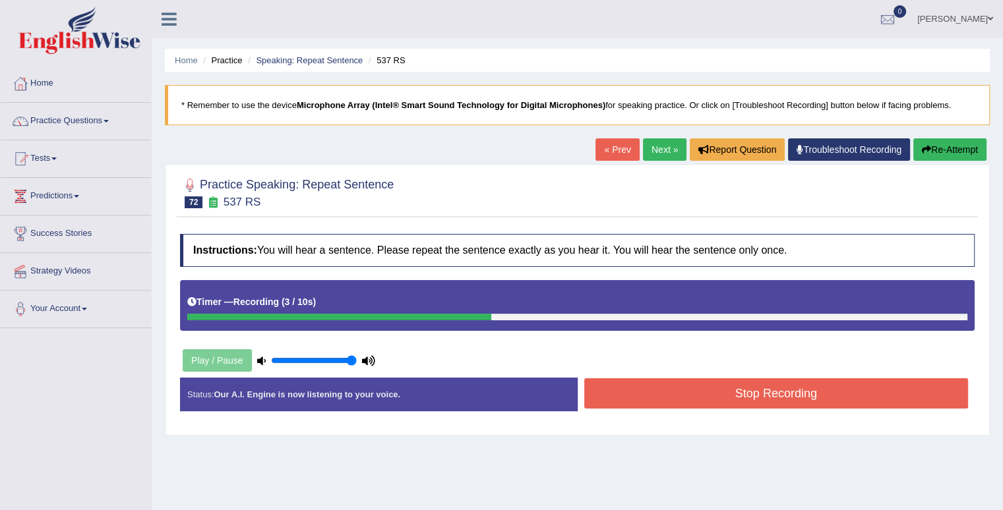
click at [885, 394] on button "Stop Recording" at bounding box center [776, 393] width 384 height 30
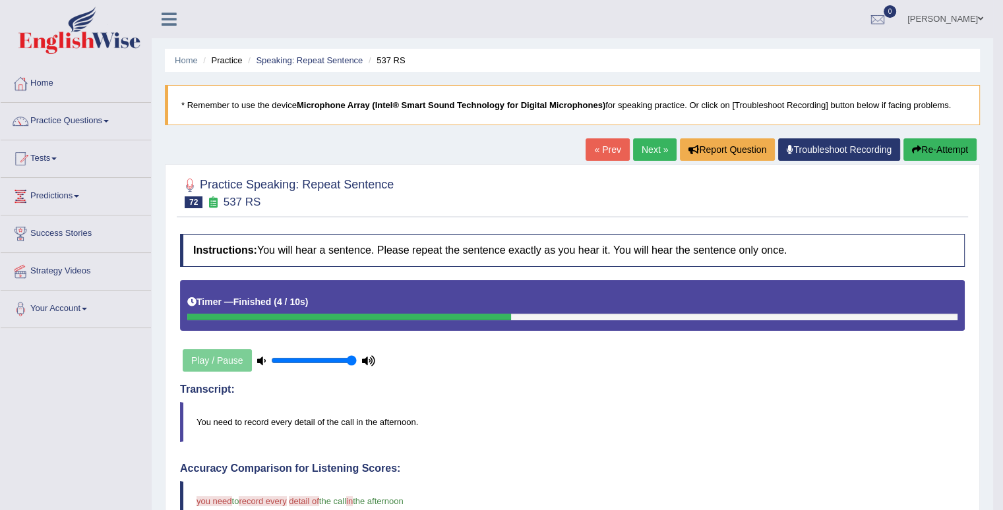
drag, startPoint x: 651, startPoint y: 148, endPoint x: 643, endPoint y: 156, distance: 10.7
click at [651, 150] on link "Next »" at bounding box center [655, 149] width 44 height 22
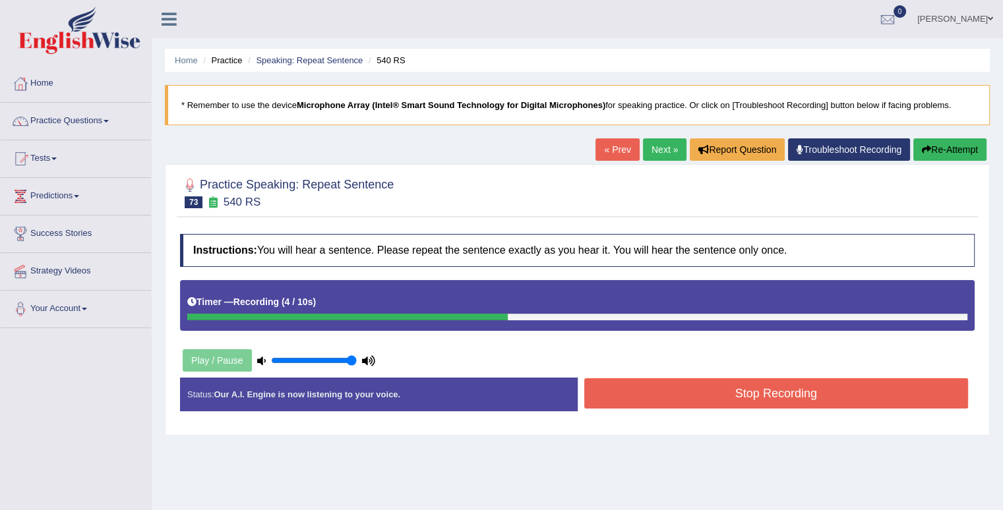
click at [822, 399] on button "Stop Recording" at bounding box center [776, 393] width 384 height 30
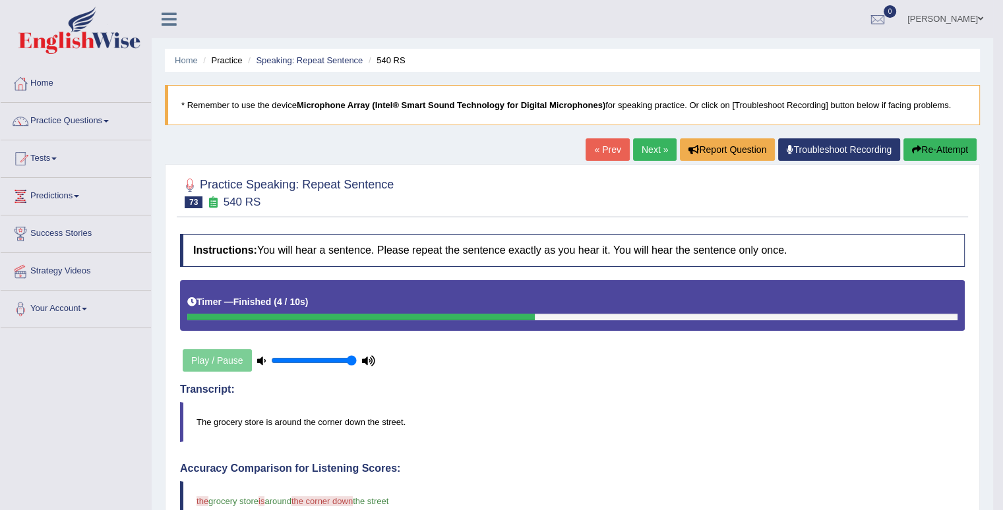
click at [930, 148] on button "Re-Attempt" at bounding box center [939, 149] width 73 height 22
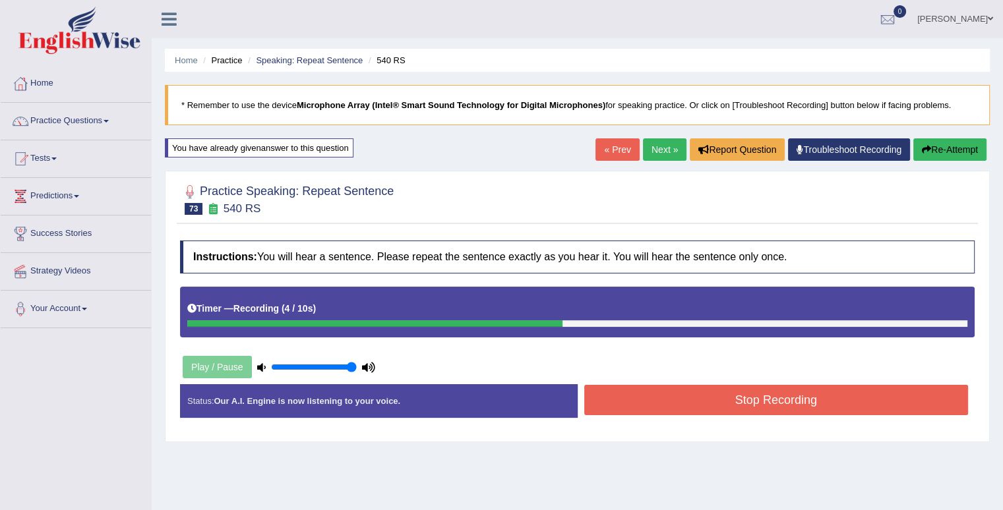
click at [817, 396] on button "Stop Recording" at bounding box center [776, 400] width 384 height 30
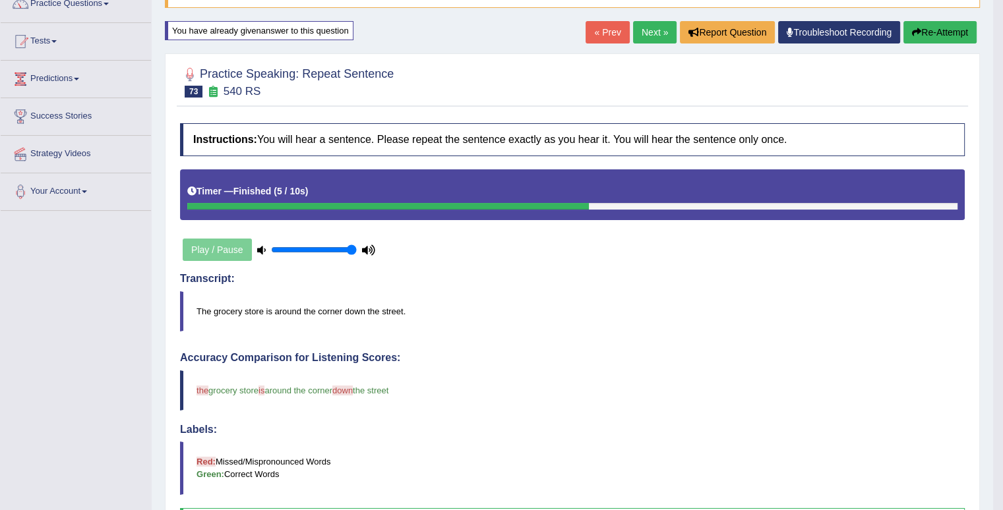
scroll to position [66, 0]
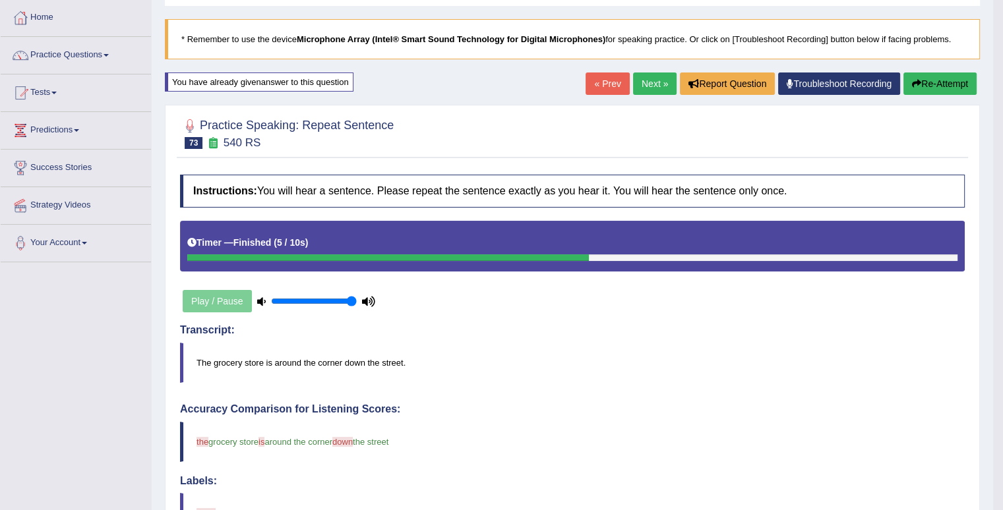
click at [645, 84] on link "Next »" at bounding box center [655, 84] width 44 height 22
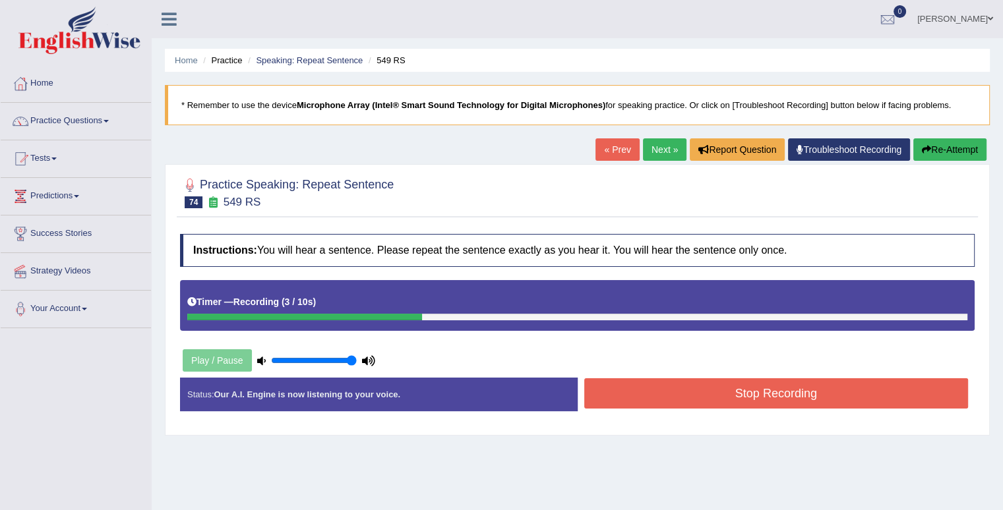
click at [840, 382] on button "Stop Recording" at bounding box center [776, 393] width 384 height 30
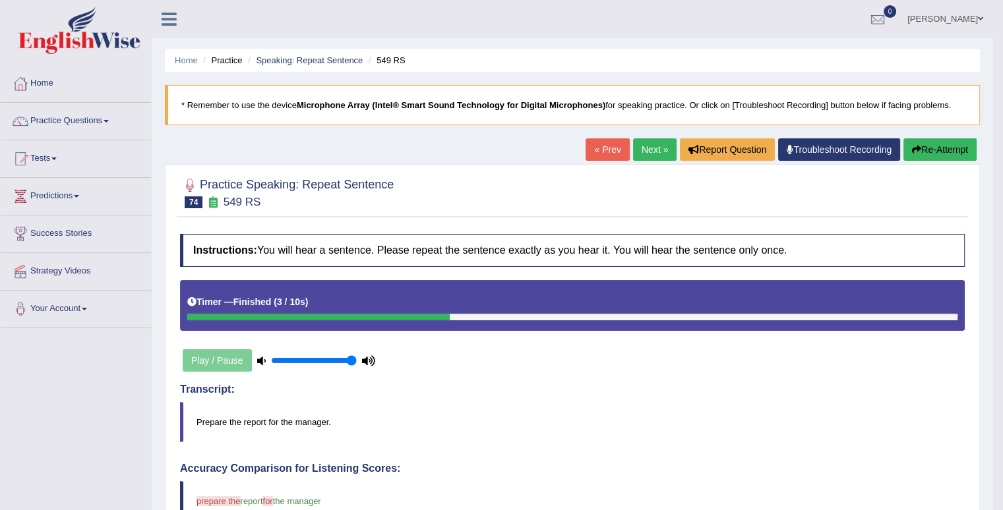
click at [945, 149] on button "Re-Attempt" at bounding box center [939, 149] width 73 height 22
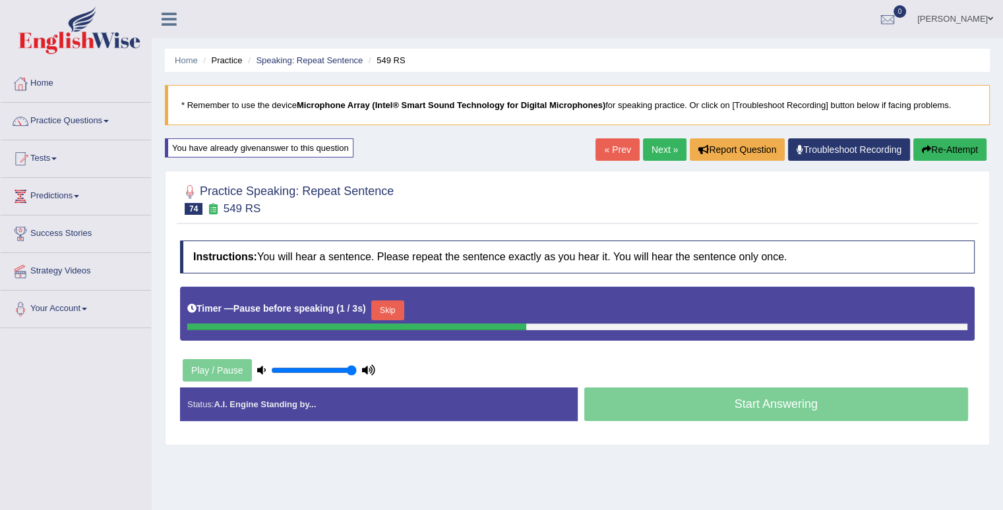
click at [399, 307] on button "Skip" at bounding box center [387, 311] width 33 height 20
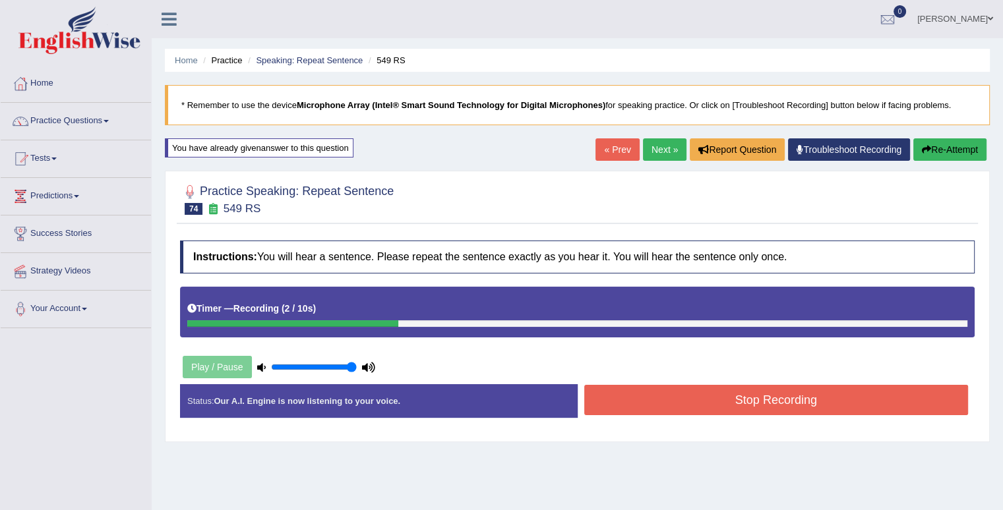
click at [655, 397] on button "Stop Recording" at bounding box center [776, 400] width 384 height 30
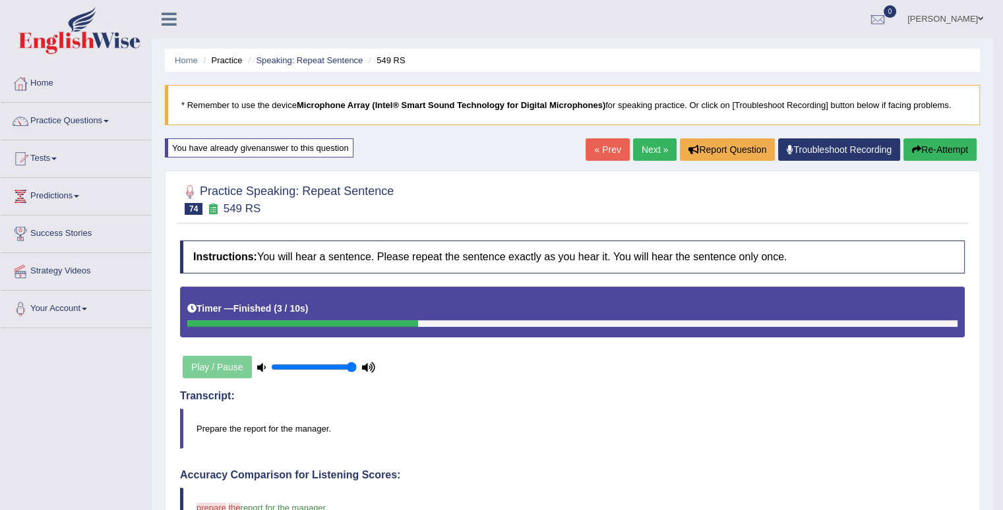
click at [644, 151] on link "Next »" at bounding box center [655, 149] width 44 height 22
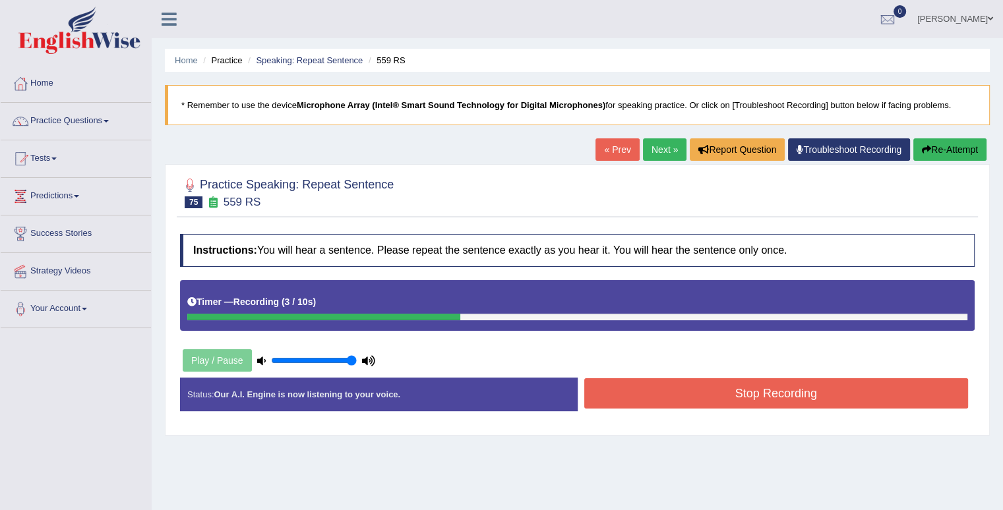
click at [796, 388] on button "Stop Recording" at bounding box center [776, 393] width 384 height 30
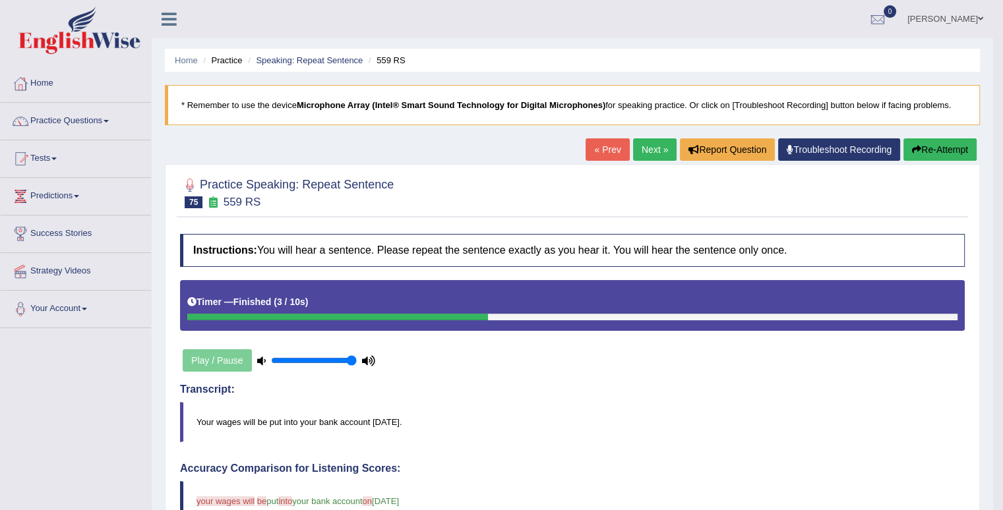
click at [650, 153] on link "Next »" at bounding box center [655, 149] width 44 height 22
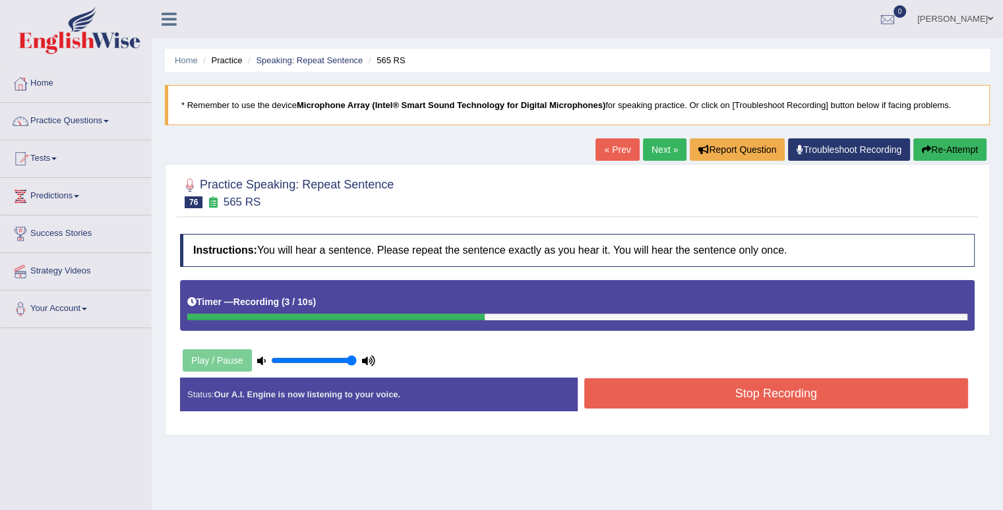
click at [677, 396] on button "Stop Recording" at bounding box center [776, 393] width 384 height 30
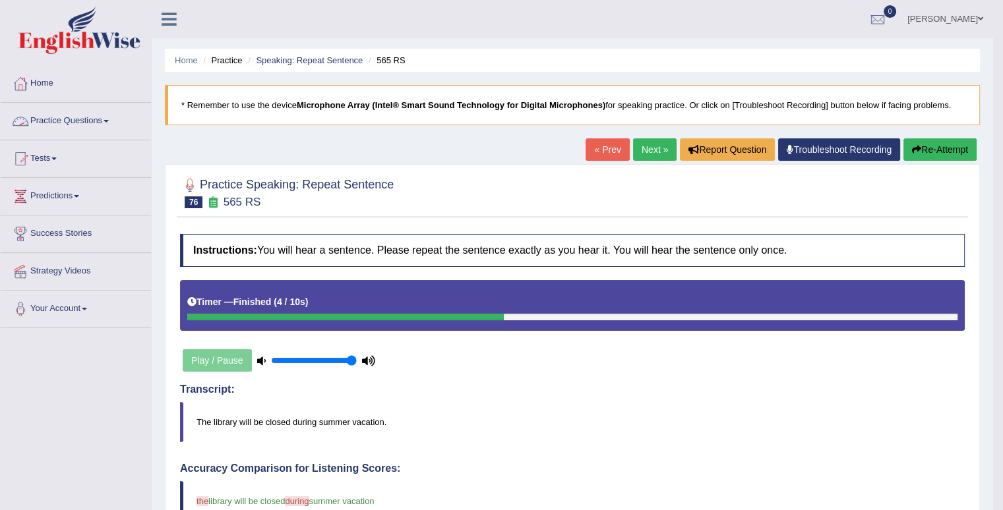
click at [112, 124] on link "Practice Questions" at bounding box center [76, 119] width 150 height 33
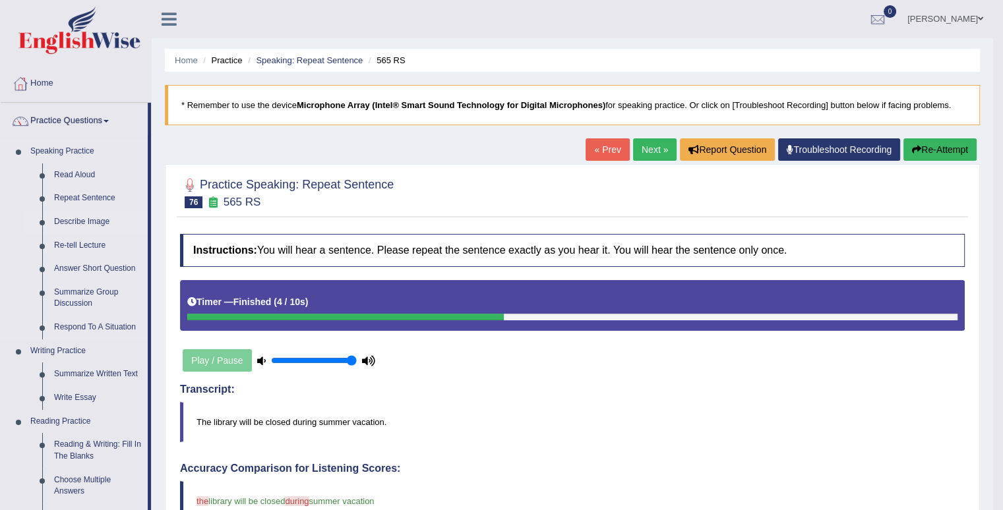
click at [93, 220] on link "Describe Image" at bounding box center [98, 222] width 100 height 24
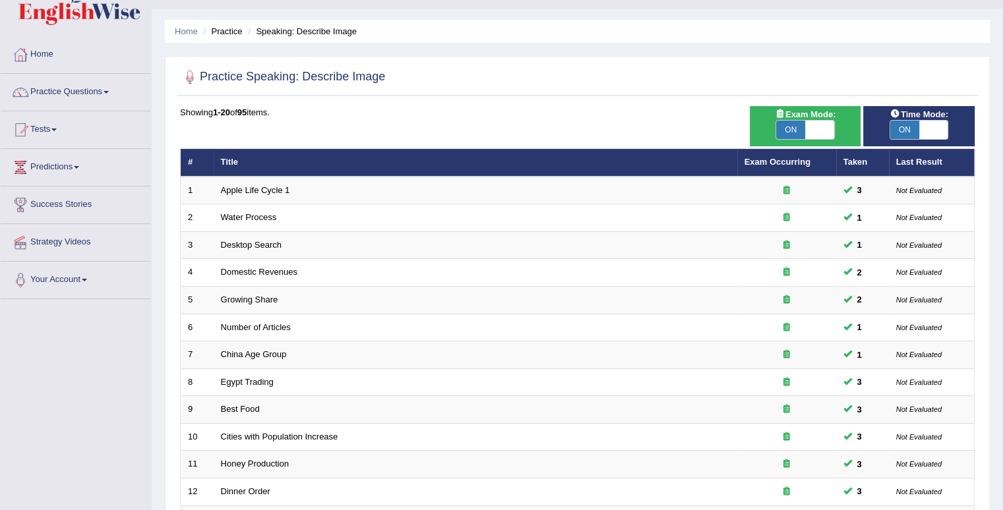
scroll to position [330, 0]
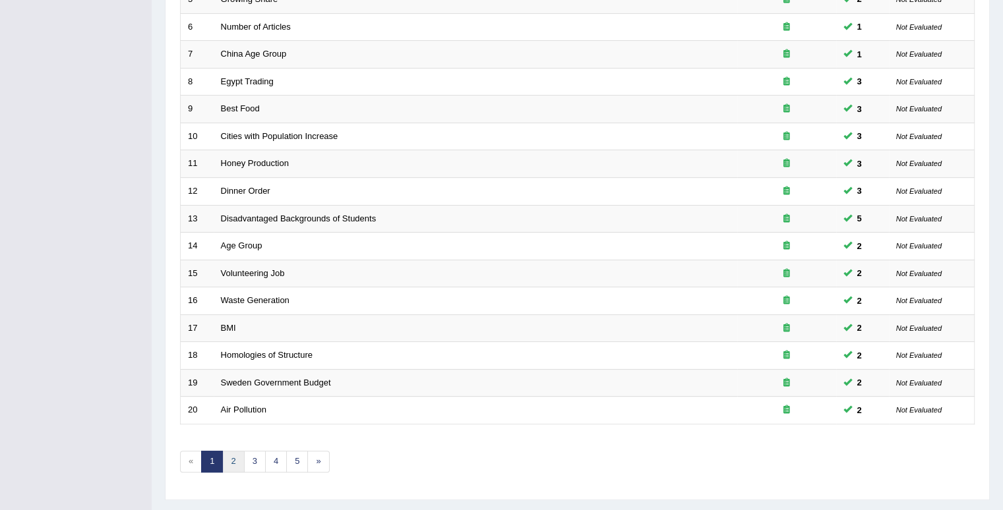
click at [231, 458] on link "2" at bounding box center [233, 462] width 22 height 22
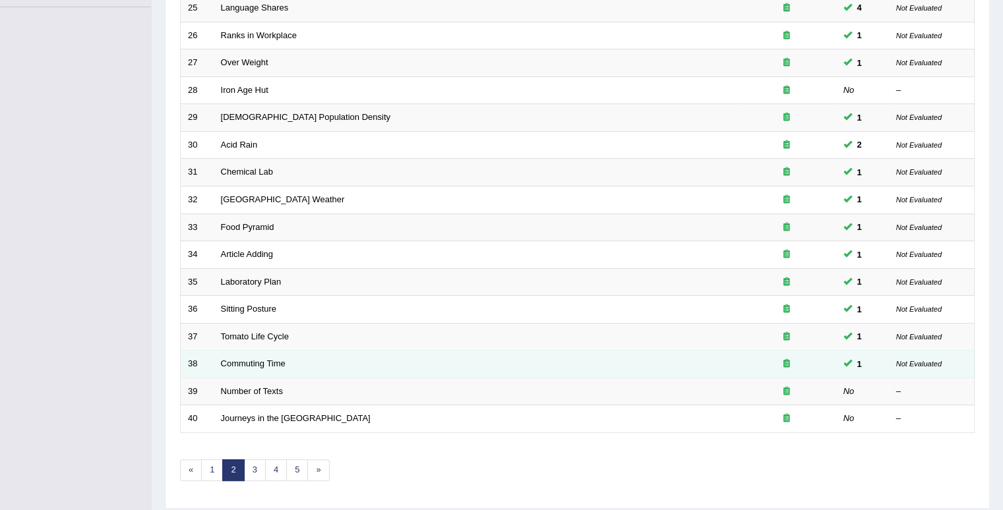
scroll to position [359, 0]
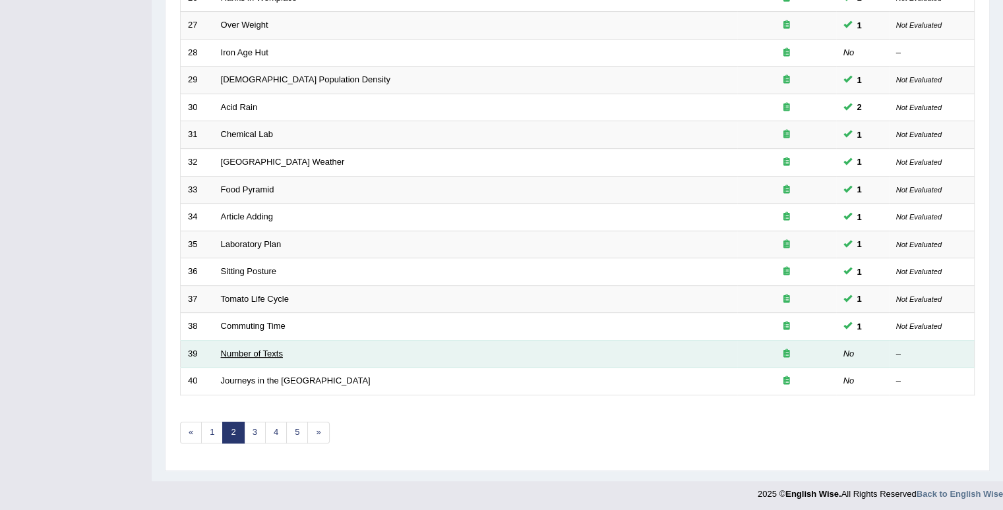
click at [281, 349] on link "Number of Texts" at bounding box center [252, 354] width 62 height 10
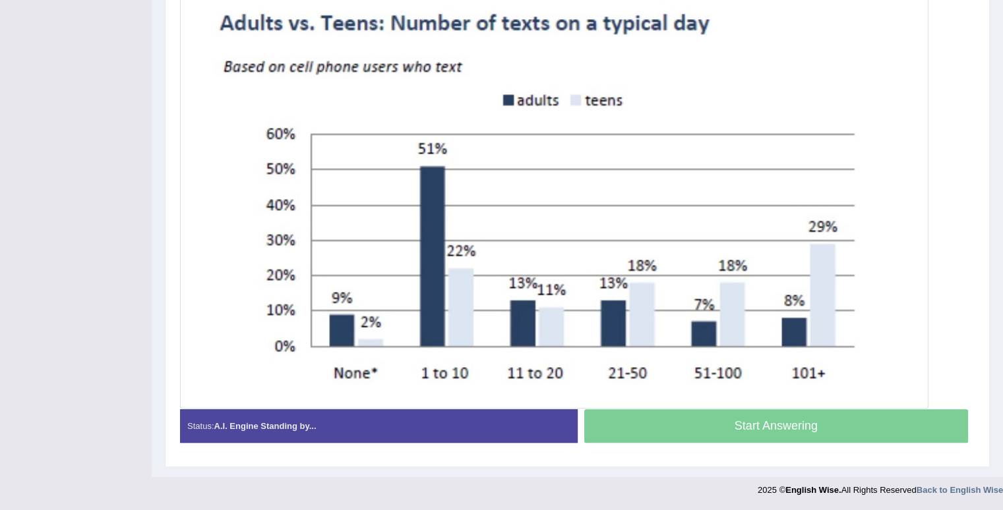
scroll to position [407, 0]
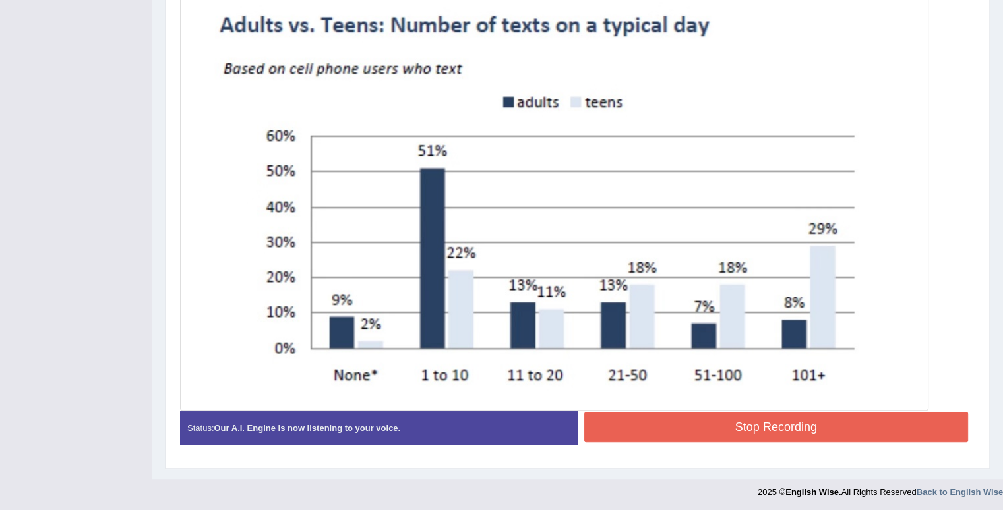
drag, startPoint x: 666, startPoint y: 433, endPoint x: 686, endPoint y: 392, distance: 46.0
click at [667, 433] on button "Stop Recording" at bounding box center [776, 427] width 384 height 30
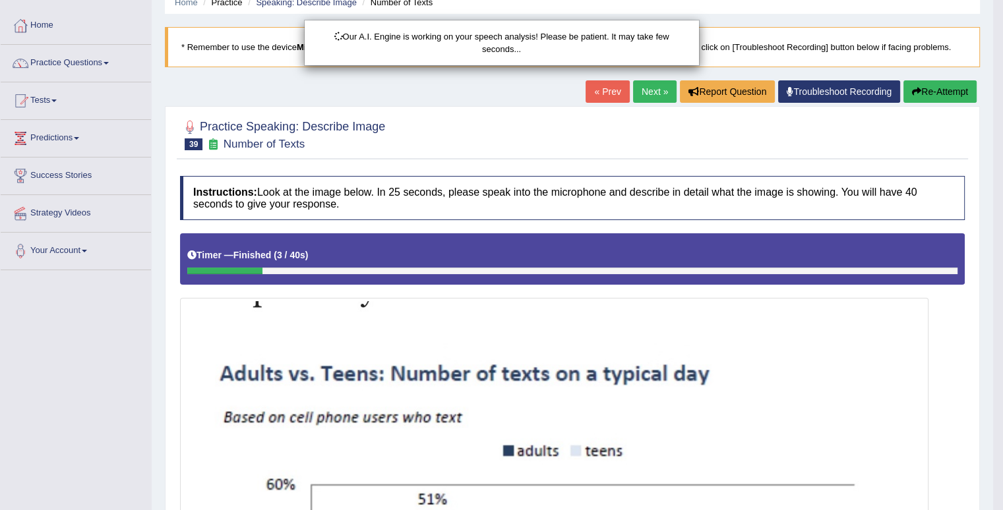
scroll to position [0, 0]
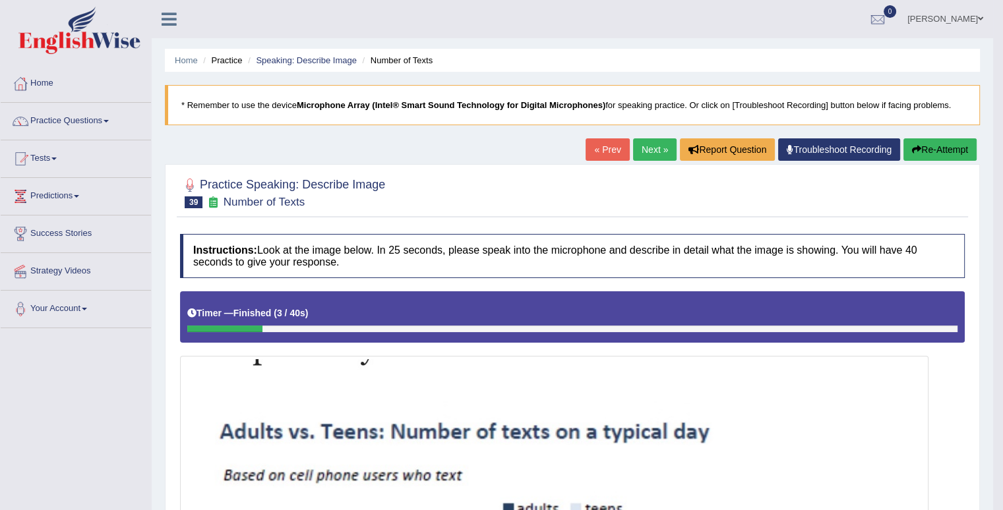
click at [949, 144] on button "Re-Attempt" at bounding box center [939, 149] width 73 height 22
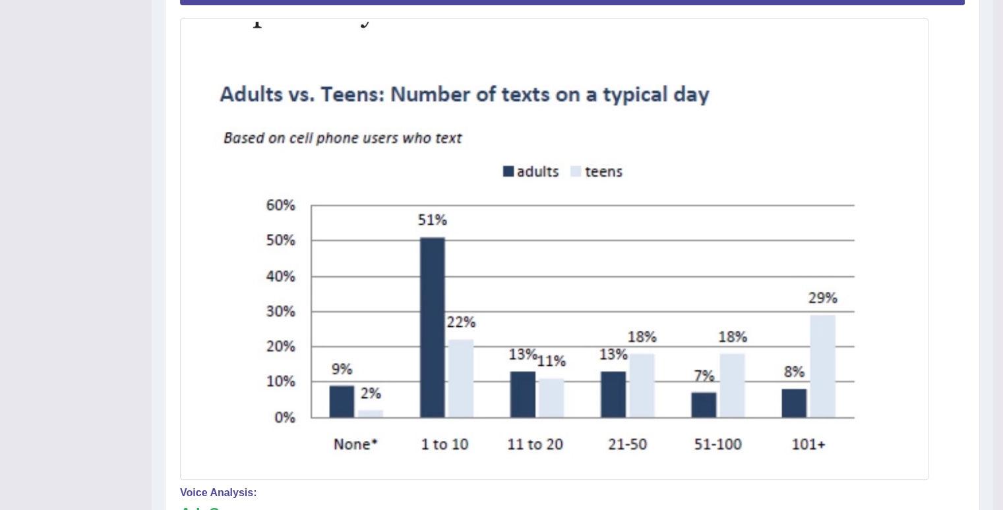
scroll to position [87, 0]
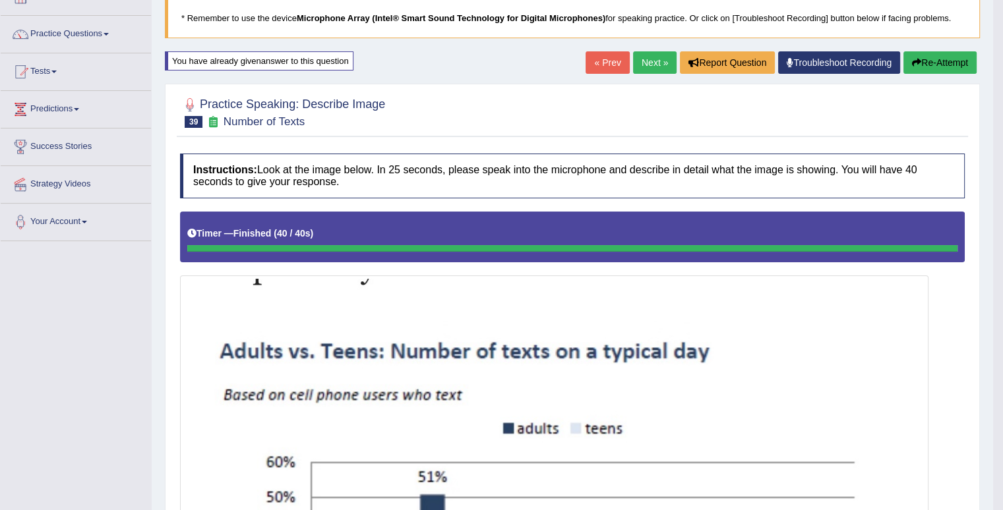
click at [646, 67] on link "Next »" at bounding box center [655, 62] width 44 height 22
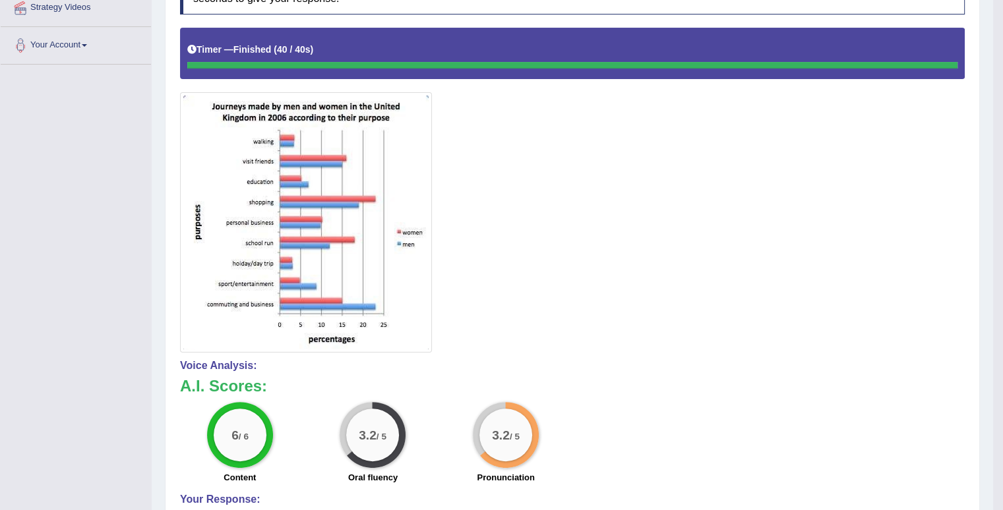
scroll to position [132, 0]
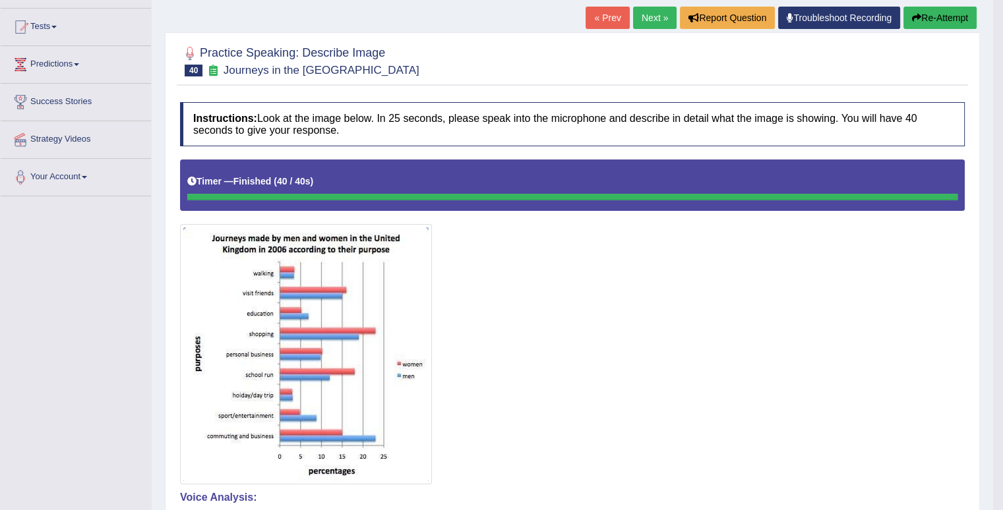
click at [955, 7] on button "Re-Attempt" at bounding box center [939, 18] width 73 height 22
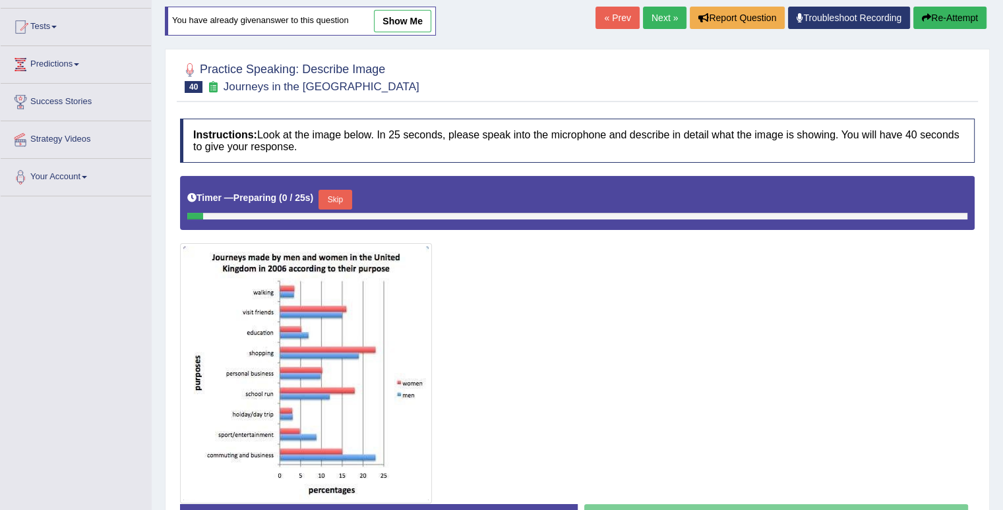
click at [341, 193] on button "Skip" at bounding box center [334, 200] width 33 height 20
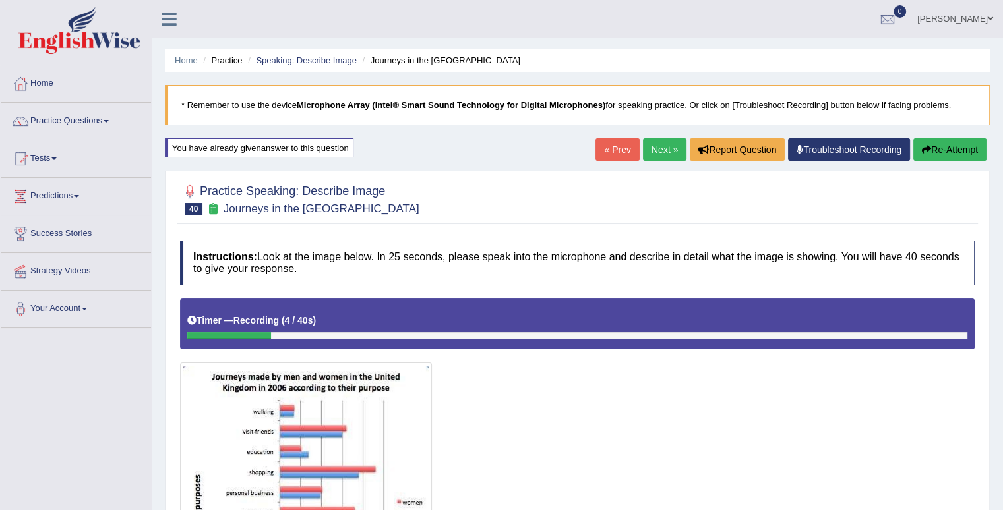
click at [926, 146] on icon "button" at bounding box center [926, 149] width 9 height 9
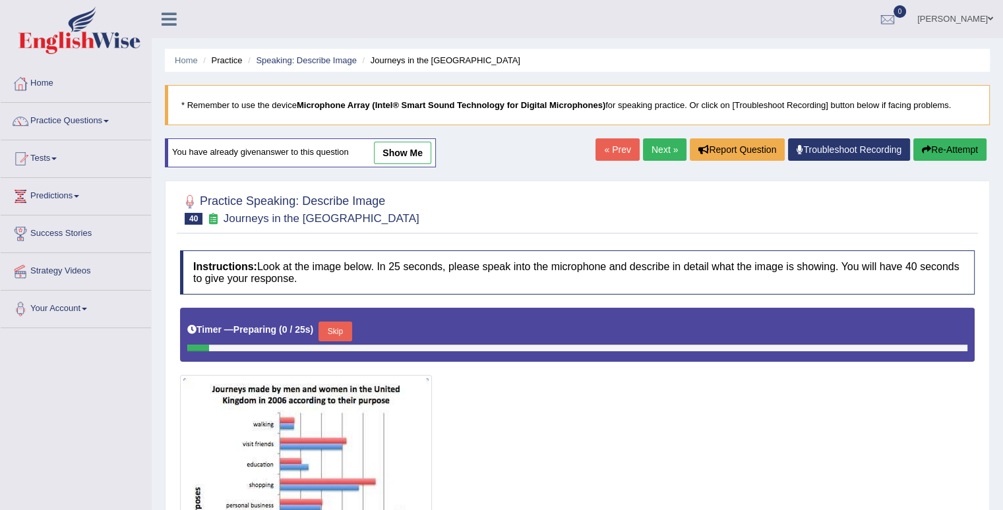
click at [335, 335] on button "Skip" at bounding box center [334, 332] width 33 height 20
